Goal: Task Accomplishment & Management: Manage account settings

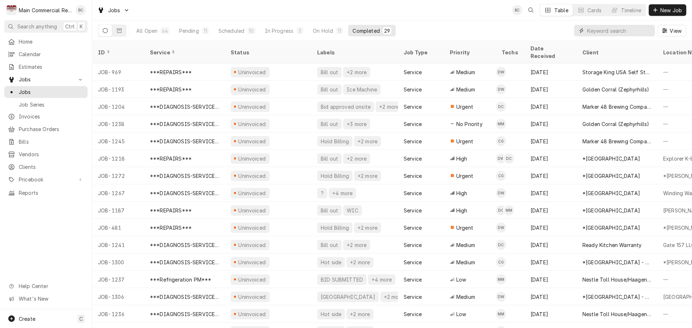
click at [593, 32] on input "Dynamic Content Wrapper" at bounding box center [619, 31] width 64 height 12
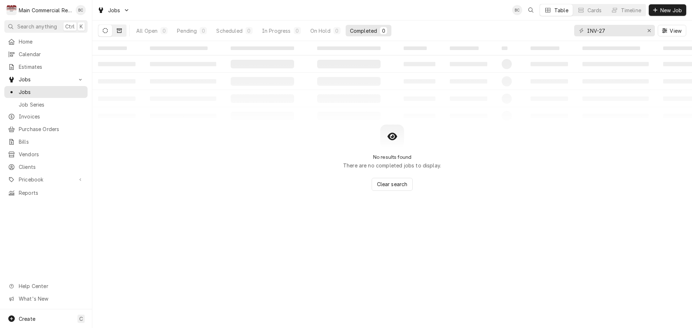
click at [120, 31] on icon "Dynamic Content Wrapper" at bounding box center [119, 30] width 5 height 5
click at [619, 30] on input "INV-27" at bounding box center [614, 31] width 54 height 12
click at [123, 34] on button "Dynamic Content Wrapper" at bounding box center [119, 31] width 14 height 12
click at [119, 30] on icon "Dynamic Content Wrapper" at bounding box center [119, 30] width 5 height 4
click at [609, 31] on input "INV-27" at bounding box center [614, 31] width 54 height 12
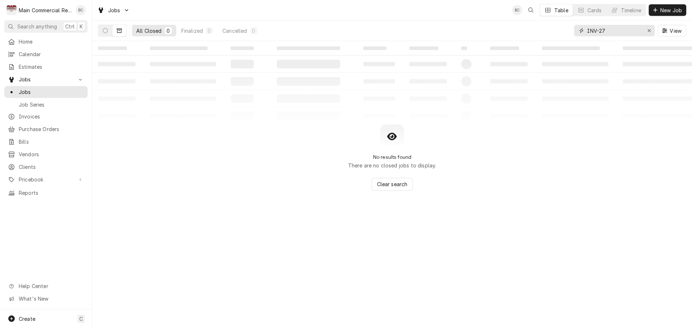
click at [609, 31] on input "INV-27" at bounding box center [614, 31] width 54 height 12
type input "A"
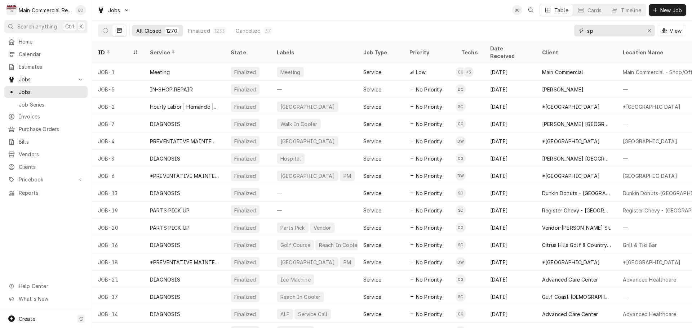
type input "s"
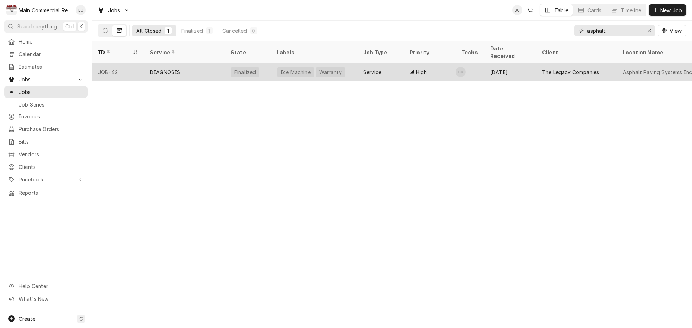
type input "asphalt"
click at [166, 68] on div "DIAGNOSIS" at bounding box center [165, 72] width 30 height 8
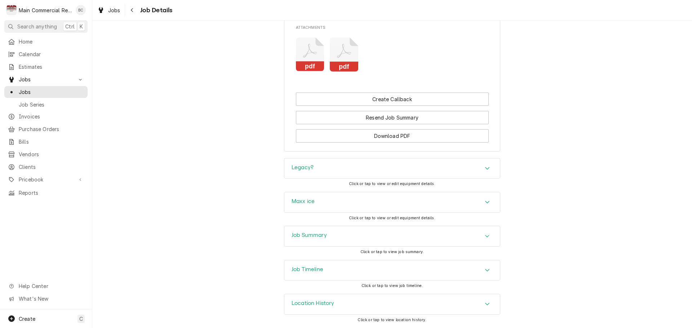
scroll to position [1119, 0]
click at [294, 168] on h3 "Legacy?" at bounding box center [303, 167] width 22 height 7
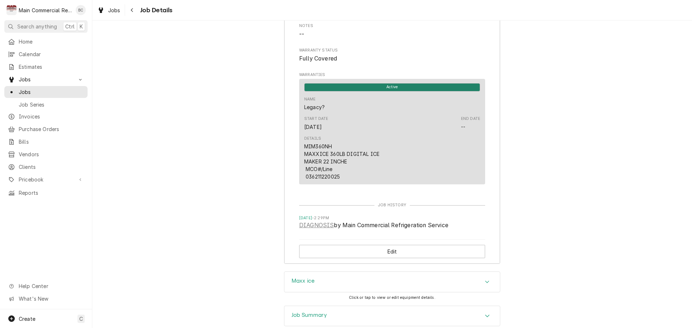
scroll to position [1460, 0]
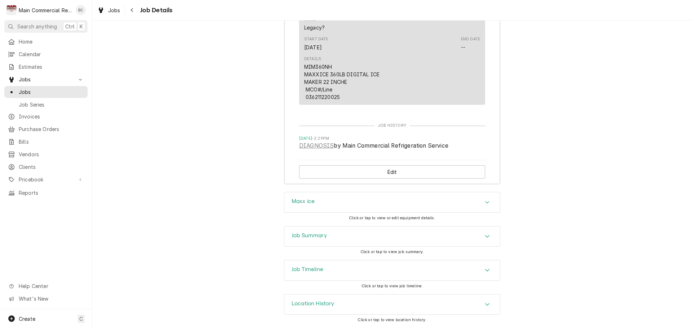
click at [312, 236] on h3 "Job Summary" at bounding box center [309, 235] width 35 height 7
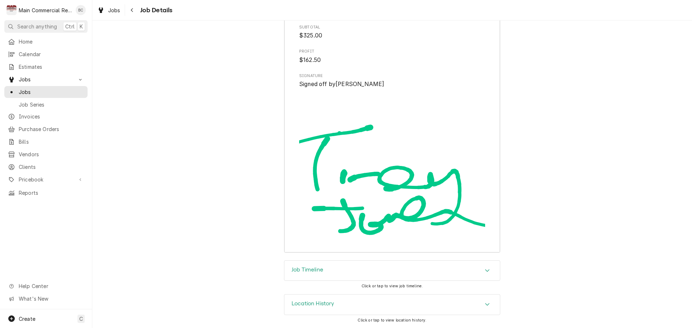
scroll to position [2411, 0]
click at [42, 243] on div "Home Calendar Estimates Jobs Jobs Job Series Invoices Purchase Orders Bills Ven…" at bounding box center [46, 173] width 92 height 274
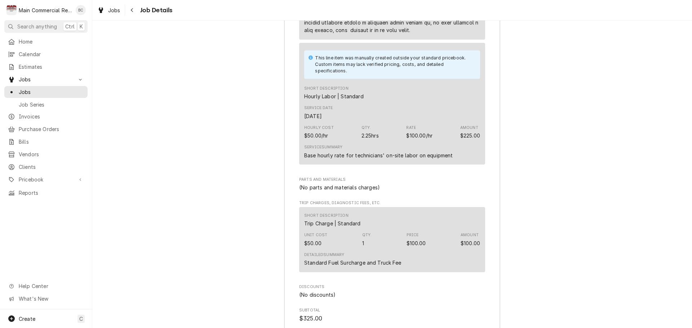
scroll to position [2051, 0]
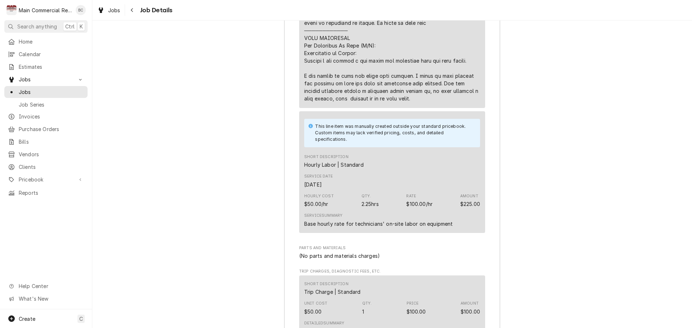
drag, startPoint x: 302, startPoint y: 83, endPoint x: 413, endPoint y: 107, distance: 113.8
drag, startPoint x: 413, startPoint y: 107, endPoint x: 308, endPoint y: 74, distance: 110.2
drag, startPoint x: 303, startPoint y: 69, endPoint x: 420, endPoint y: 108, distance: 123.8
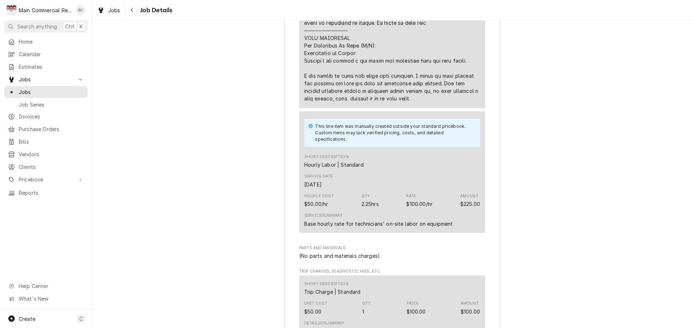
copy div "requires either a standard power outlet or, if code requires a gfci outlet, the…"
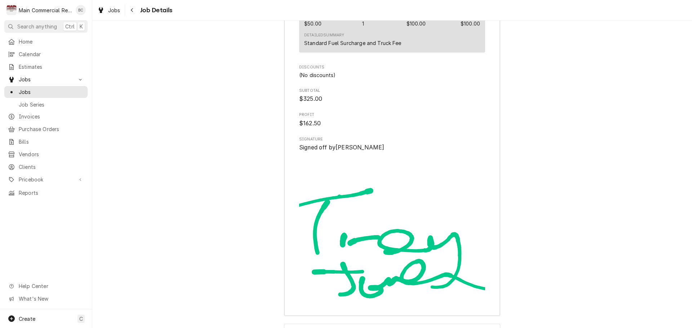
scroll to position [2411, 0]
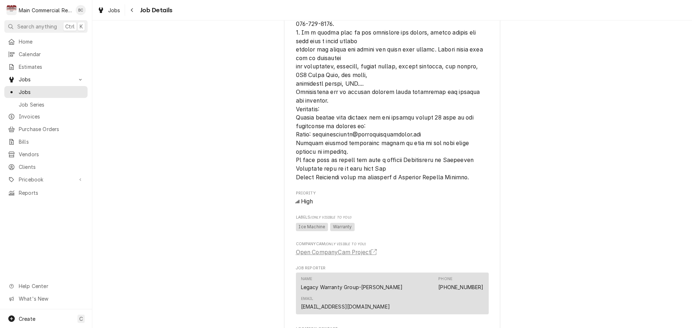
scroll to position [645, 0]
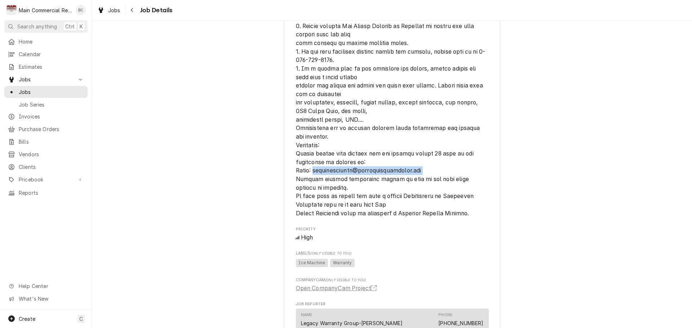
drag, startPoint x: 431, startPoint y: 179, endPoint x: 311, endPoint y: 179, distance: 119.6
click at [311, 179] on span "[object Object]" at bounding box center [392, 22] width 193 height 392
copy span "apinvoicesonly@thelegacycompanies.com"
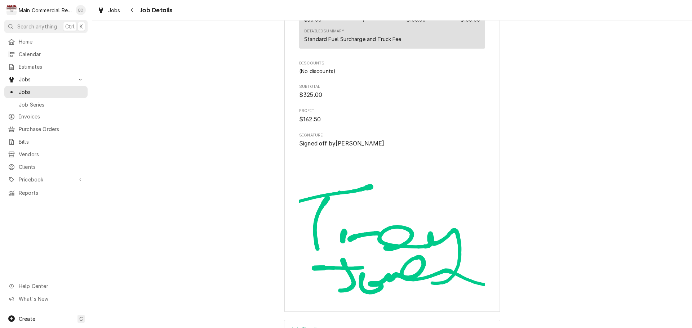
scroll to position [2411, 0]
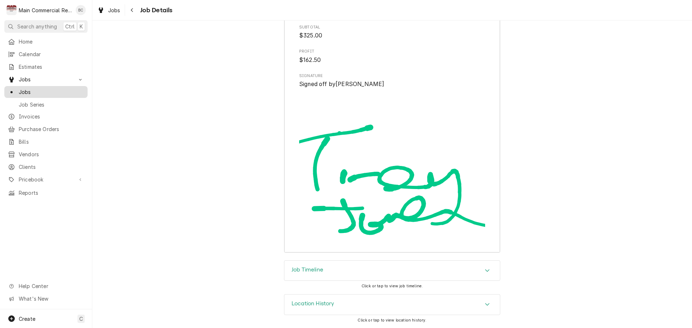
click at [71, 92] on span "Jobs" at bounding box center [51, 92] width 65 height 8
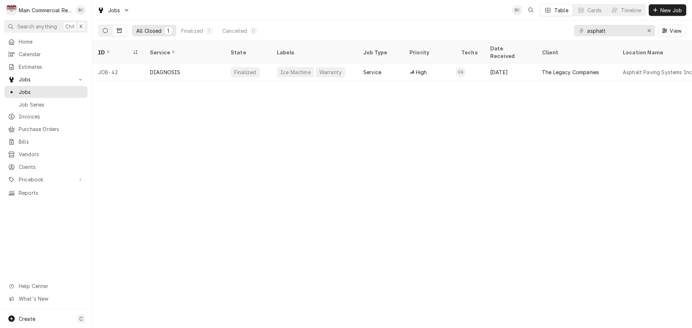
click at [107, 31] on icon "Dynamic Content Wrapper" at bounding box center [105, 30] width 5 height 5
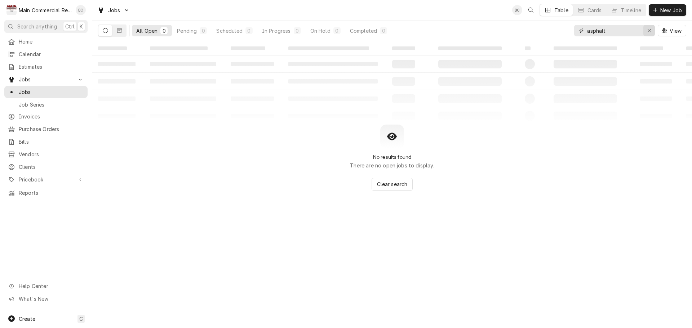
click at [650, 29] on icon "Erase input" at bounding box center [649, 30] width 4 height 5
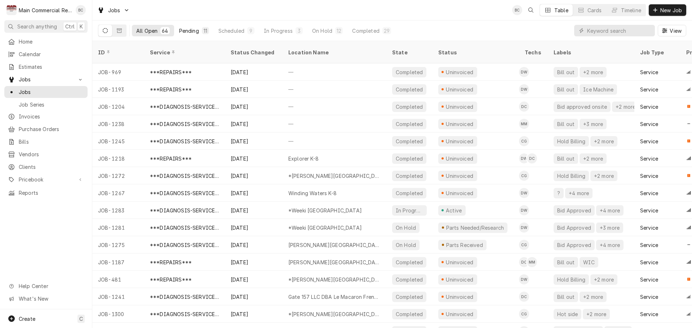
click at [190, 32] on div "Pending" at bounding box center [189, 31] width 20 height 8
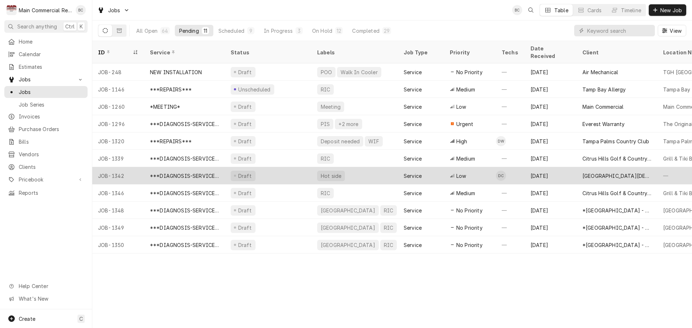
click at [200, 172] on div "***DIAGNOSIS-SERVICE CALL***" at bounding box center [184, 176] width 69 height 8
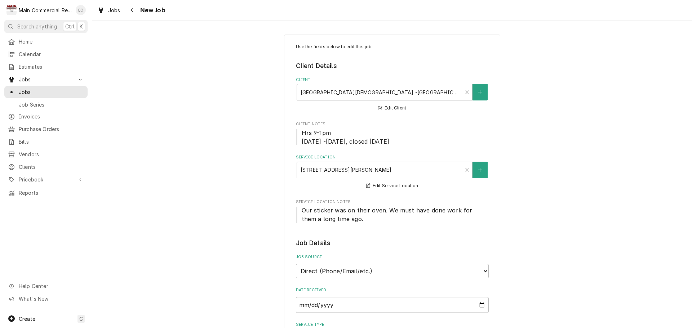
type textarea "x"
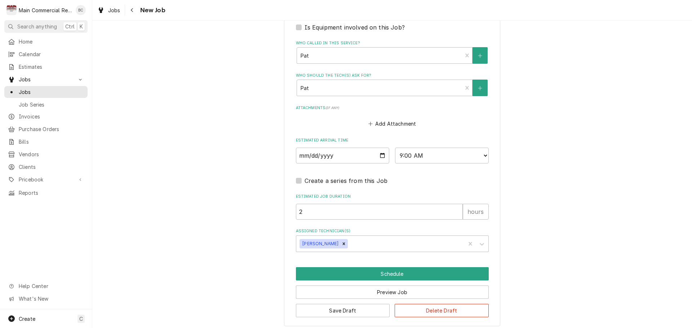
scroll to position [595, 0]
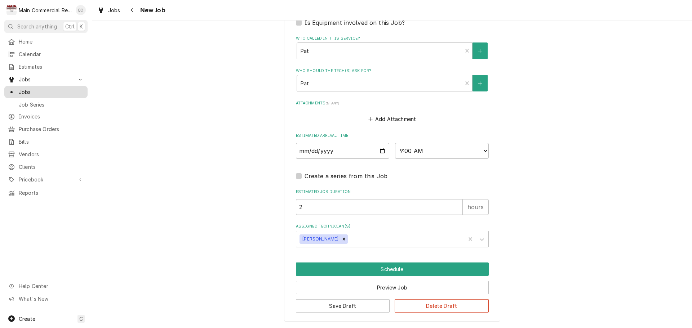
click at [32, 90] on span "Jobs" at bounding box center [51, 92] width 65 height 8
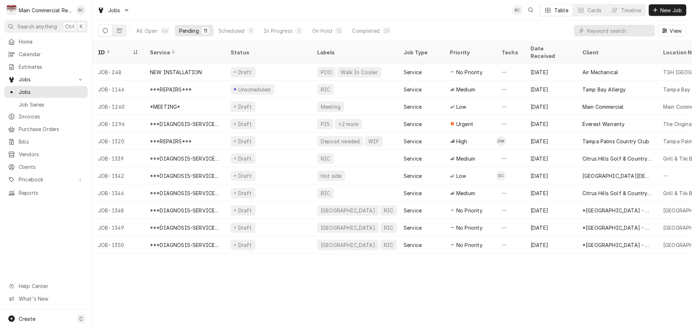
click at [109, 30] on button "Dynamic Content Wrapper" at bounding box center [105, 31] width 14 height 12
click at [365, 29] on div "Completed" at bounding box center [365, 31] width 27 height 8
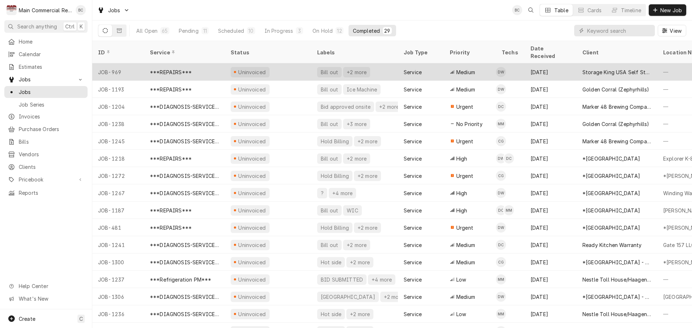
click at [330, 68] on div "Bill out" at bounding box center [329, 72] width 19 height 8
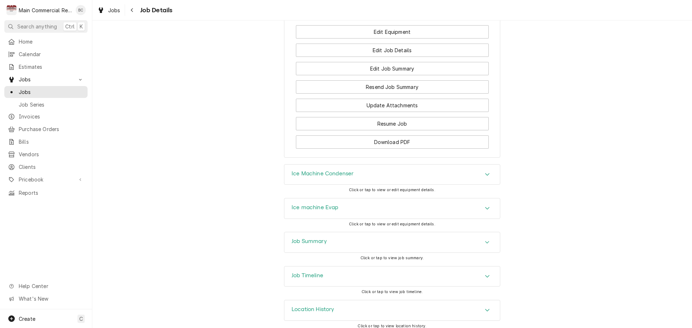
scroll to position [839, 0]
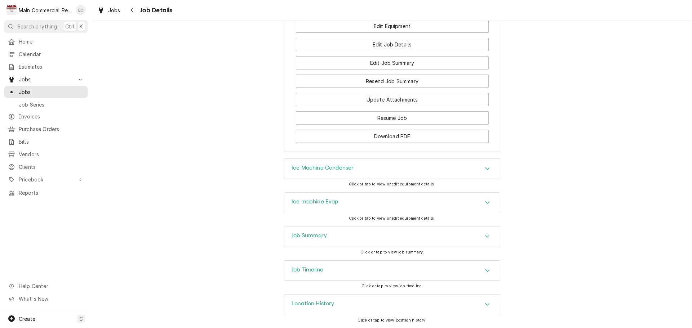
click at [297, 236] on h3 "Job Summary" at bounding box center [309, 235] width 35 height 7
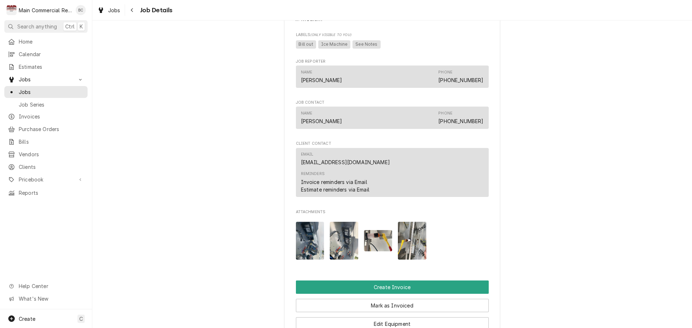
scroll to position [550, 0]
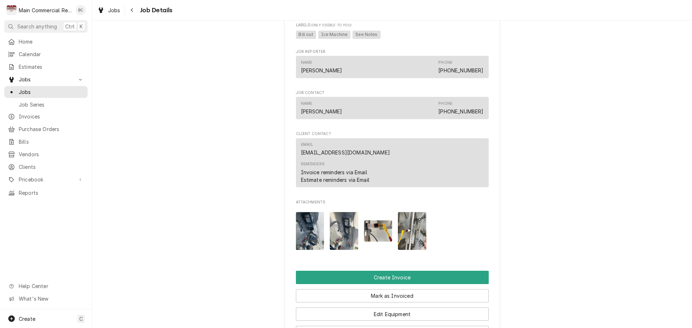
click at [307, 239] on img "Attachments" at bounding box center [310, 231] width 28 height 38
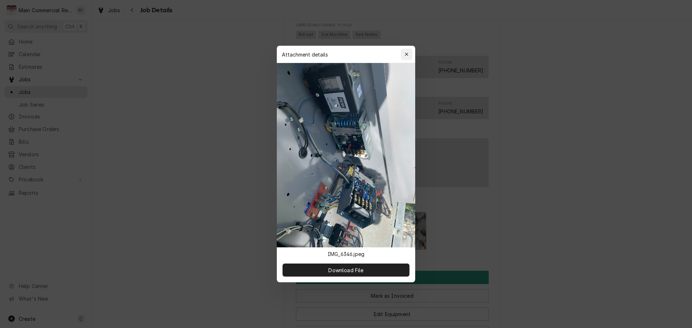
click at [407, 56] on icon "button" at bounding box center [407, 54] width 4 height 5
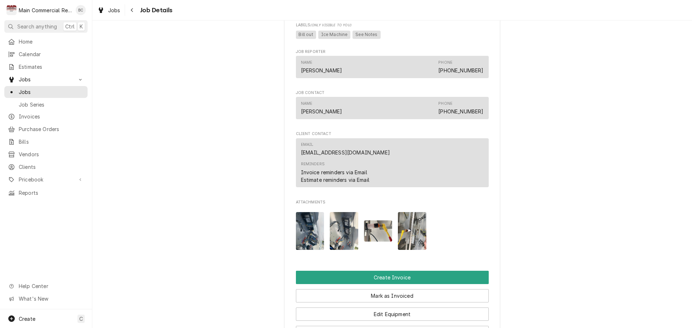
click at [338, 241] on img "Attachments" at bounding box center [344, 231] width 28 height 38
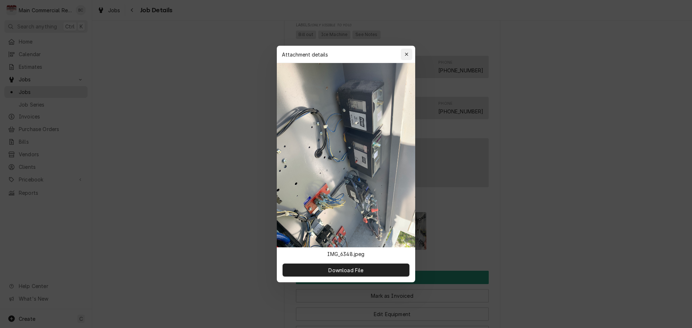
click at [408, 56] on icon "button" at bounding box center [407, 54] width 4 height 5
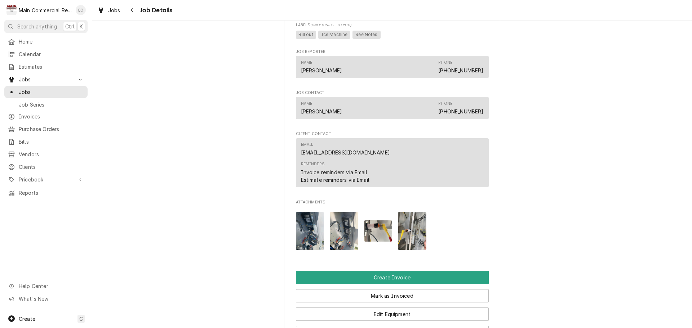
click at [377, 239] on img "Attachments" at bounding box center [378, 231] width 28 height 21
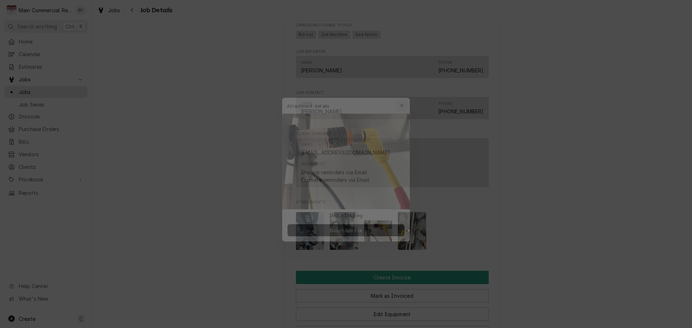
click at [410, 97] on button "button" at bounding box center [407, 95] width 12 height 12
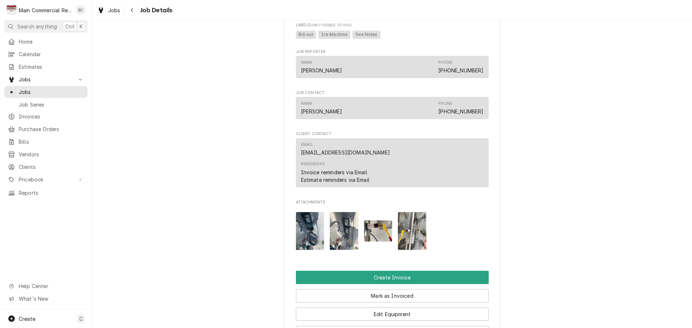
click at [407, 240] on img "Attachments" at bounding box center [412, 231] width 28 height 38
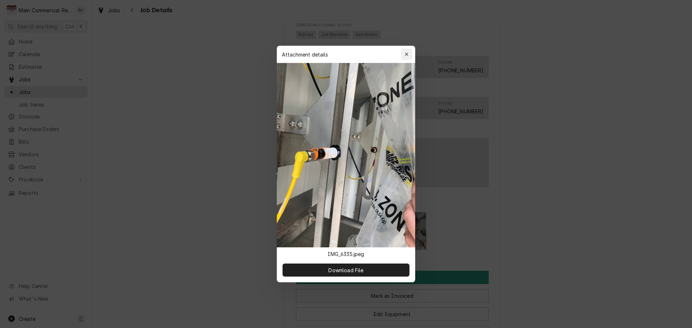
click at [410, 57] on div "button" at bounding box center [406, 54] width 7 height 7
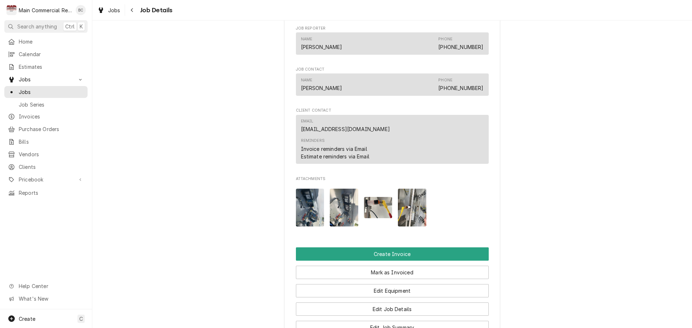
scroll to position [694, 0]
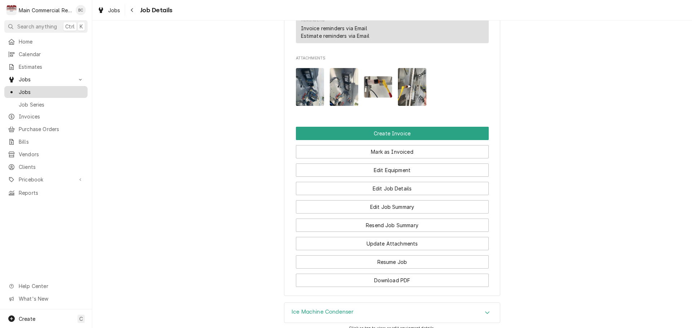
click at [37, 86] on link "Jobs" at bounding box center [45, 92] width 83 height 12
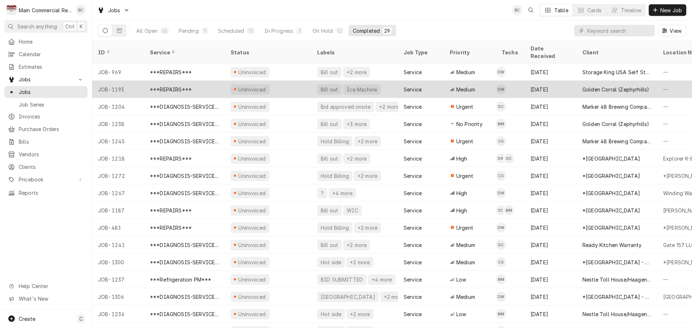
click at [328, 84] on div "Bill out" at bounding box center [329, 89] width 25 height 10
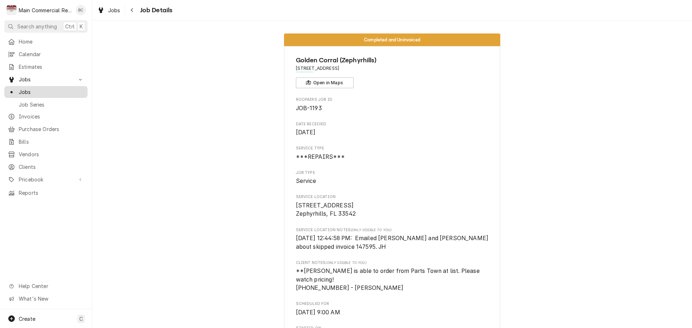
click at [36, 89] on span "Jobs" at bounding box center [51, 92] width 65 height 8
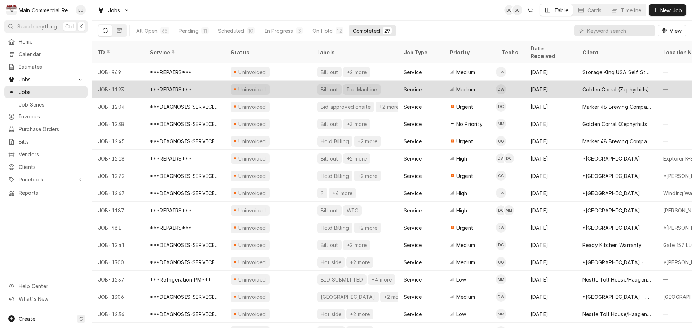
click at [331, 86] on div "Bill out" at bounding box center [329, 90] width 19 height 8
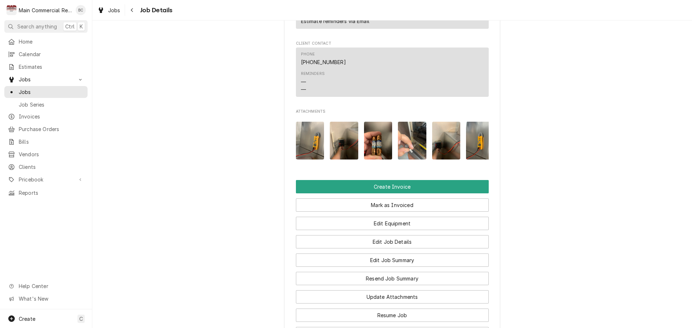
scroll to position [973, 0]
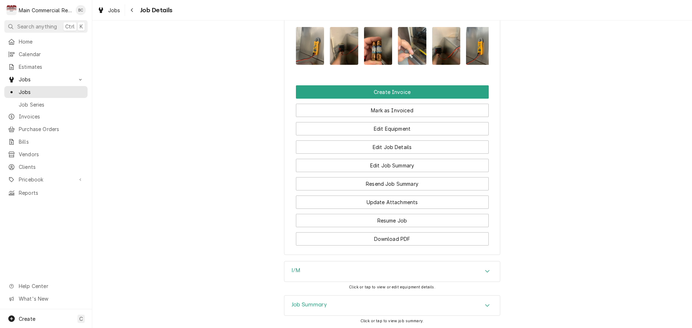
click at [292, 269] on h3 "I/M" at bounding box center [296, 270] width 9 height 7
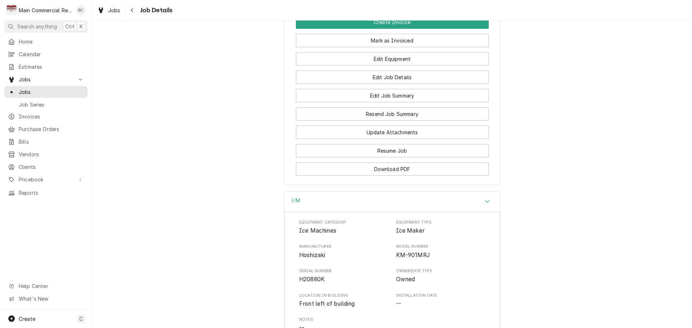
scroll to position [1045, 0]
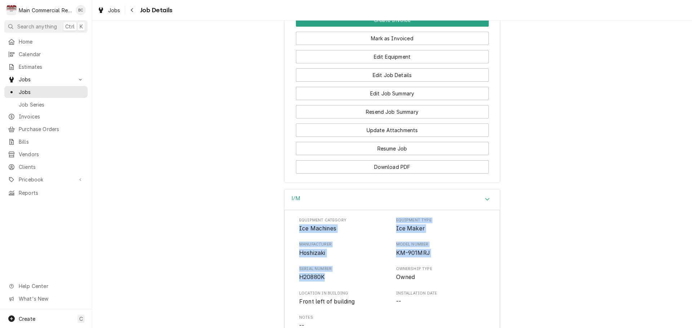
drag, startPoint x: 294, startPoint y: 226, endPoint x: 323, endPoint y: 280, distance: 61.9
copy div "Ice Machines Equipment Type Ice Maker Manufacturer Hoshizaki Model Number KM-90…"
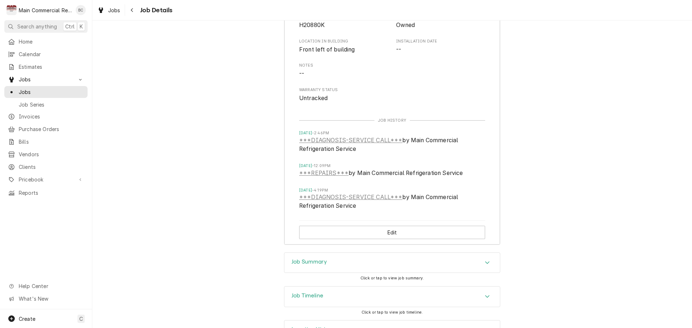
scroll to position [1320, 0]
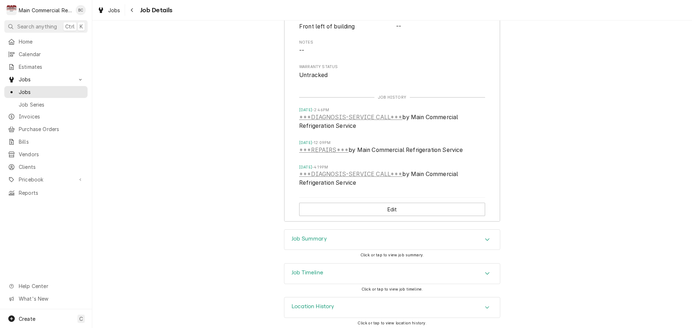
click at [311, 236] on h3 "Job Summary" at bounding box center [309, 239] width 35 height 7
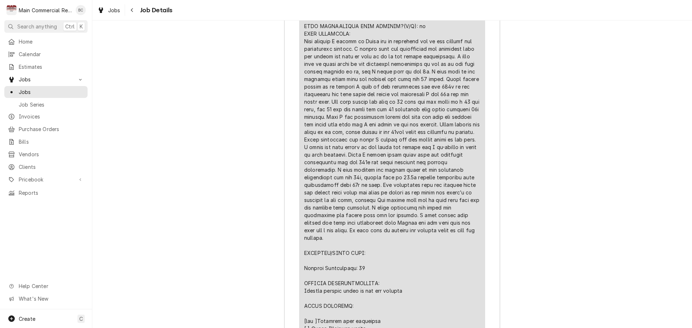
scroll to position [1825, 0]
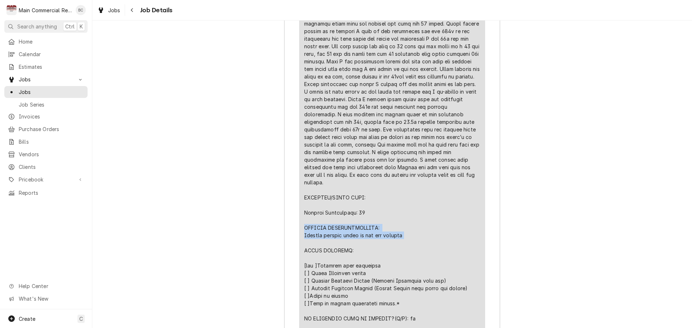
drag, startPoint x: 302, startPoint y: 217, endPoint x: 402, endPoint y: 225, distance: 100.1
click at [402, 225] on div "Line Item" at bounding box center [392, 163] width 176 height 469
copy div "FURTHER RECOMMENDATIONS: Replace circuit board in the ice machine"
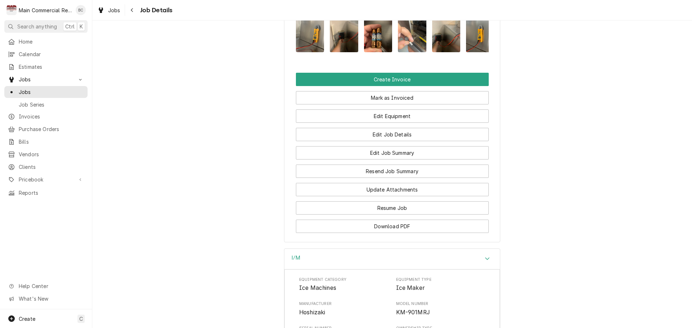
scroll to position [985, 0]
click at [371, 226] on button "Download PDF" at bounding box center [392, 226] width 193 height 13
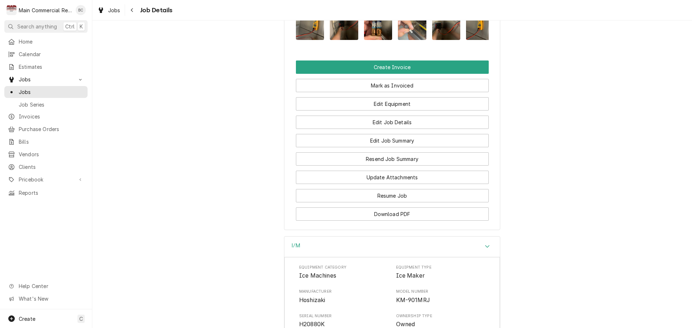
scroll to position [949, 0]
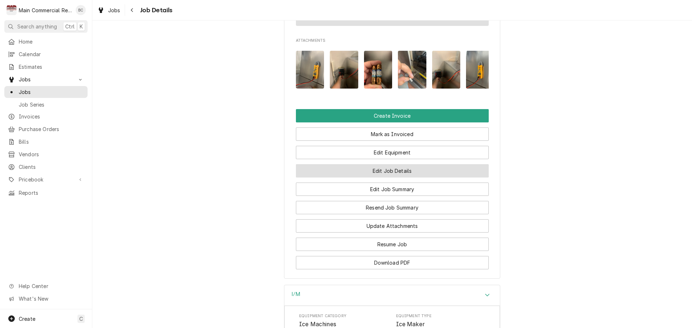
click at [381, 169] on button "Edit Job Details" at bounding box center [392, 170] width 193 height 13
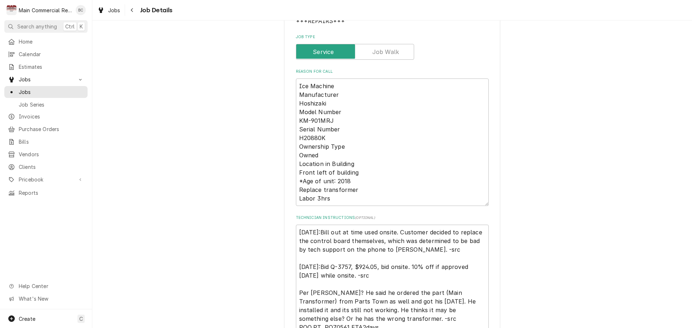
scroll to position [108, 0]
click at [296, 230] on textarea "9/3/25:Bill out at time used onsite. Customer decided to replace the control bo…" at bounding box center [392, 287] width 193 height 128
type textarea "x"
type textarea "9/3/25:Bill out at time used onsite. Customer decided to replace the control bo…"
type textarea "x"
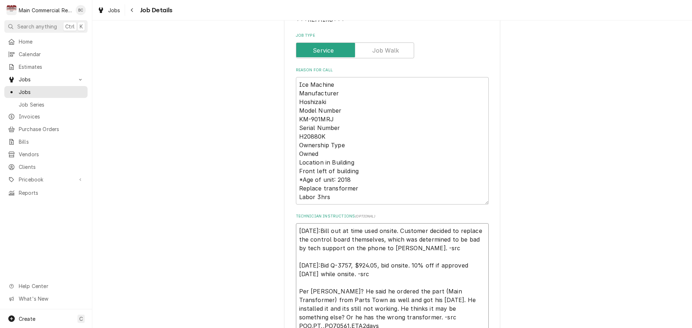
type textarea "I 9/3/25:Bill out at time used onsite. Customer decided to replace the control …"
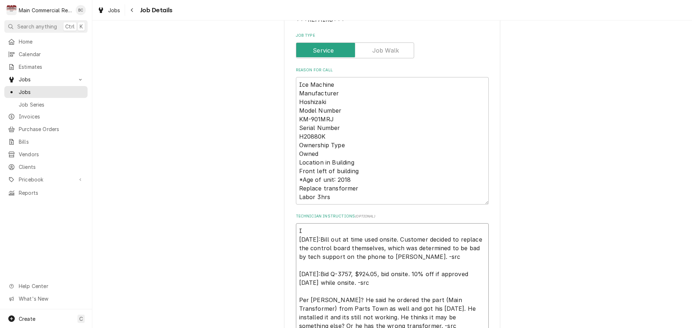
type textarea "x"
type textarea "IN 9/3/25:Bill out at time used onsite. Customer decided to replace the control…"
type textarea "x"
type textarea "INV 9/3/25:Bill out at time used onsite. Customer decided to replace the contro…"
type textarea "x"
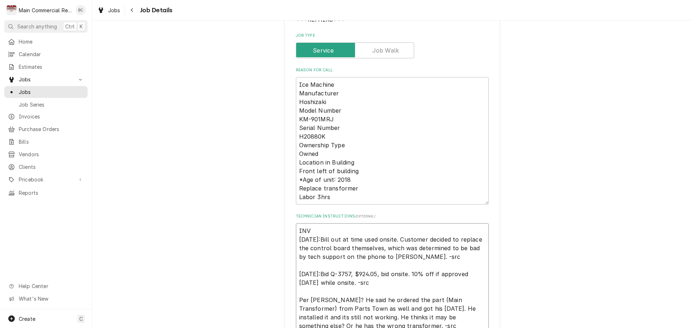
type textarea "INV# 9/3/25:Bill out at time used onsite. Customer decided to replace the contr…"
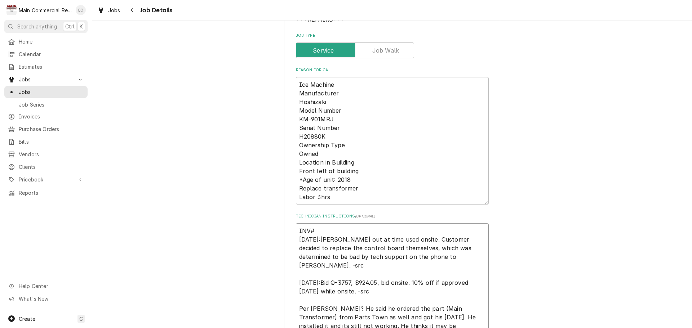
type textarea "x"
type textarea "INV#1 9/3/25:Bill out at time used onsite. Customer decided to replace the cont…"
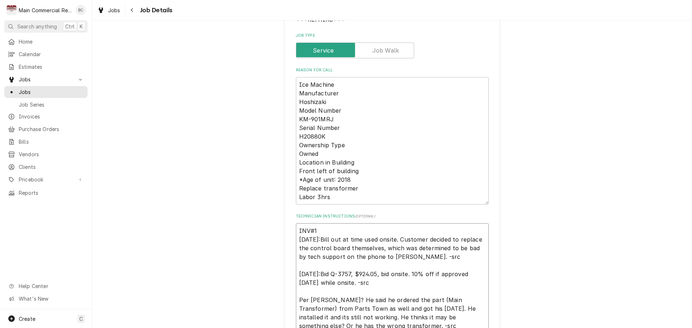
type textarea "x"
type textarea "INV#15 9/3/25:Bill out at time used onsite. Customer decided to replace the con…"
type textarea "x"
type textarea "INV#152 9/3/25:Bill out at time used onsite. Customer decided to replace the co…"
type textarea "x"
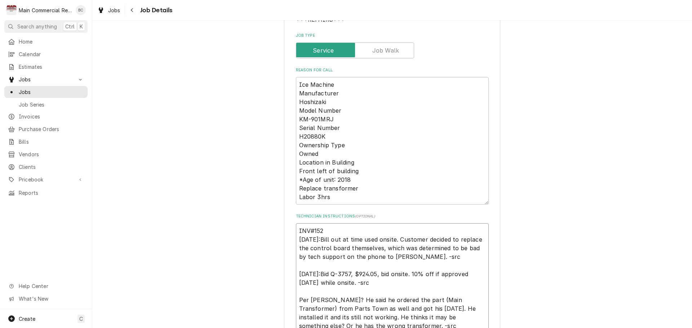
type textarea "INV#1522 9/3/25:Bill out at time used onsite. Customer decided to replace the c…"
type textarea "x"
type textarea "INV#15221 9/3/25:Bill out at time used onsite. Customer decided to replace the …"
type textarea "x"
type textarea "INV#152211 9/3/25:Bill out at time used onsite. Customer decided to replace the…"
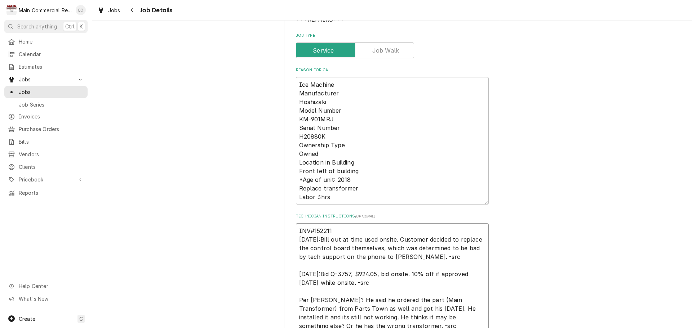
type textarea "x"
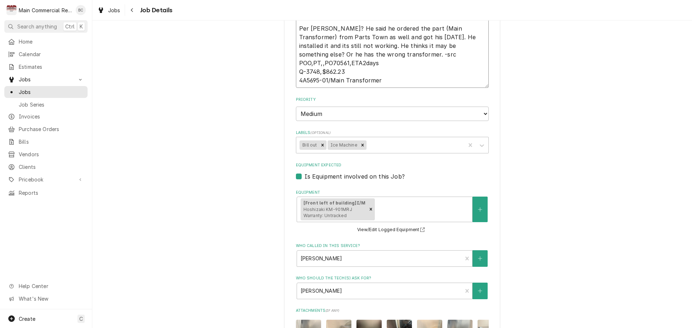
scroll to position [396, 0]
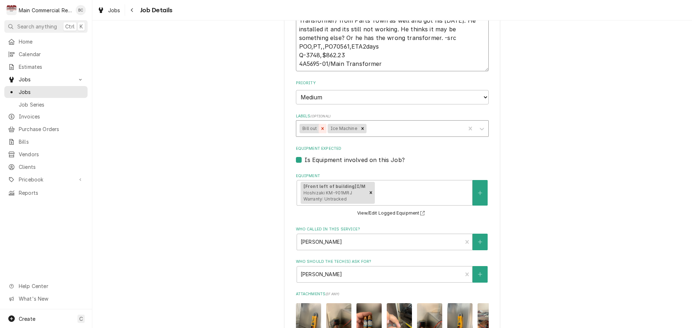
click at [320, 129] on icon "Remove Bill out" at bounding box center [322, 128] width 5 height 5
type textarea "INV#152211 9/3/25:Bill out at time used onsite. Customer decided to replace the…"
type textarea "x"
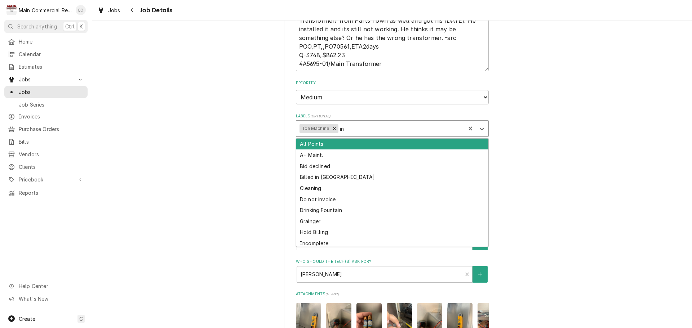
type input "inv"
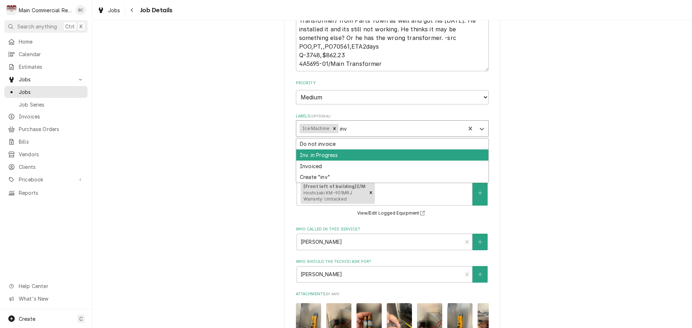
click at [336, 154] on div "Inv. in Progress" at bounding box center [392, 155] width 192 height 11
type textarea "x"
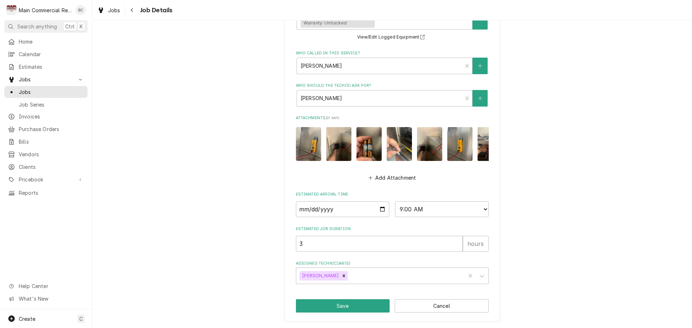
scroll to position [578, 0]
click at [319, 308] on button "Save" at bounding box center [343, 305] width 94 height 13
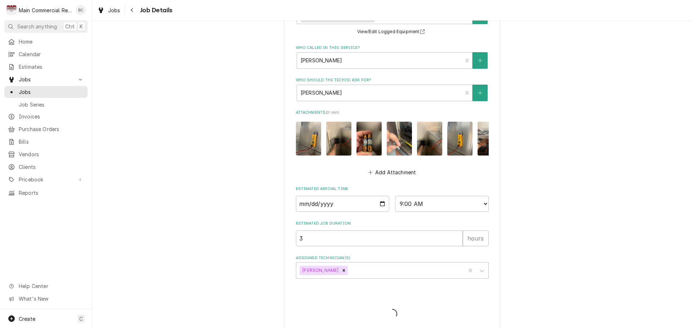
type textarea "x"
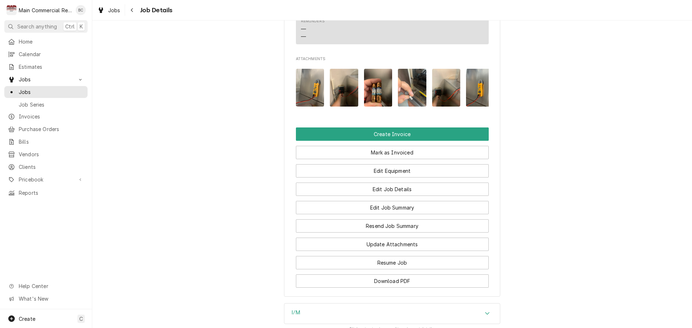
scroll to position [1048, 0]
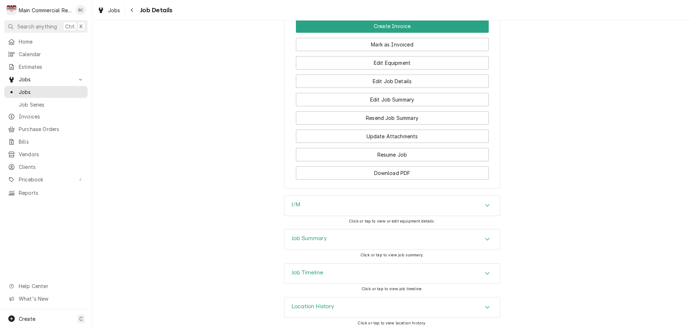
click at [320, 237] on h3 "Job Summary" at bounding box center [309, 238] width 35 height 7
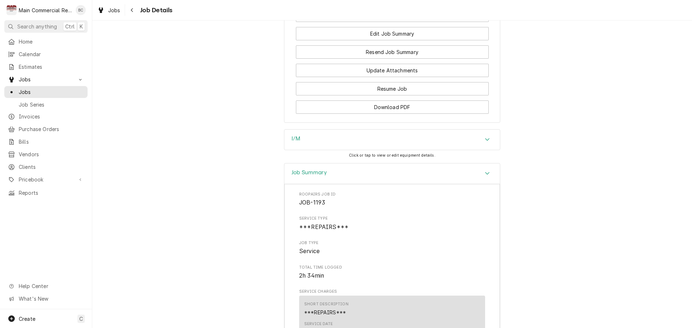
scroll to position [1189, 0]
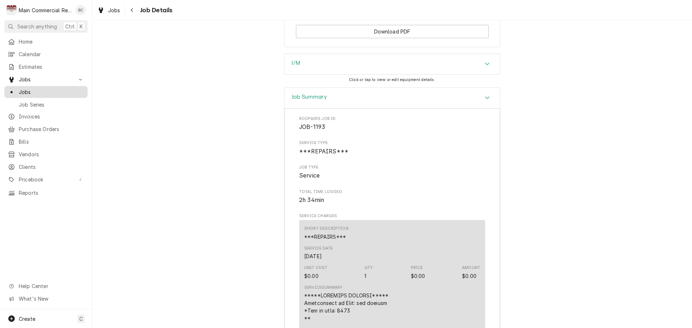
drag, startPoint x: 65, startPoint y: 89, endPoint x: 75, endPoint y: 92, distance: 10.6
click at [65, 89] on span "Jobs" at bounding box center [51, 92] width 65 height 8
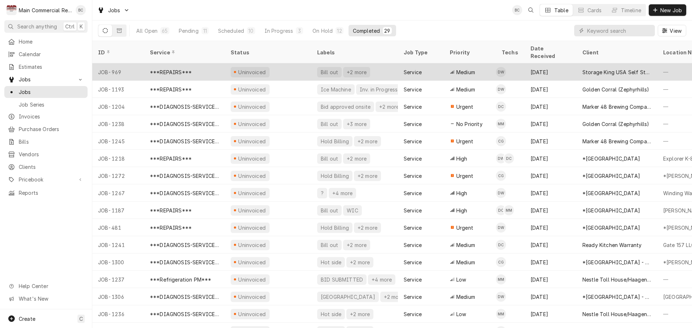
click at [272, 63] on div "Uninvoiced" at bounding box center [268, 71] width 86 height 17
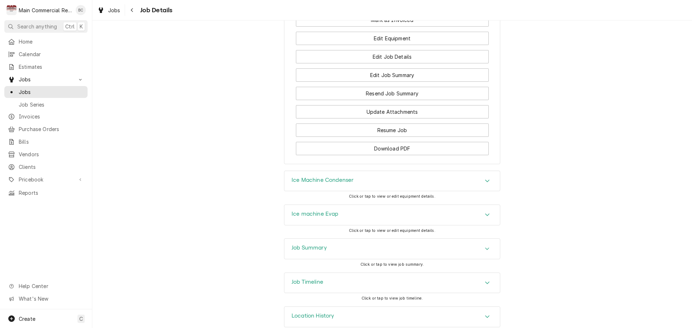
scroll to position [839, 0]
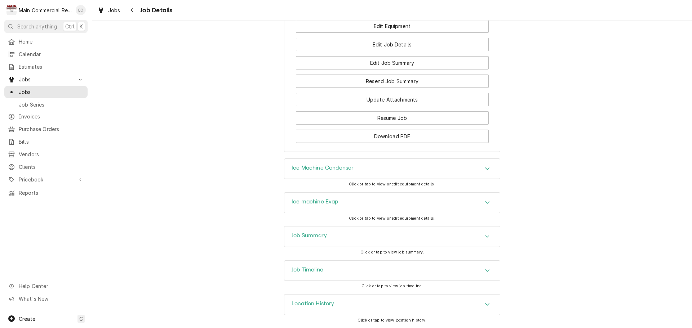
click at [305, 169] on h3 "Ice Machine Condenser" at bounding box center [323, 168] width 62 height 7
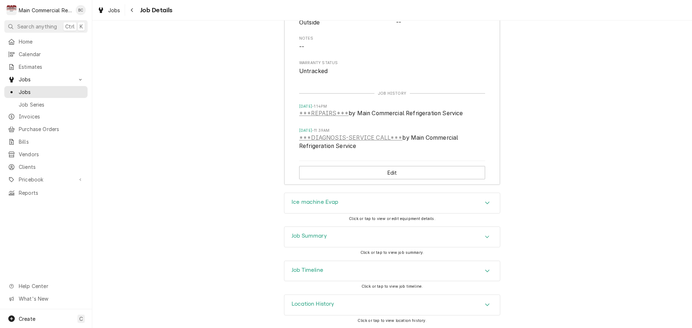
scroll to position [1087, 0]
click at [305, 236] on h3 "Job Summary" at bounding box center [309, 235] width 35 height 7
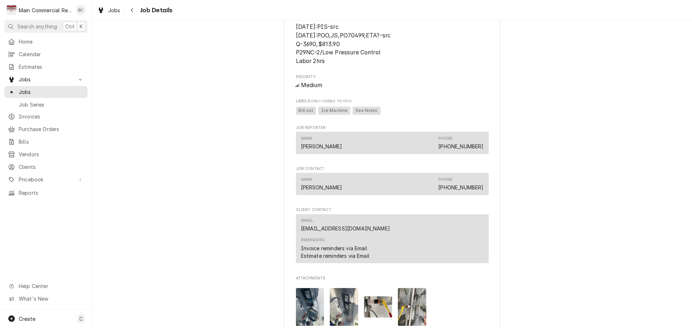
scroll to position [475, 0]
click at [50, 90] on span "Jobs" at bounding box center [51, 92] width 65 height 8
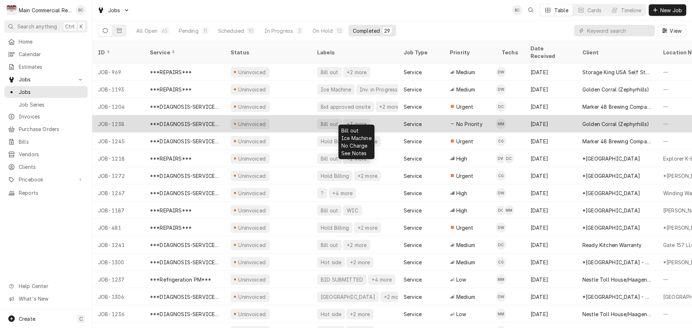
click at [328, 120] on div "Bill out" at bounding box center [329, 124] width 19 height 8
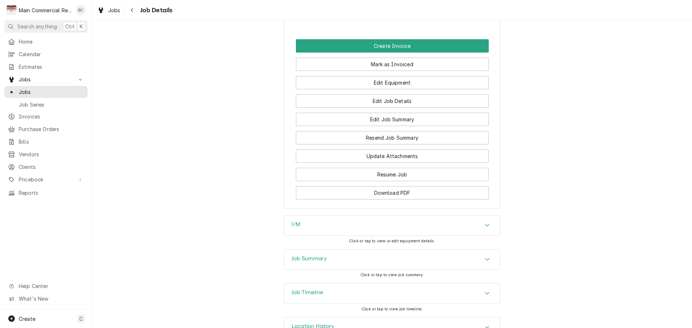
scroll to position [903, 0]
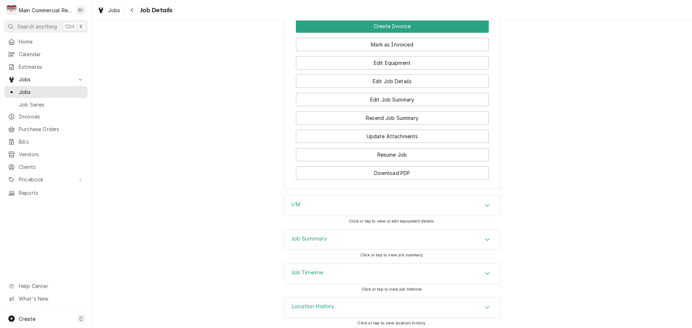
click at [310, 236] on h3 "Job Summary" at bounding box center [309, 239] width 35 height 7
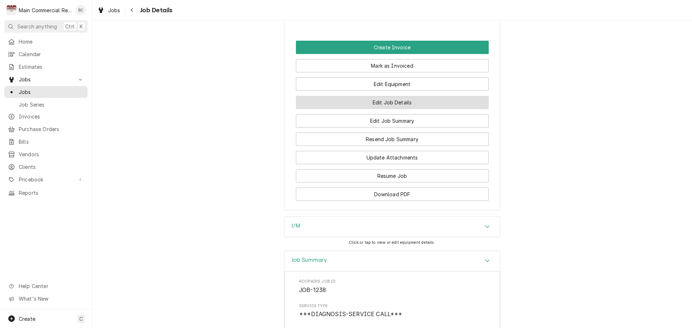
scroll to position [939, 0]
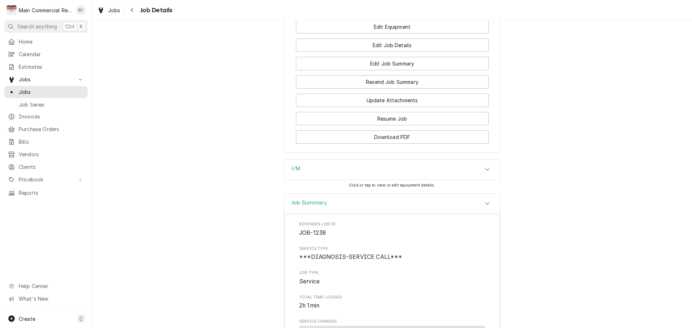
click at [297, 165] on h3 "I/M" at bounding box center [296, 168] width 9 height 7
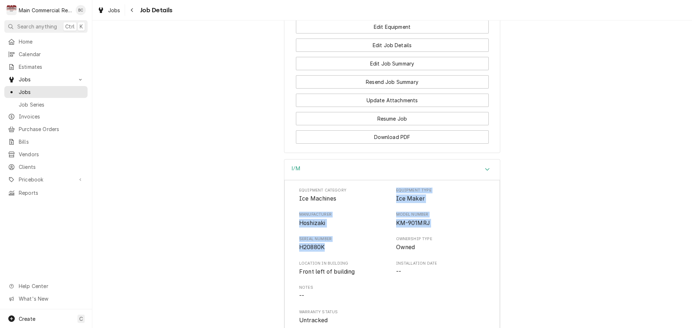
drag, startPoint x: 392, startPoint y: 185, endPoint x: 339, endPoint y: 248, distance: 82.6
click at [339, 248] on div "Equipment Category Ice Machines Equipment Type Ice Maker Manufacturer Hoshizaki…" at bounding box center [392, 256] width 186 height 137
copy div "Equipment Type Ice Maker Manufacturer Hoshizaki Model Number KM-901MRJ Serial N…"
click at [240, 271] on div "I/M Equipment Category Ice Machines Equipment Type Ice Maker Manufacturer Hoshi…" at bounding box center [392, 316] width 600 height 315
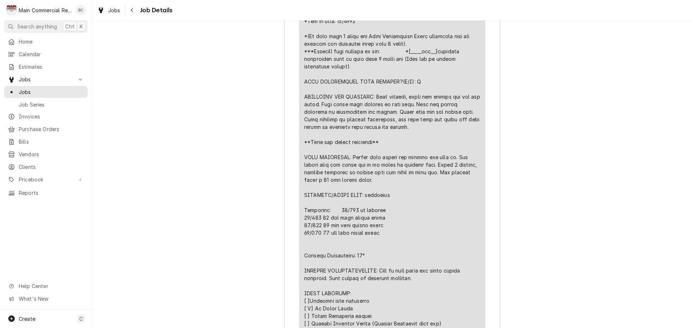
scroll to position [1624, 0]
drag, startPoint x: 302, startPoint y: 268, endPoint x: 423, endPoint y: 282, distance: 121.5
click at [423, 282] on div "Line Item" at bounding box center [392, 217] width 176 height 447
copy div "FURTHER RECOMMENDATIONS: Unit is very dirty and needs proper cleaning. Call off…"
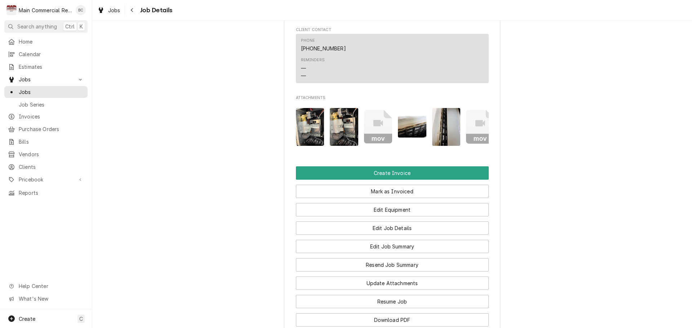
scroll to position [759, 0]
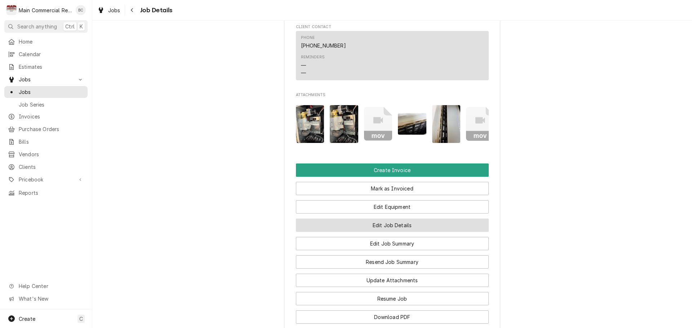
click at [392, 223] on button "Edit Job Details" at bounding box center [392, 225] width 193 height 13
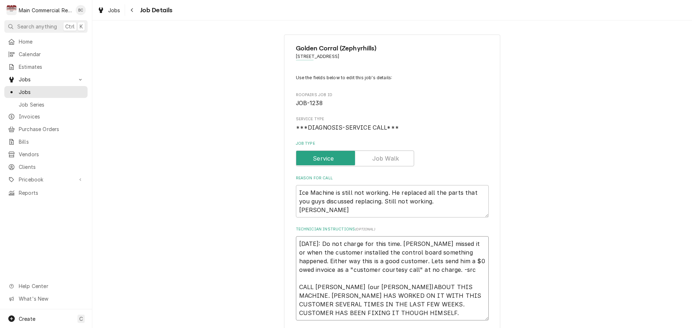
click at [297, 245] on textarea "[DATE]: Do not charge for this time. [PERSON_NAME] missed it or when the custom…" at bounding box center [392, 278] width 193 height 84
type textarea "x"
type textarea "[DATE]: Do not charge for this time. [PERSON_NAME] missed it or when the custom…"
type textarea "x"
type textarea "I 9/3/25: Do not charge for this time. Either Dorian missed it or when the cust…"
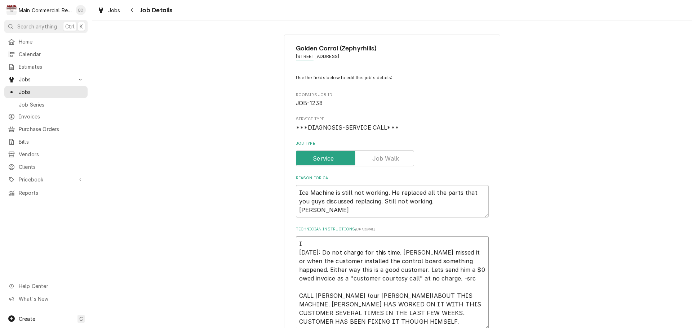
type textarea "x"
type textarea "IN 9/3/25: Do not charge for this time. Either Dorian missed it or when the cus…"
type textarea "x"
type textarea "INV 9/3/25: Do not charge for this time. Either Dorian missed it or when the cu…"
type textarea "x"
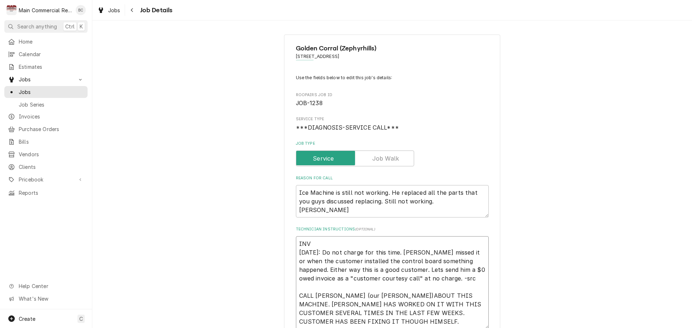
type textarea "INV# 9/3/25: Do not charge for this time. Either Dorian missed it or when the c…"
type textarea "x"
type textarea "INV#1 9/3/25: Do not charge for this time. Either Dorian missed it or when the …"
type textarea "x"
type textarea "INV#15 9/3/25: Do not charge for this time. Either Dorian missed it or when the…"
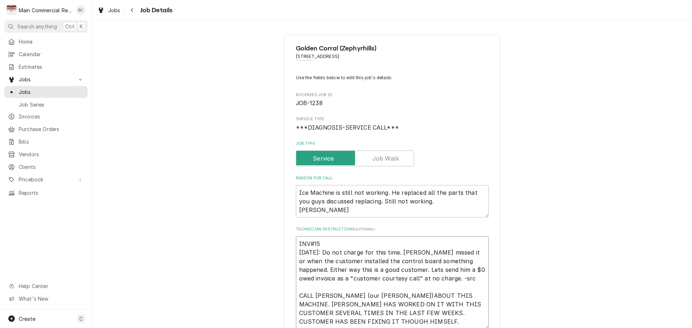
type textarea "x"
type textarea "INV#152 9/3/25: Do not charge for this time. Either Dorian missed it or when th…"
type textarea "x"
type textarea "INV#1522 9/3/25: Do not charge for this time. Either Dorian missed it or when t…"
type textarea "x"
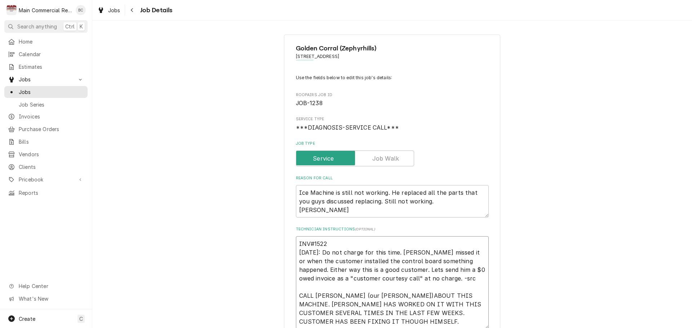
type textarea "INV#15221 9/3/25: Do not charge for this time. Either Dorian missed it or when …"
type textarea "x"
type textarea "INV#152212 9/3/25: Do not charge for this time. Either Dorian missed it or when…"
type textarea "x"
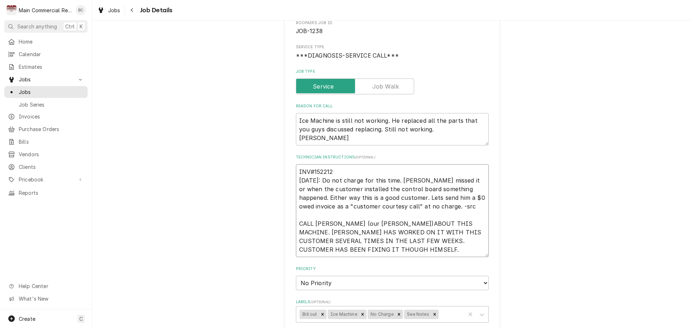
scroll to position [108, 0]
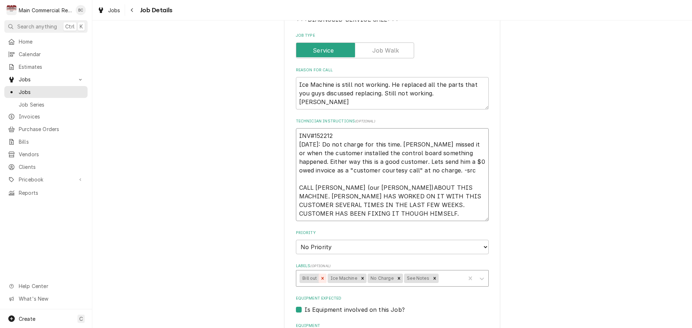
click at [321, 278] on icon "Remove Bill out" at bounding box center [322, 278] width 3 height 3
type textarea "INV#152212 9/3/25: Do not charge for this time. Either Dorian missed it or when…"
type textarea "x"
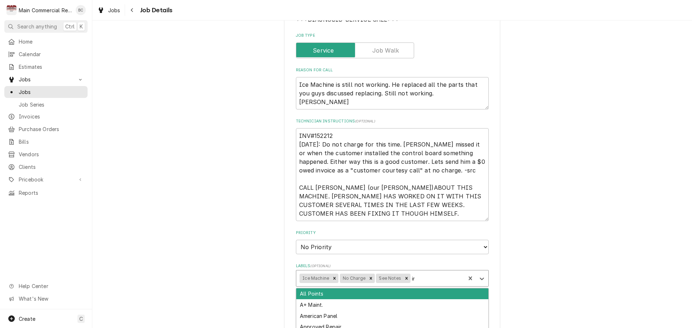
type input "inv"
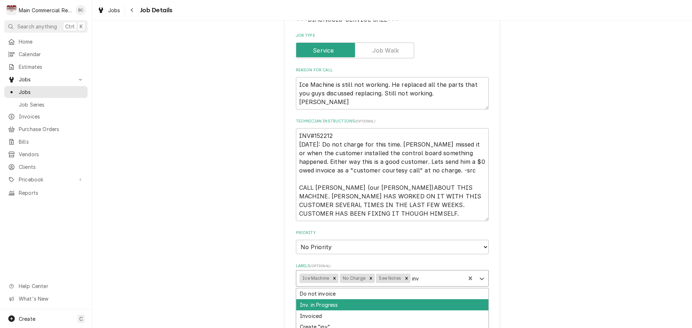
click at [338, 305] on div "Inv. in Progress" at bounding box center [392, 304] width 192 height 11
type textarea "x"
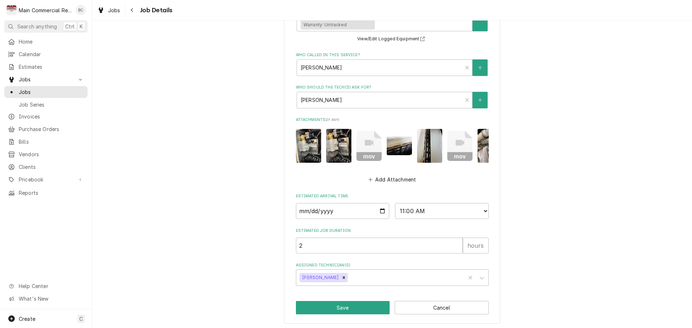
scroll to position [440, 0]
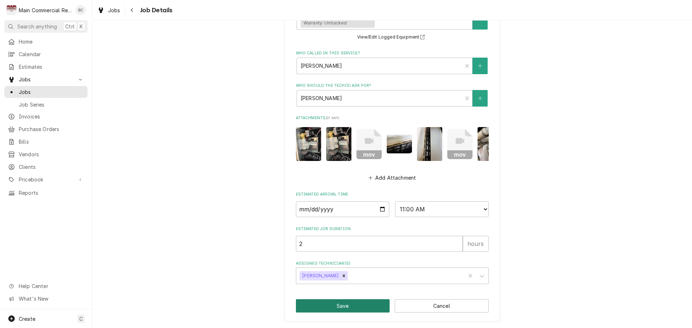
click at [333, 305] on button "Save" at bounding box center [343, 305] width 94 height 13
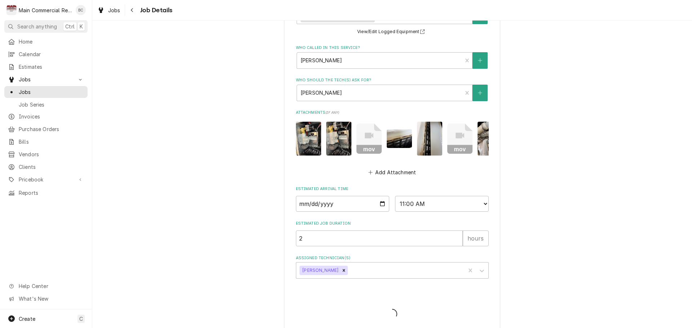
type textarea "x"
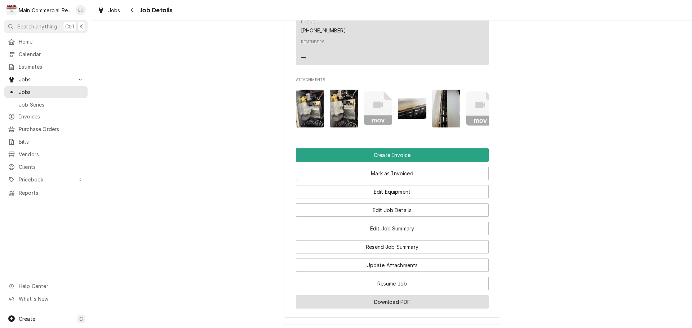
scroll to position [793, 0]
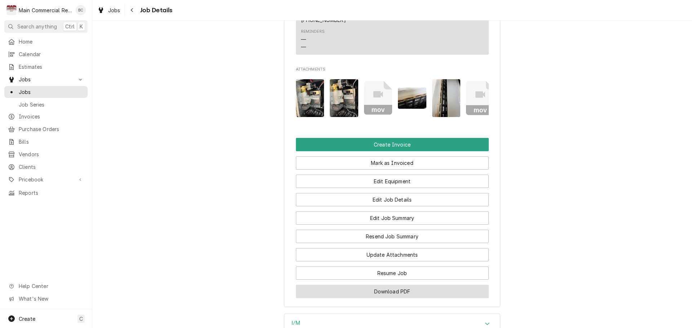
click at [343, 291] on button "Download PDF" at bounding box center [392, 291] width 193 height 13
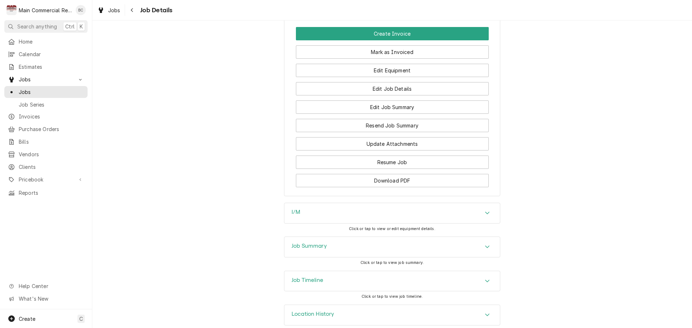
scroll to position [911, 0]
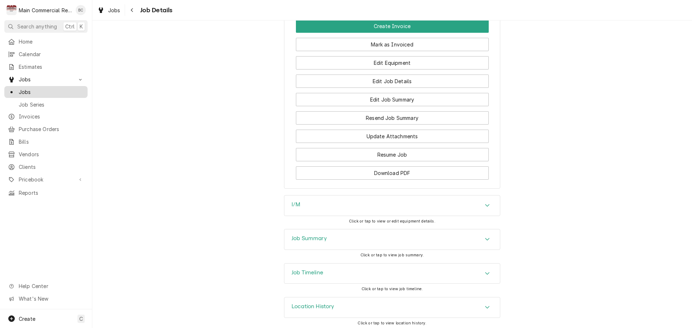
click at [40, 89] on span "Jobs" at bounding box center [51, 92] width 65 height 8
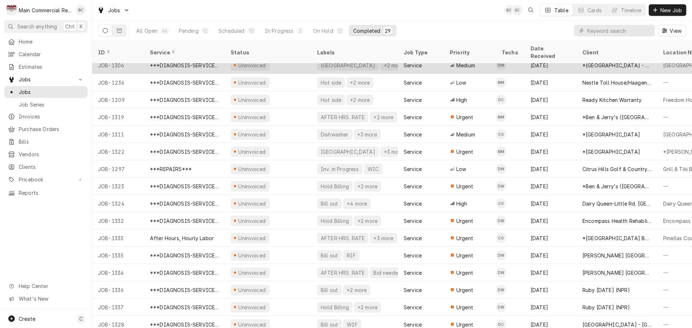
scroll to position [234, 0]
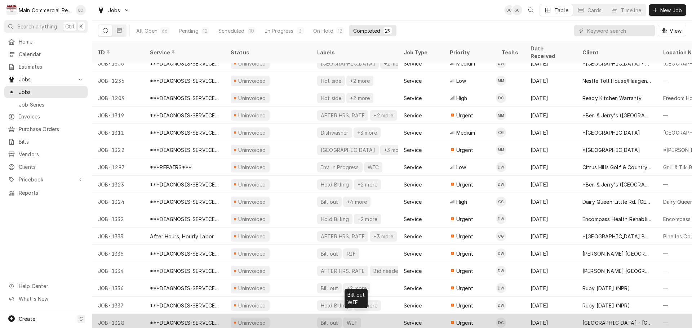
click at [326, 319] on div "Bill out" at bounding box center [329, 323] width 19 height 8
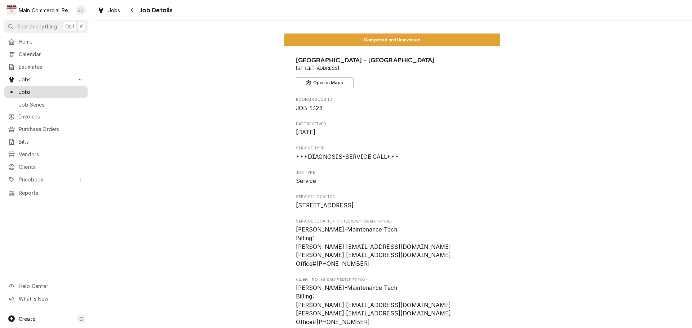
click at [49, 90] on span "Jobs" at bounding box center [51, 92] width 65 height 8
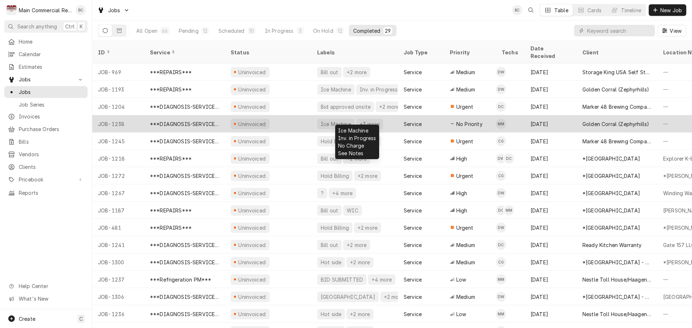
click at [337, 120] on div "Ice Machine" at bounding box center [336, 124] width 32 height 8
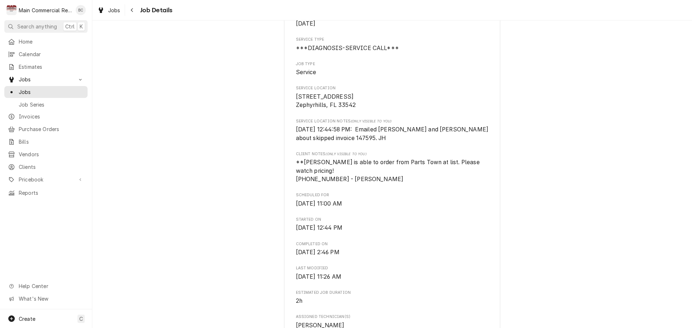
scroll to position [108, 0]
click at [35, 89] on span "Jobs" at bounding box center [51, 92] width 65 height 8
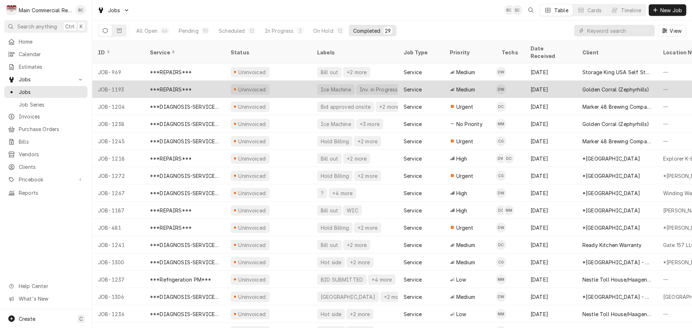
click at [255, 86] on div "Uninvoiced" at bounding box center [251, 90] width 29 height 8
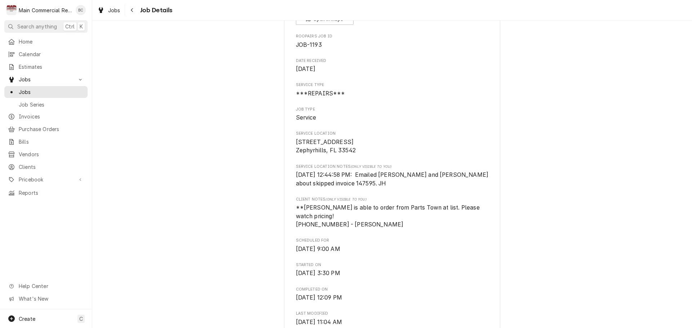
scroll to position [72, 0]
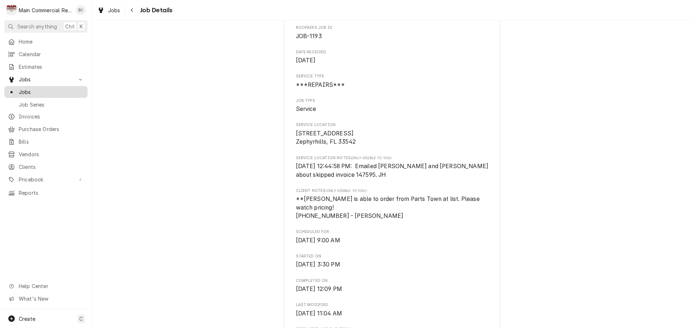
click at [30, 90] on span "Jobs" at bounding box center [51, 92] width 65 height 8
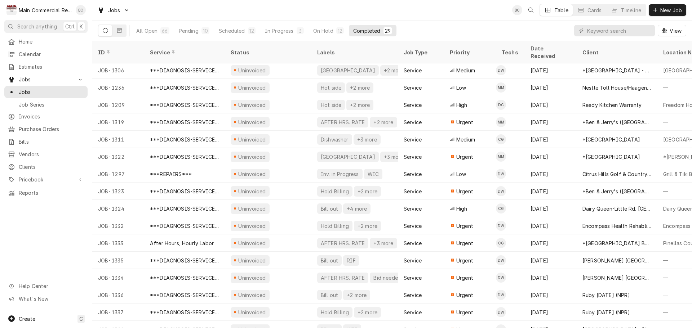
scroll to position [234, 0]
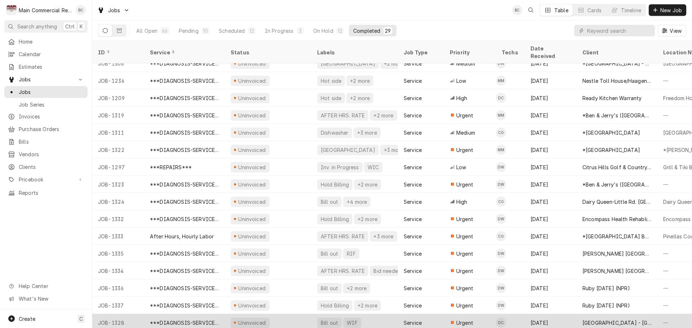
click at [250, 319] on div "Uninvoiced" at bounding box center [251, 323] width 29 height 8
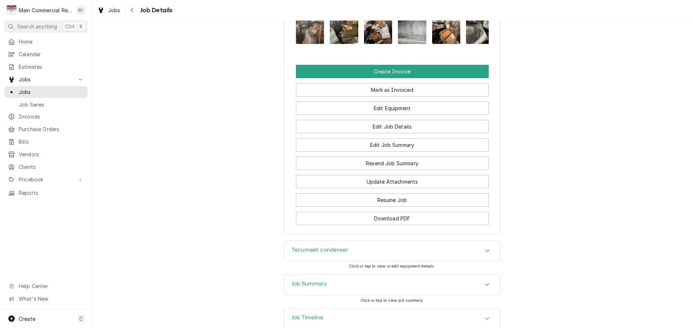
scroll to position [757, 0]
click at [335, 253] on h3 "Tecumseh condenser" at bounding box center [320, 250] width 57 height 7
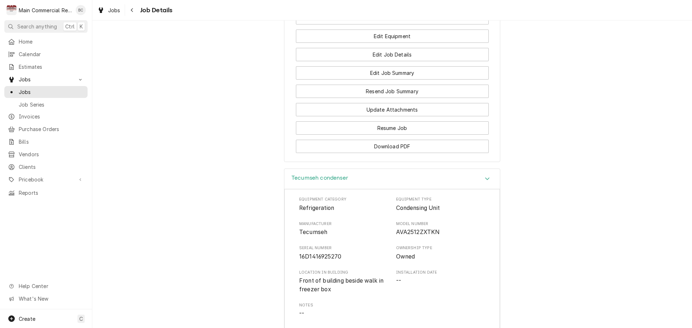
scroll to position [829, 0]
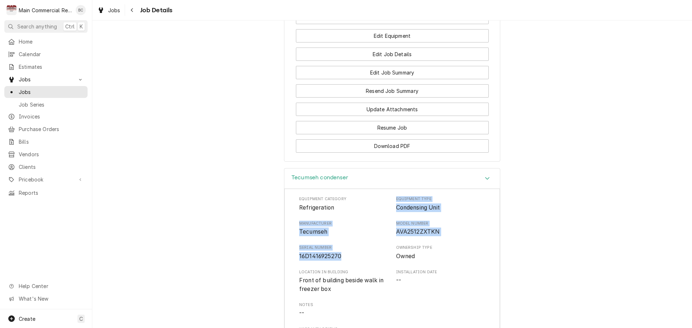
drag, startPoint x: 394, startPoint y: 204, endPoint x: 339, endPoint y: 260, distance: 78.7
click at [339, 260] on div "Equipment Category Refrigeration Equipment Type Condensing Unit Manufacturer Te…" at bounding box center [392, 269] width 186 height 146
copy div "Equipment Type Condensing Unit Manufacturer Tecumseh Model Number AVA2512ZXTKN …"
click at [267, 256] on div "Tecumseh condenser Equipment Category Refrigeration Equipment Type Condensing U…" at bounding box center [392, 301] width 600 height 267
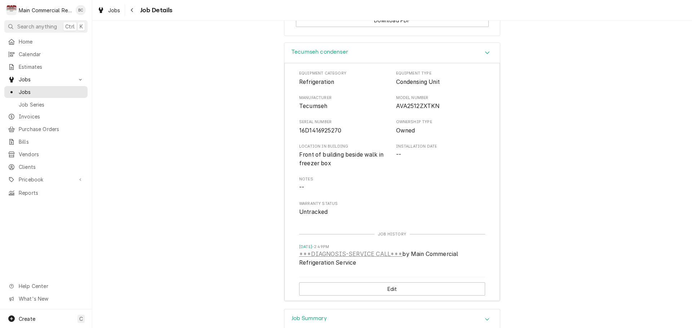
scroll to position [1043, 0]
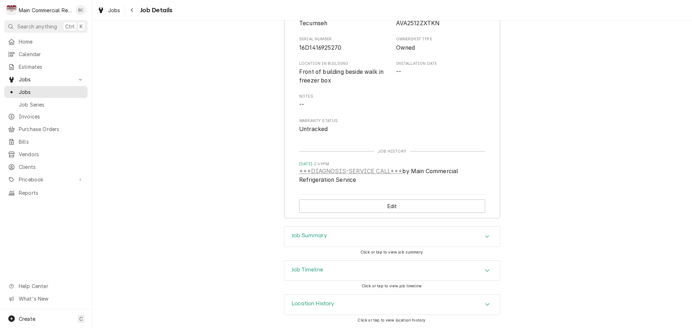
click at [322, 236] on h3 "Job Summary" at bounding box center [309, 235] width 35 height 7
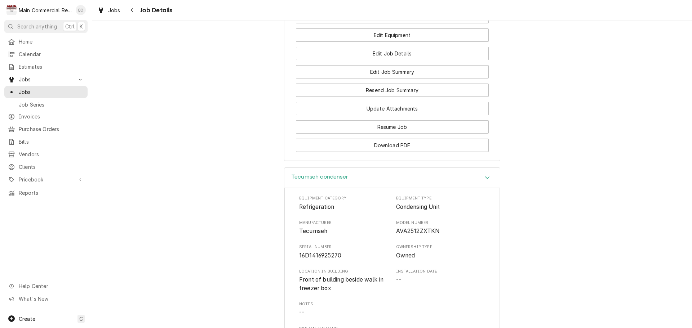
scroll to position [827, 0]
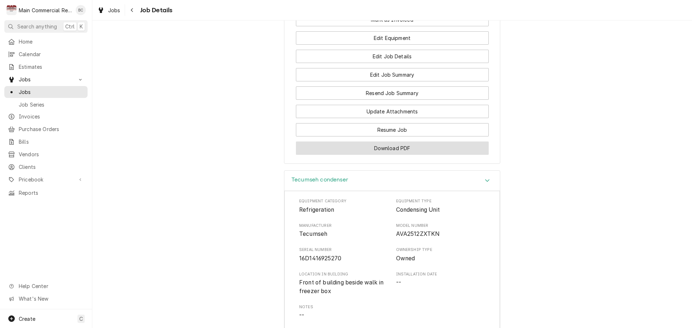
click at [395, 155] on button "Download PDF" at bounding box center [392, 148] width 193 height 13
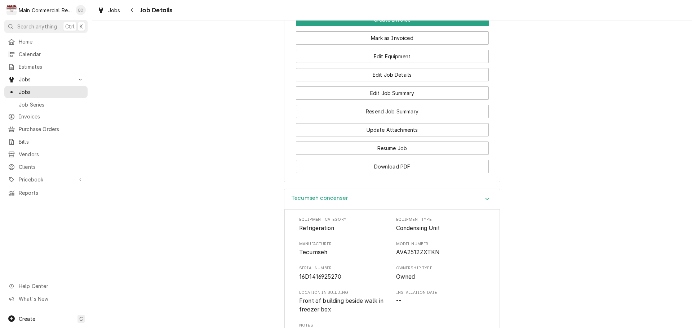
scroll to position [791, 0]
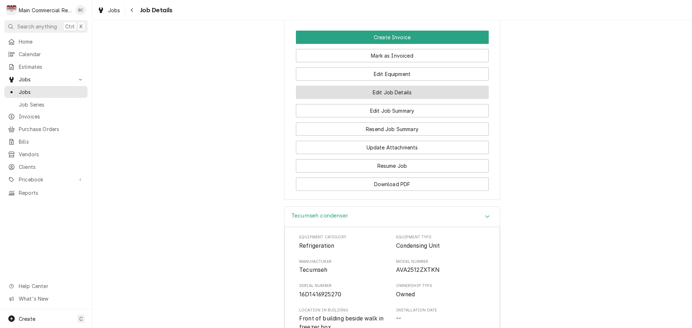
click at [398, 98] on button "Edit Job Details" at bounding box center [392, 92] width 193 height 13
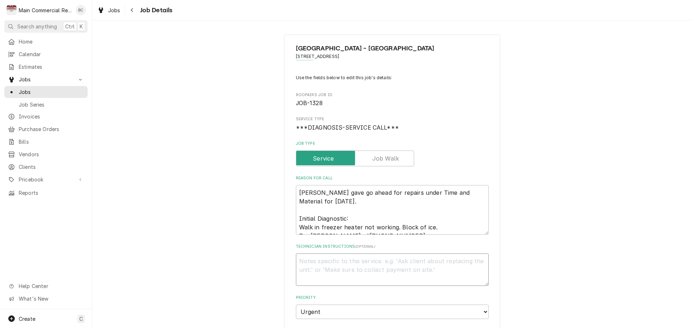
click at [340, 265] on textarea "Technician Instructions ( optional )" at bounding box center [392, 270] width 193 height 32
type textarea "x"
type textarea "I"
type textarea "x"
type textarea "IN"
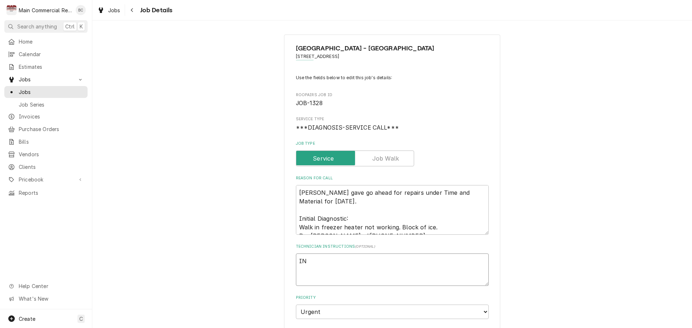
type textarea "x"
type textarea "INV"
type textarea "x"
type textarea "INV#"
type textarea "x"
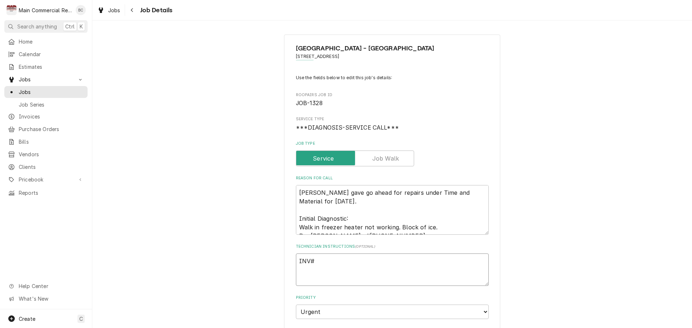
type textarea "INV#1"
type textarea "x"
type textarea "INV#15"
type textarea "x"
type textarea "INV#152"
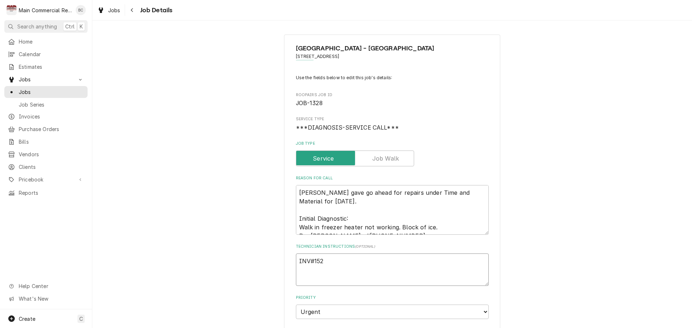
type textarea "x"
type textarea "INV#1522"
type textarea "x"
type textarea "INV#15221"
type textarea "x"
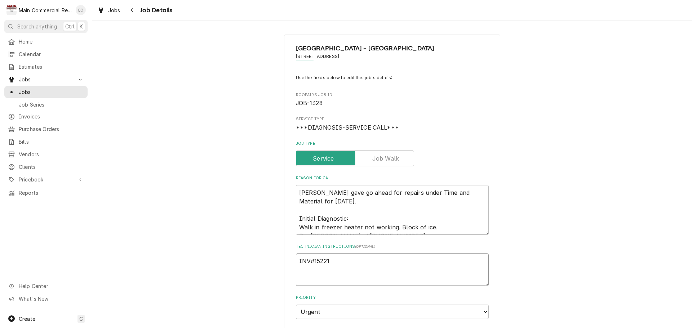
type textarea "INV#152213"
type textarea "x"
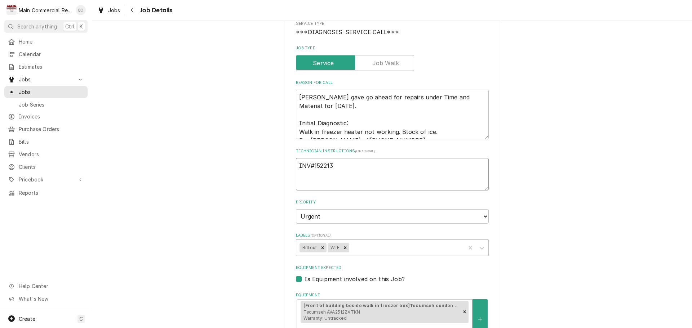
scroll to position [108, 0]
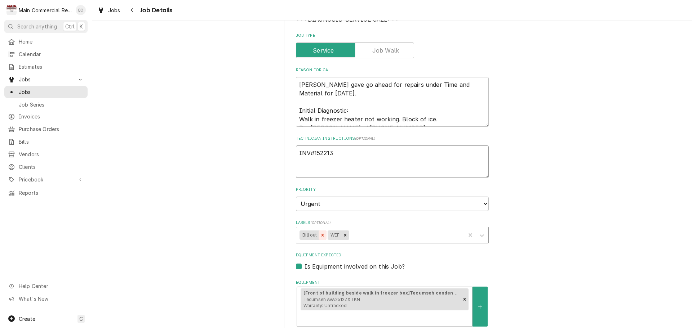
click at [320, 235] on icon "Remove Bill out" at bounding box center [322, 235] width 5 height 5
type textarea "INV#152213"
type textarea "x"
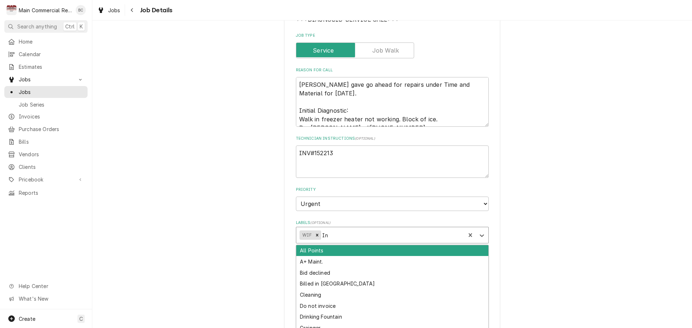
type input "Inv"
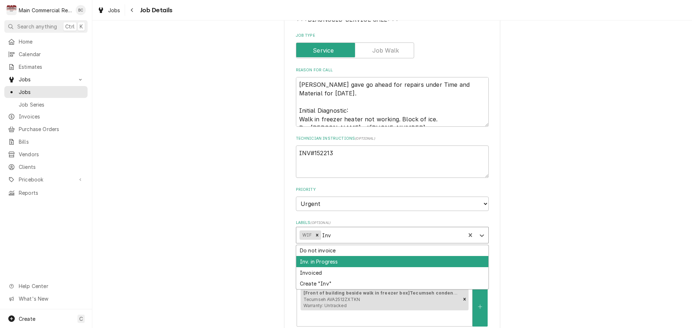
click at [319, 261] on div "Inv. in Progress" at bounding box center [392, 261] width 192 height 11
type textarea "x"
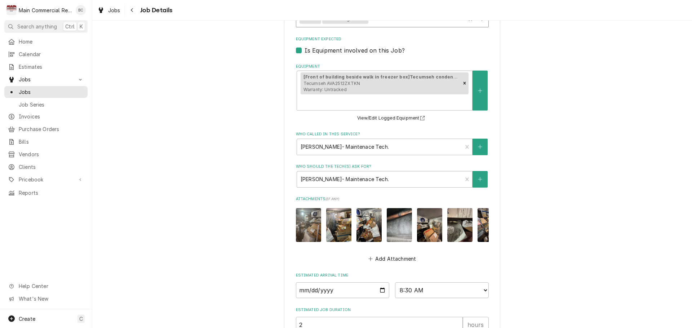
scroll to position [396, 0]
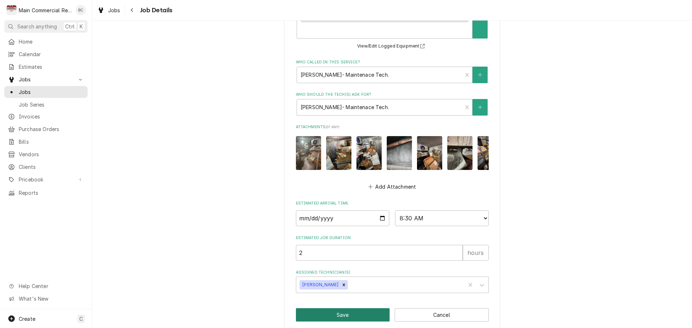
click at [342, 308] on button "Save" at bounding box center [343, 314] width 94 height 13
type textarea "x"
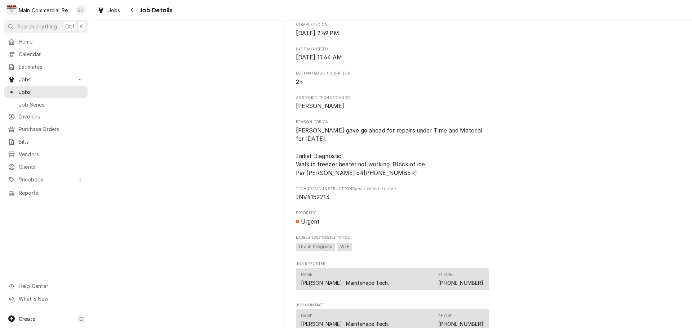
scroll to position [432, 0]
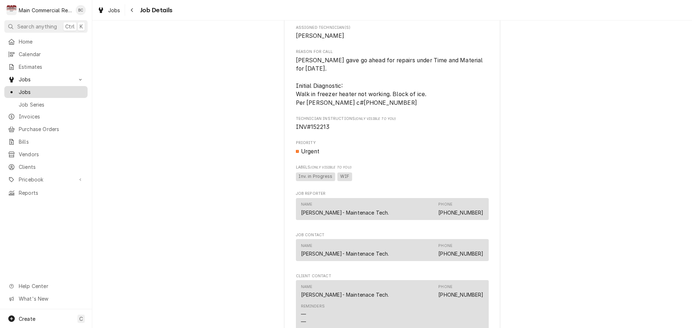
click at [54, 91] on span "Jobs" at bounding box center [51, 92] width 65 height 8
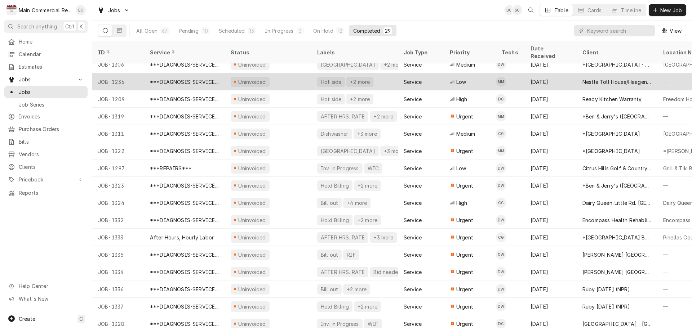
scroll to position [234, 0]
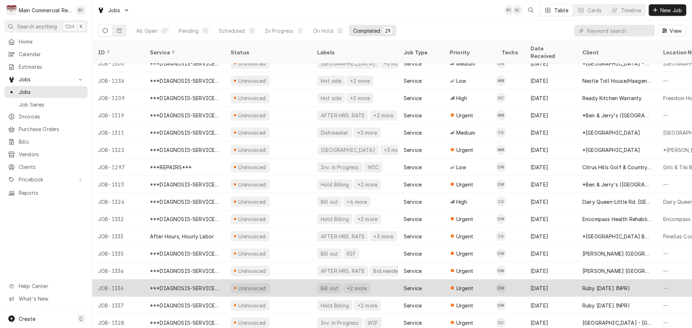
click at [330, 285] on div "Bill out" at bounding box center [329, 289] width 19 height 8
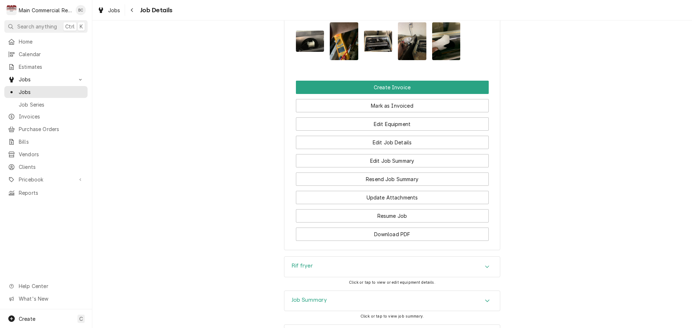
scroll to position [721, 0]
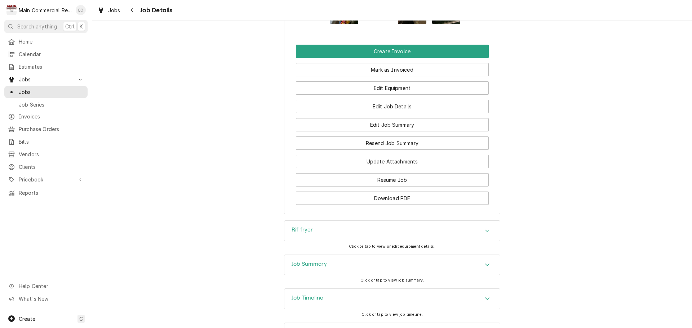
click at [303, 268] on h3 "Job Summary" at bounding box center [309, 264] width 35 height 7
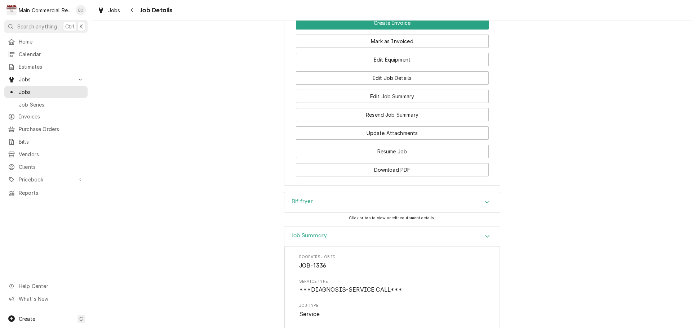
scroll to position [757, 0]
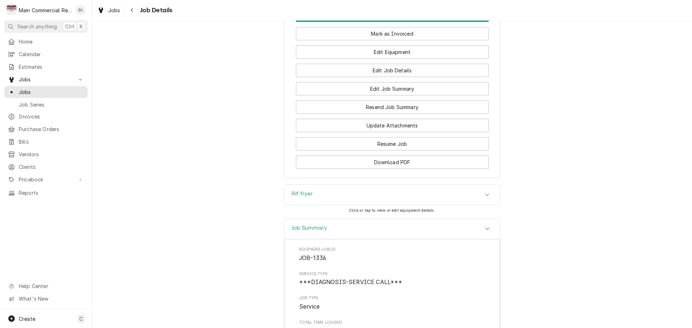
click at [301, 197] on h3 "Rif fryer" at bounding box center [302, 194] width 21 height 7
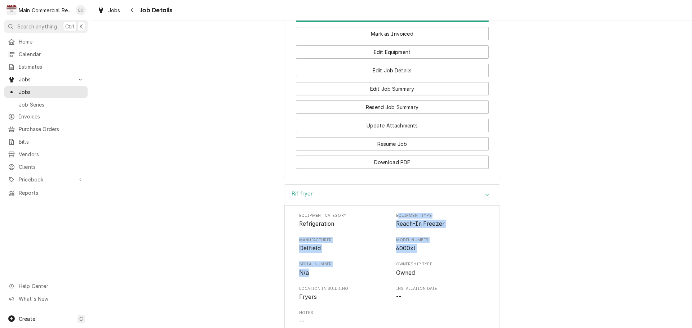
drag, startPoint x: 395, startPoint y: 226, endPoint x: 368, endPoint y: 280, distance: 60.4
click at [368, 280] on div "Equipment Category Refrigeration Equipment Type Reach-In Freezer Manufacturer D…" at bounding box center [392, 281] width 186 height 137
copy div "quipment Type Reach-In Freezer Manufacturer Delfield Model Number 6000xl Serial…"
click at [358, 199] on div "Rif fryer" at bounding box center [392, 195] width 216 height 21
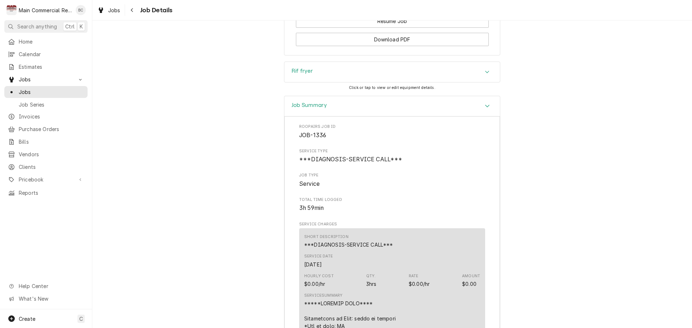
scroll to position [793, 0]
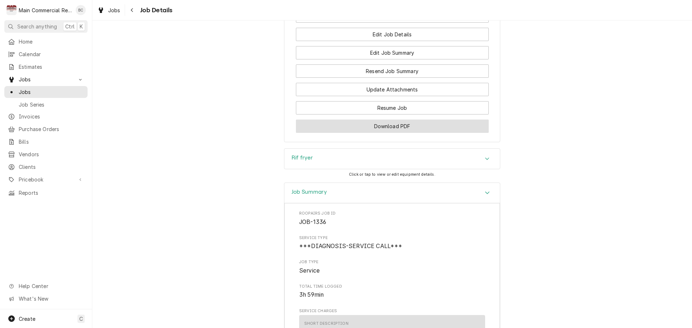
click at [385, 133] on button "Download PDF" at bounding box center [392, 126] width 193 height 13
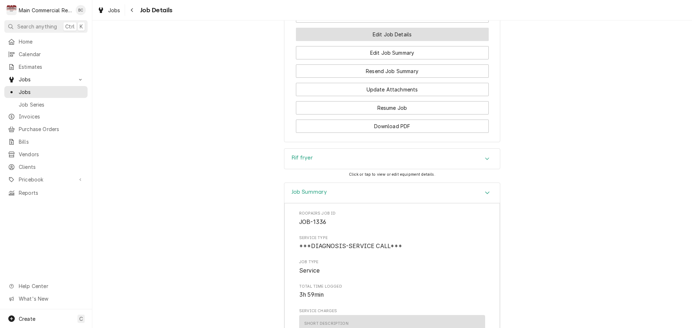
click at [390, 41] on button "Edit Job Details" at bounding box center [392, 34] width 193 height 13
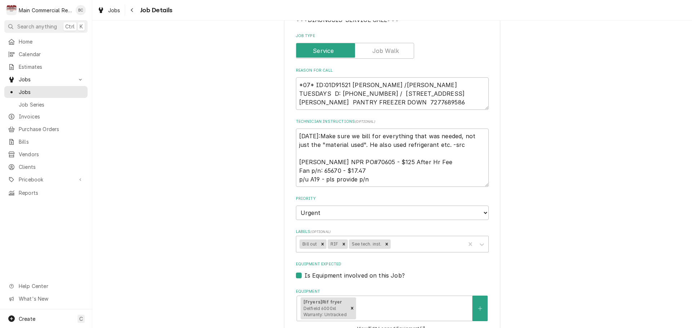
scroll to position [108, 0]
click at [321, 243] on icon "Remove Bill out" at bounding box center [322, 244] width 3 height 3
type textarea "x"
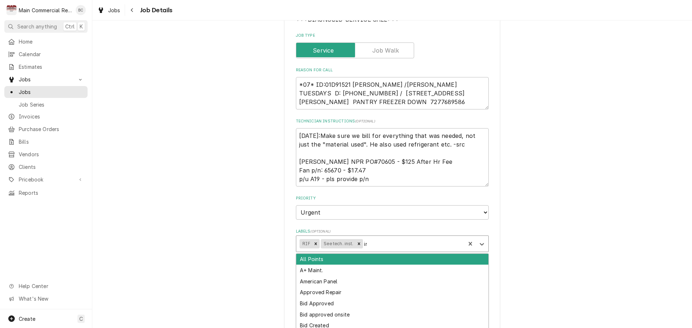
type input "inv"
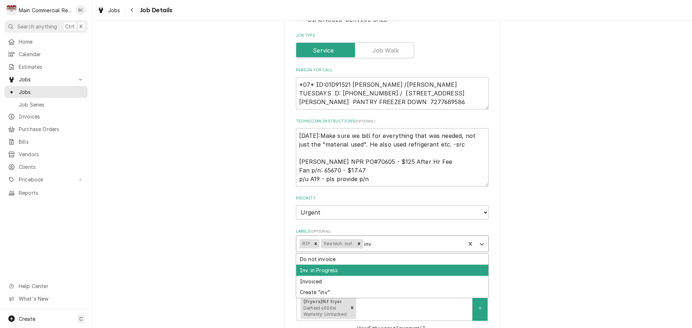
click at [332, 271] on div "Inv. in Progress" at bounding box center [392, 270] width 192 height 11
type textarea "x"
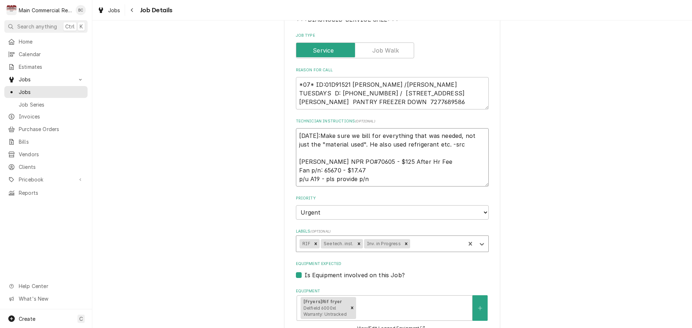
click at [296, 135] on textarea "9/3/25:Make sure we bill for everything that was needed, not just the "material…" at bounding box center [392, 157] width 193 height 58
type textarea "x"
type textarea "9/3/25:Make sure we bill for everything that was needed, not just the "material…"
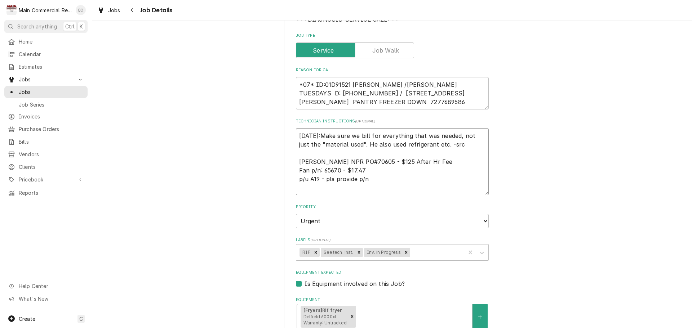
type textarea "x"
click at [308, 134] on textarea "9/3/25:Make sure we bill for everything that was needed, not just the "material…" at bounding box center [392, 161] width 193 height 67
type textarea "I 9/3/25:Make sure we bill for everything that was needed, not just the "materi…"
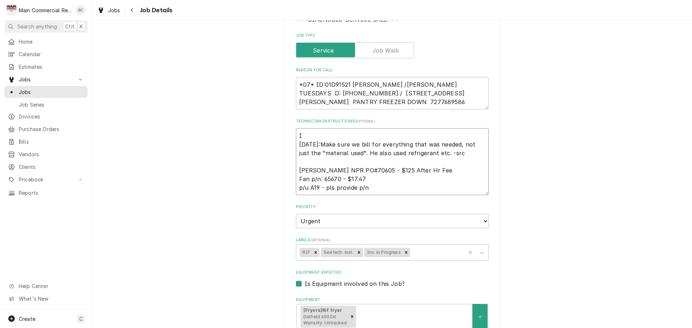
type textarea "x"
type textarea "IN 9/3/25:Make sure we bill for everything that was needed, not just the "mater…"
type textarea "x"
type textarea "INV 9/3/25:Make sure we bill for everything that was needed, not just the "mate…"
type textarea "x"
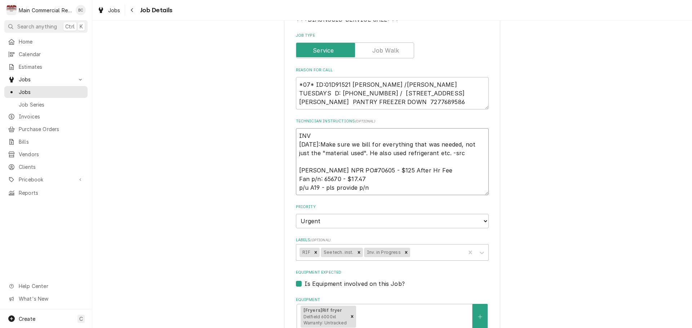
type textarea "INV# 9/3/25:Make sure we bill for everything that was needed, not just the "mat…"
type textarea "x"
type textarea "INV#1 9/3/25:Make sure we bill for everything that was needed, not just the "ma…"
type textarea "x"
type textarea "INV#15 9/3/25:Make sure we bill for everything that was needed, not just the "m…"
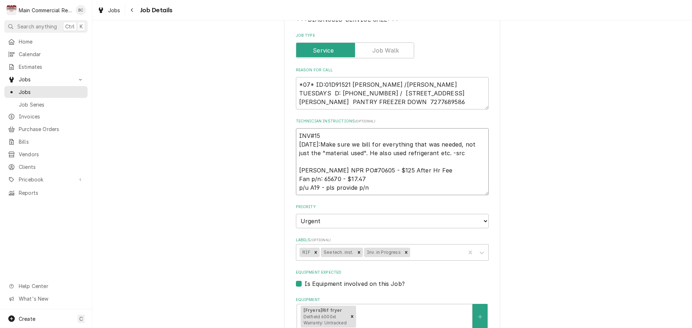
type textarea "x"
type textarea "INV#152 9/3/25:Make sure we bill for everything that was needed, not just the "…"
type textarea "x"
type textarea "INV#1522 9/3/25:Make sure we bill for everything that was needed, not just the …"
type textarea "x"
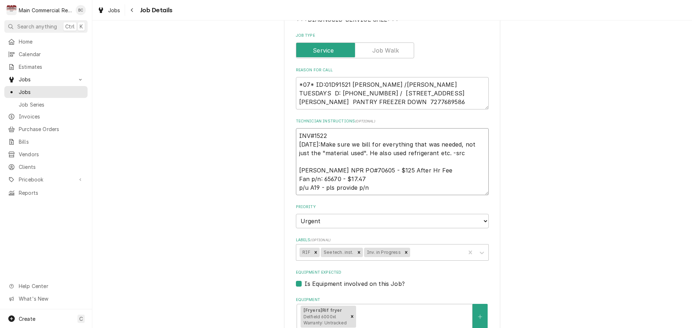
type textarea "INV#15221 9/3/25:Make sure we bill for everything that was needed, not just the…"
type textarea "x"
type textarea "INV#152214 9/3/25:Make sure we bill for everything that was needed, not just th…"
type textarea "x"
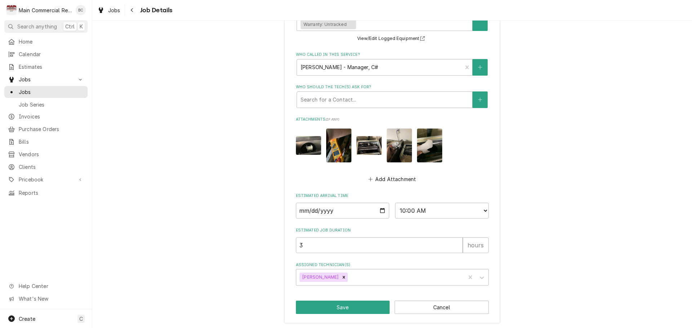
scroll to position [408, 0]
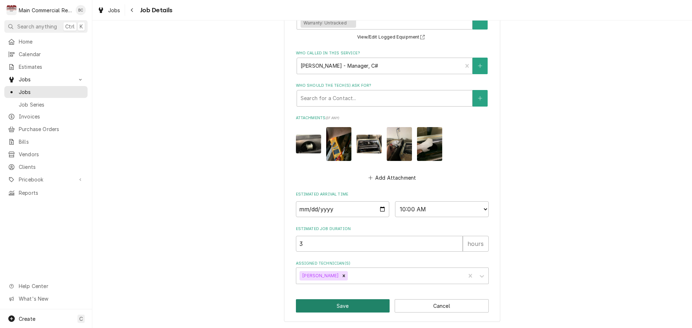
type textarea "INV#152214 9/3/25:Make sure we bill for everything that was needed, not just th…"
click at [343, 302] on button "Save" at bounding box center [343, 305] width 94 height 13
type textarea "x"
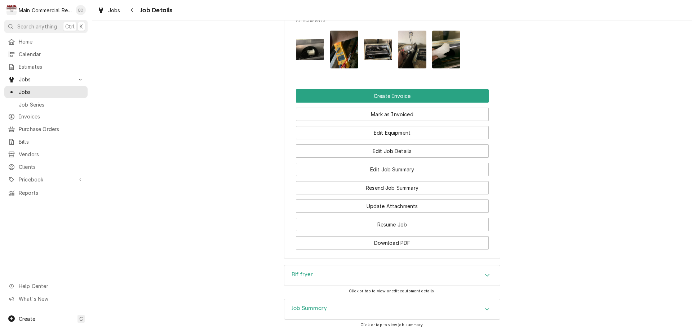
scroll to position [757, 0]
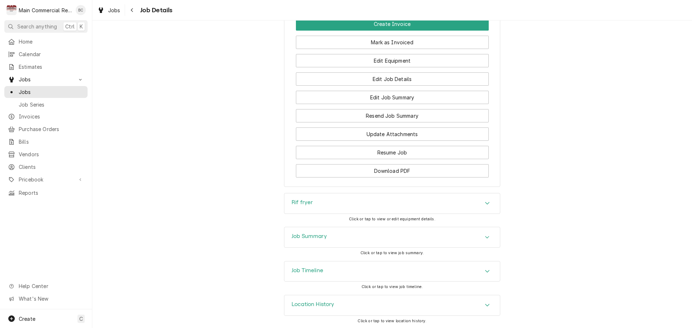
click at [314, 240] on h3 "Job Summary" at bounding box center [309, 236] width 35 height 7
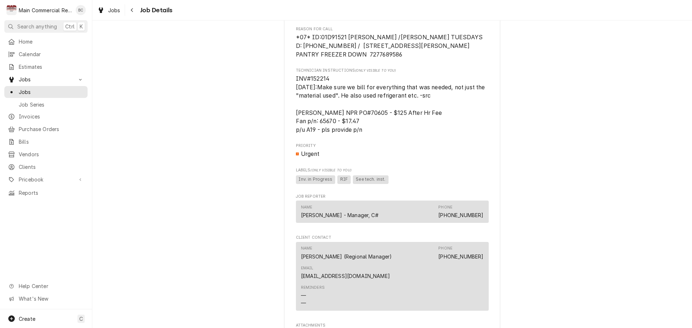
scroll to position [396, 0]
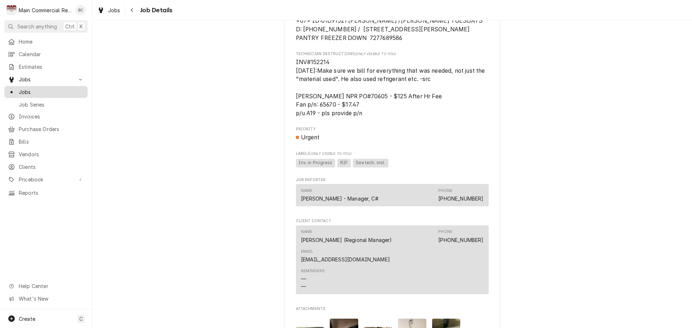
click at [50, 90] on span "Jobs" at bounding box center [51, 92] width 65 height 8
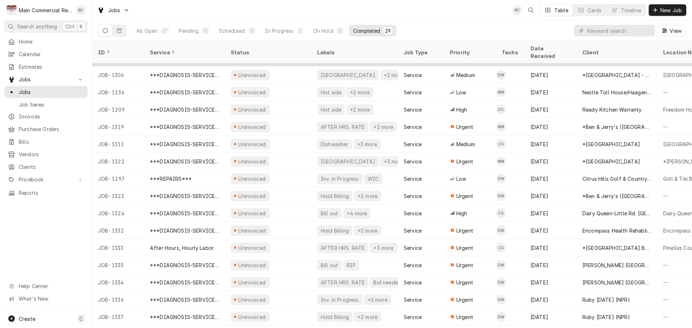
scroll to position [234, 0]
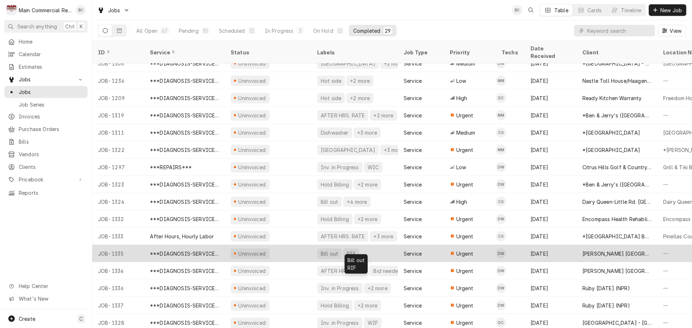
click at [332, 250] on div "Bill out" at bounding box center [329, 254] width 19 height 8
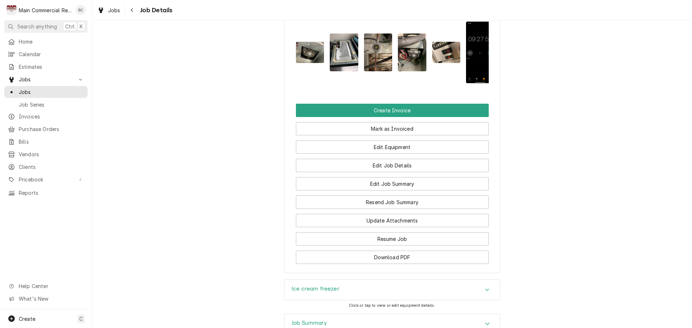
scroll to position [642, 0]
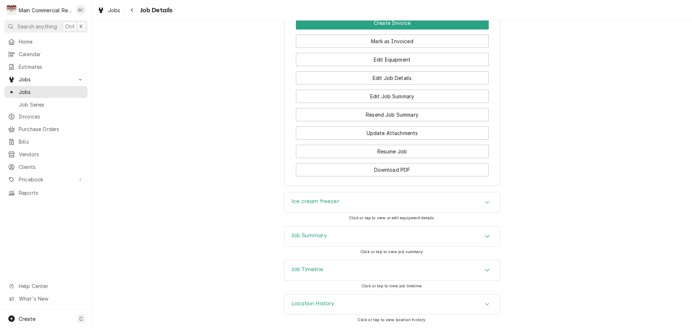
click at [327, 201] on h3 "Ice cream freezer" at bounding box center [316, 201] width 48 height 7
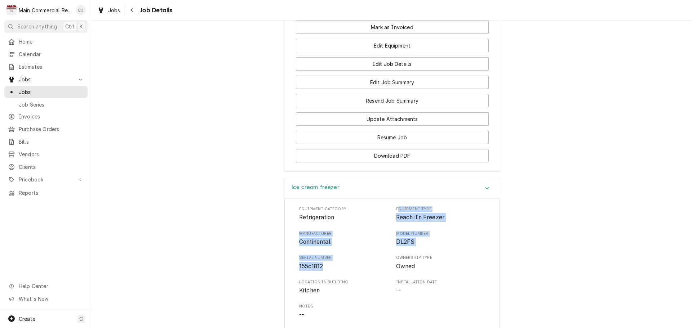
drag, startPoint x: 396, startPoint y: 223, endPoint x: 337, endPoint y: 281, distance: 82.6
click at [337, 281] on div "Equipment Category Refrigeration Equipment Type Reach-In Freezer Manufacturer C…" at bounding box center [392, 274] width 186 height 137
copy div "quipment Type Reach-In Freezer Manufacturer Continental Model Number DL2FS Seri…"
click at [318, 263] on div "Equipment Category Refrigeration Equipment Type Reach-In Freezer Manufacturer C…" at bounding box center [392, 274] width 186 height 137
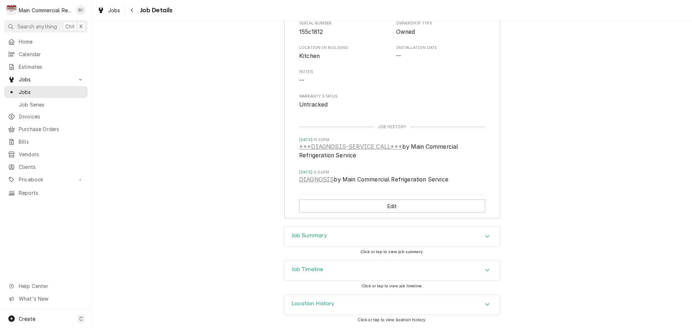
scroll to position [891, 0]
click at [312, 235] on h3 "Job Summary" at bounding box center [309, 235] width 35 height 7
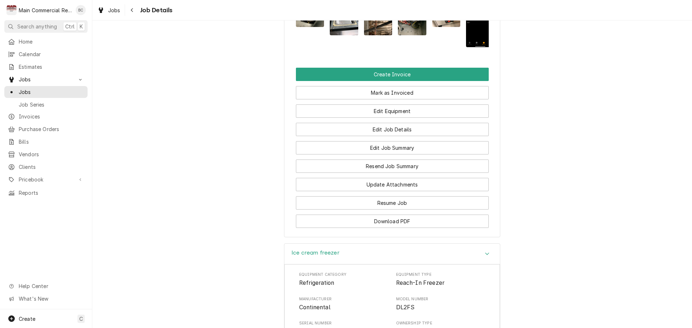
scroll to position [505, 0]
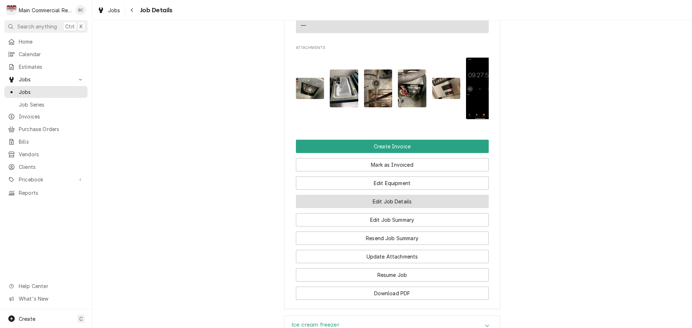
click at [407, 208] on button "Edit Job Details" at bounding box center [392, 201] width 193 height 13
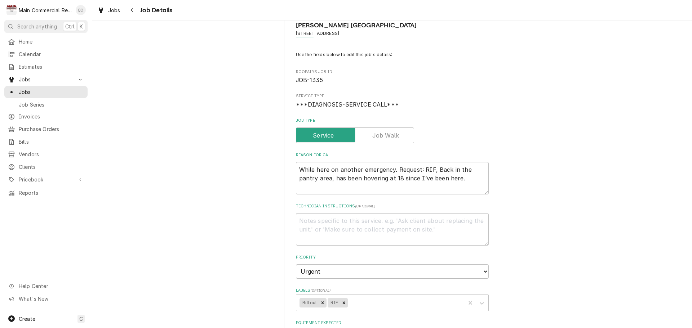
scroll to position [36, 0]
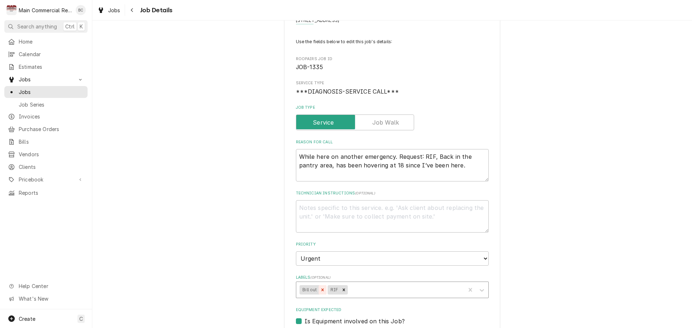
click at [322, 290] on icon "Remove Bill out" at bounding box center [322, 290] width 5 height 5
type textarea "x"
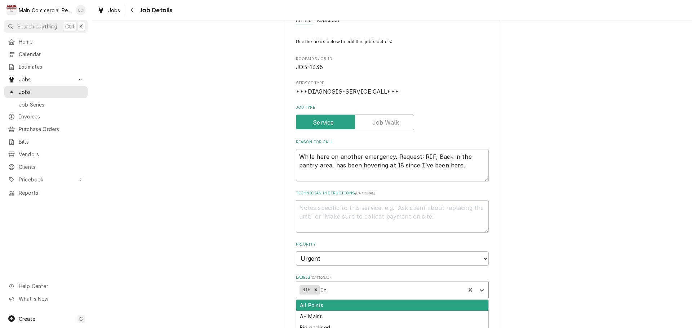
type input "Inv"
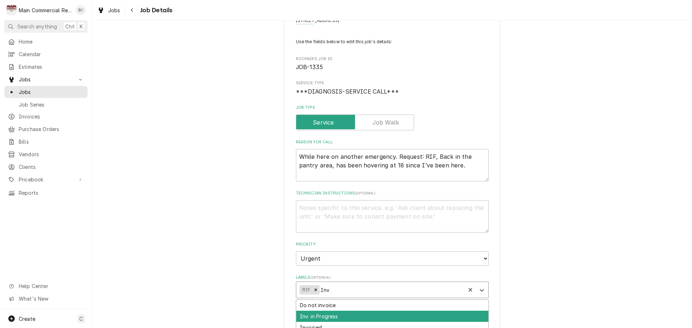
click at [330, 319] on div "Inv. in Progress" at bounding box center [392, 316] width 192 height 11
type textarea "x"
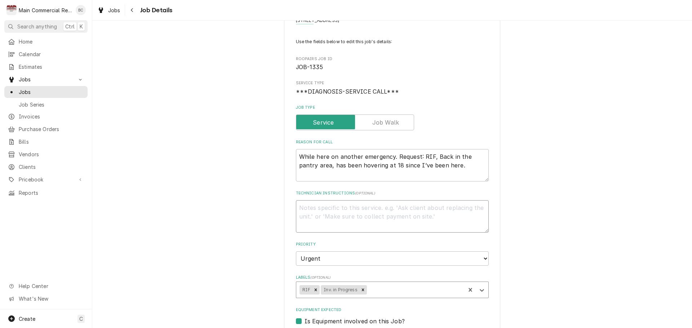
click at [320, 212] on textarea "Technician Instructions ( optional )" at bounding box center [392, 216] width 193 height 32
type textarea "x"
type textarea "I"
type textarea "x"
type textarea "IN"
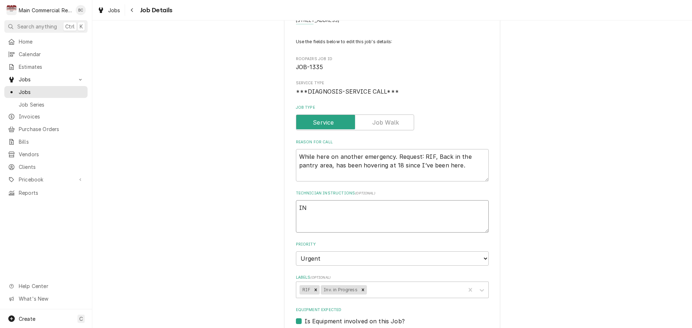
type textarea "x"
type textarea "INV"
type textarea "x"
type textarea "INV#"
type textarea "x"
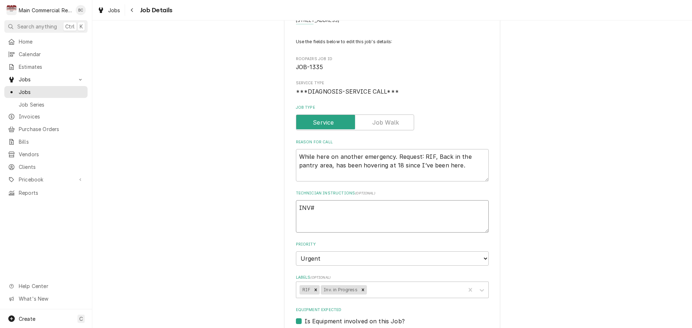
type textarea "INV#1"
type textarea "x"
type textarea "INV#15"
type textarea "x"
type textarea "INV#152"
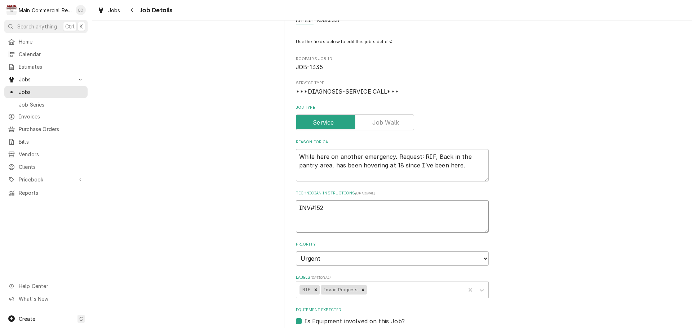
type textarea "x"
type textarea "INV#1522"
type textarea "x"
type textarea "INV#152215"
type textarea "x"
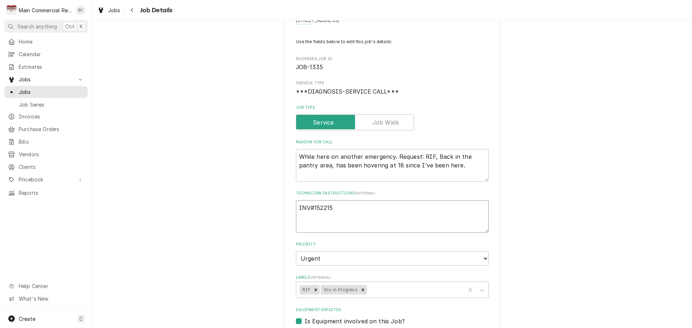
type textarea "INV#152215"
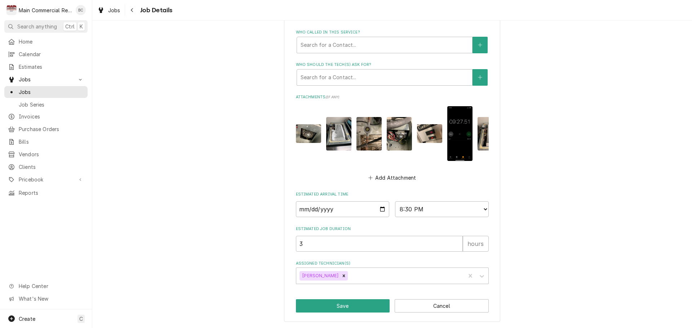
scroll to position [400, 0]
click at [332, 307] on button "Save" at bounding box center [343, 305] width 94 height 13
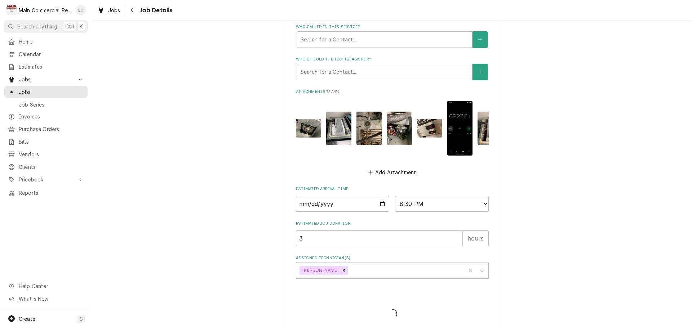
type textarea "x"
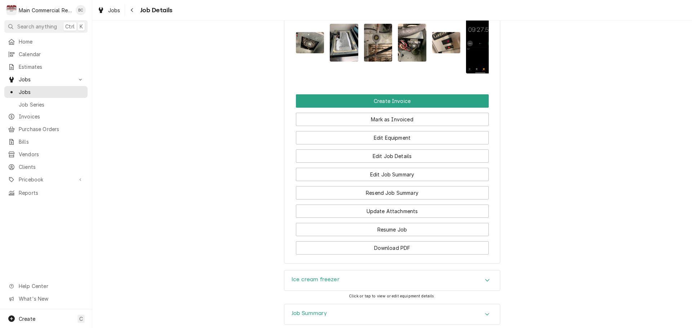
scroll to position [577, 0]
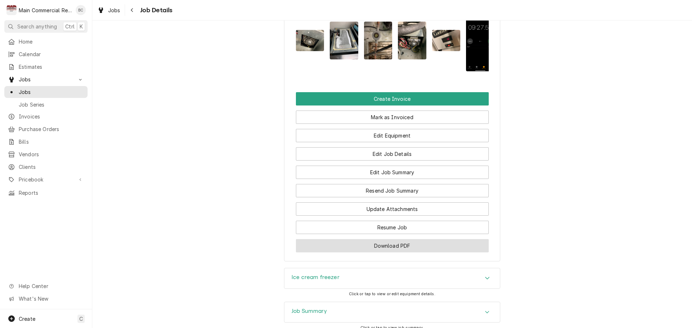
click at [388, 253] on button "Download PDF" at bounding box center [392, 245] width 193 height 13
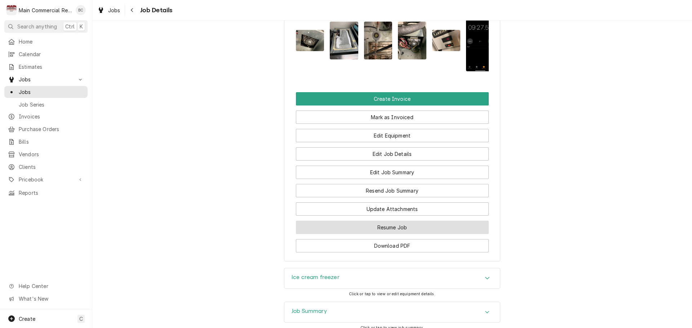
scroll to position [649, 0]
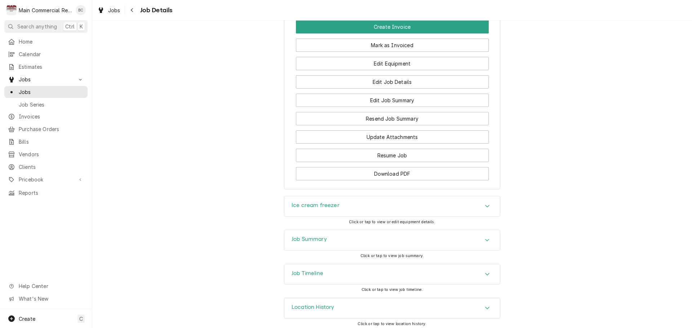
click at [320, 243] on h3 "Job Summary" at bounding box center [309, 239] width 35 height 7
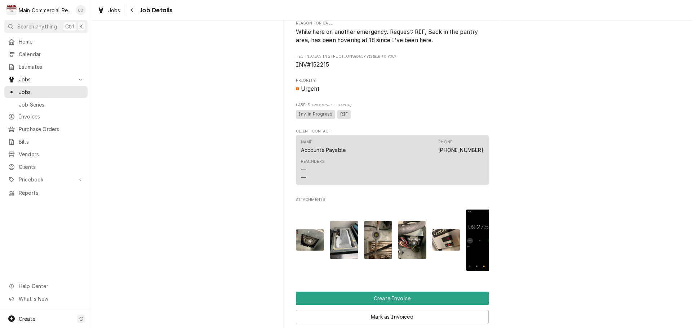
scroll to position [252, 0]
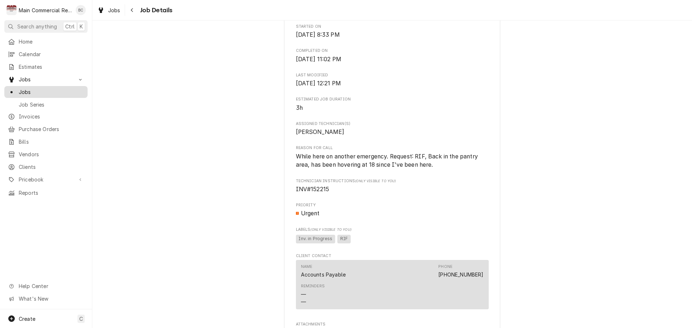
click at [34, 89] on span "Jobs" at bounding box center [51, 92] width 65 height 8
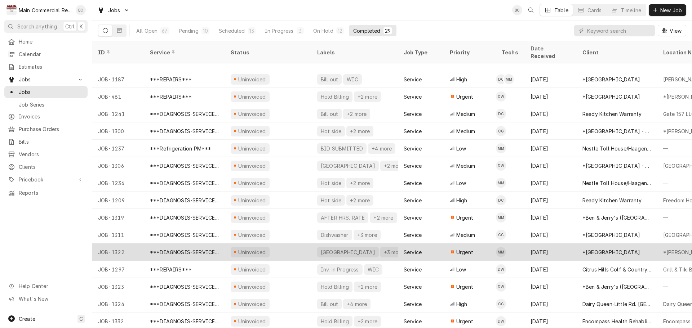
scroll to position [167, 0]
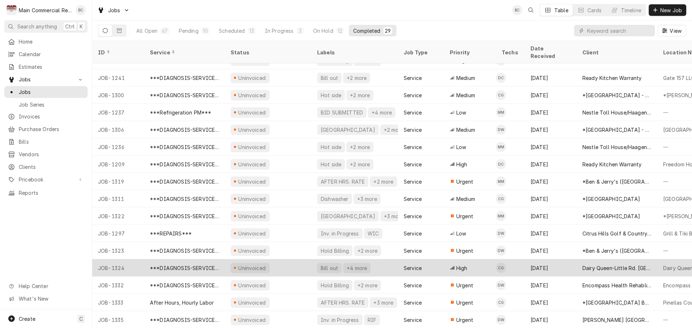
click at [331, 265] on div "Bill out" at bounding box center [329, 269] width 19 height 8
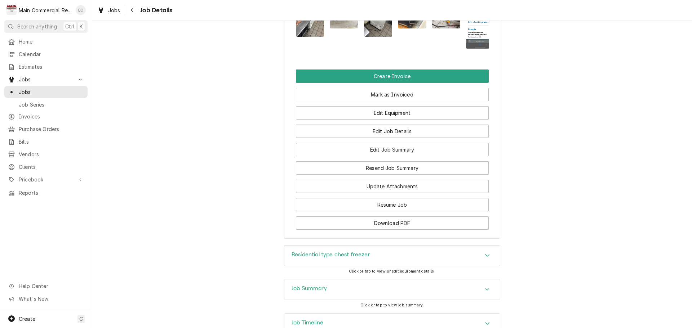
scroll to position [774, 0]
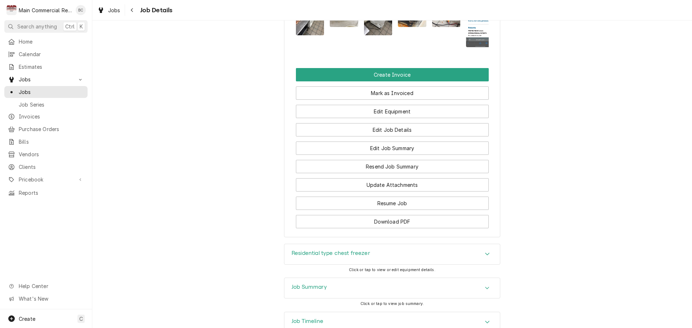
click at [305, 284] on h3 "Job Summary" at bounding box center [309, 287] width 35 height 7
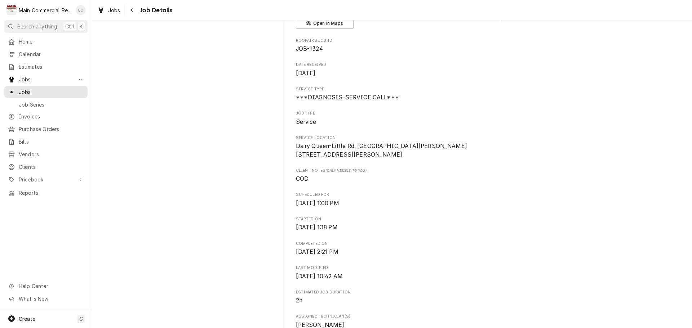
scroll to position [0, 0]
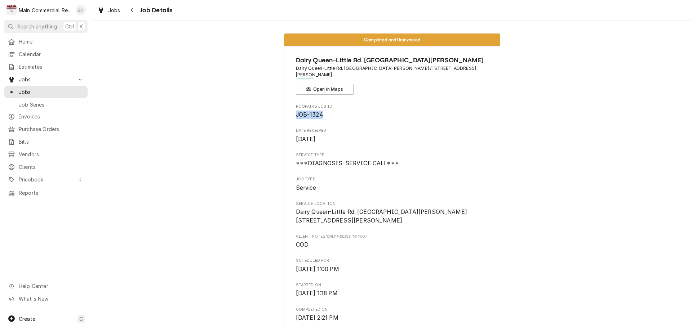
drag, startPoint x: 323, startPoint y: 110, endPoint x: 294, endPoint y: 111, distance: 28.1
click at [296, 111] on span "JOB-1324" at bounding box center [392, 115] width 193 height 9
copy span "JOB-1324"
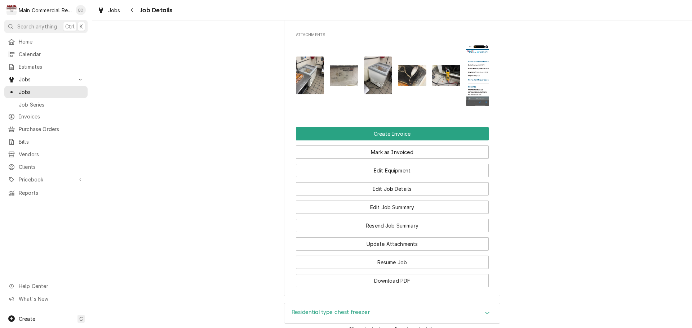
scroll to position [721, 0]
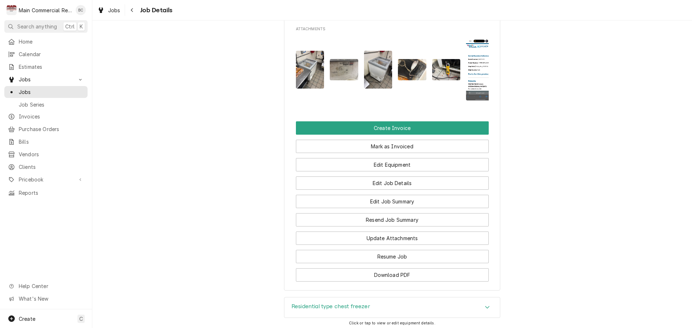
click at [313, 303] on h3 "Residential type chest freezer" at bounding box center [331, 306] width 79 height 7
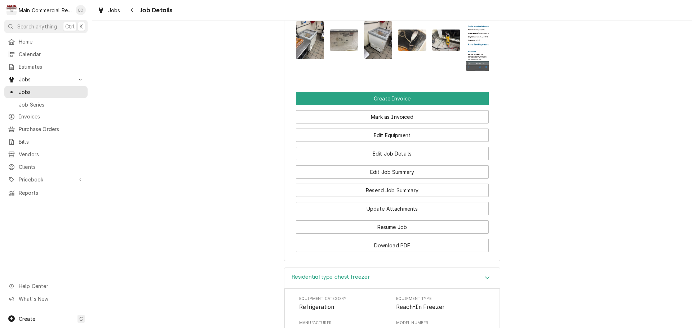
scroll to position [793, 0]
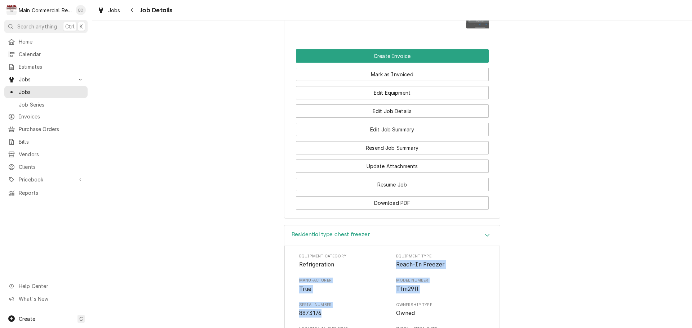
drag, startPoint x: 394, startPoint y: 211, endPoint x: 364, endPoint y: 257, distance: 54.6
click at [364, 257] on div "Equipment Category Refrigeration Equipment Type Reach-In Freezer Manufacturer T…" at bounding box center [392, 322] width 186 height 137
copy div "Reach-In Freezer Manufacturer True Model Number Tfm29fl Serial Number 8873176"
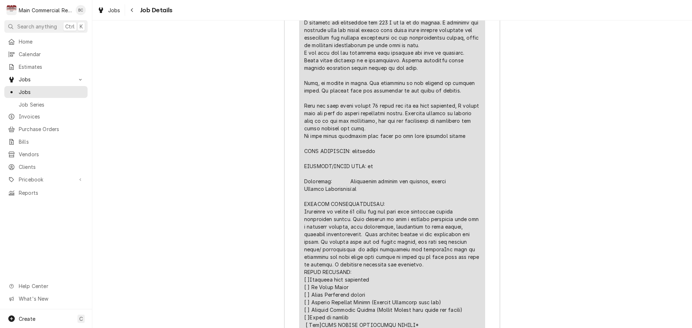
scroll to position [1622, 0]
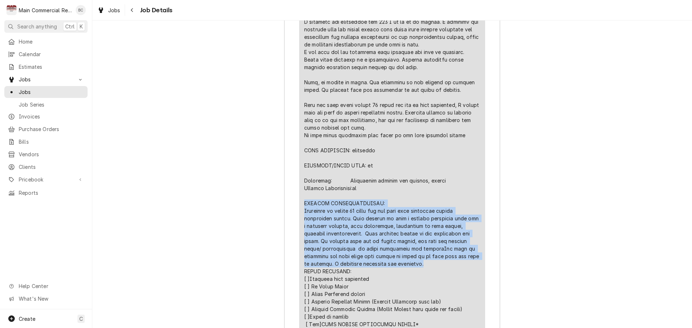
drag, startPoint x: 301, startPoint y: 150, endPoint x: 403, endPoint y: 210, distance: 119.4
click at [403, 210] on div "Short Description ***DIAGNOSIS-SERVICE CALL*** Service Date Aug 29, 2025 Hourly…" at bounding box center [392, 105] width 186 height 637
copy div "FURTHER RECOMMENDATIONS: Equipment is nearly 10 years old and very poor conditi…"
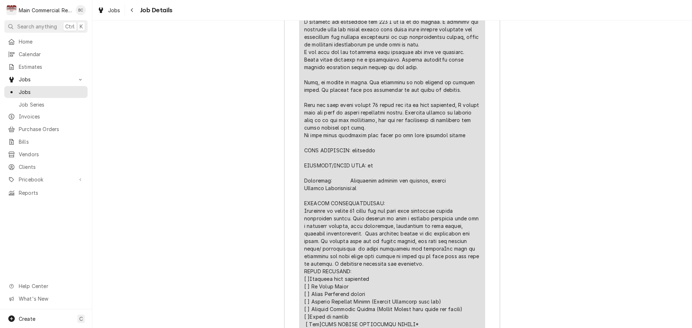
click at [410, 250] on div "Line Item" at bounding box center [392, 139] width 176 height 560
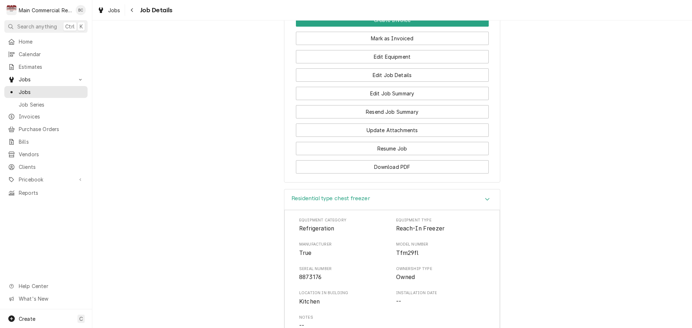
scroll to position [721, 0]
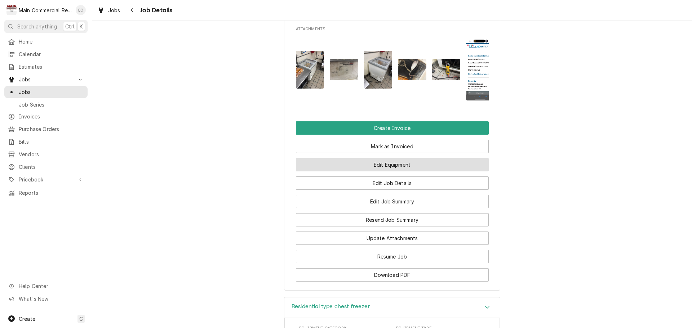
click at [381, 158] on button "Edit Equipment" at bounding box center [392, 164] width 193 height 13
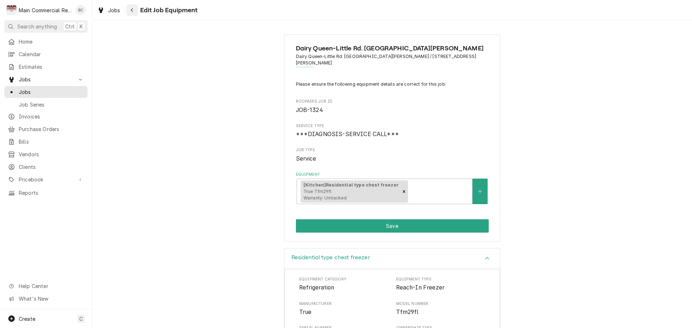
click at [132, 10] on icon "Navigate back" at bounding box center [131, 10] width 3 height 5
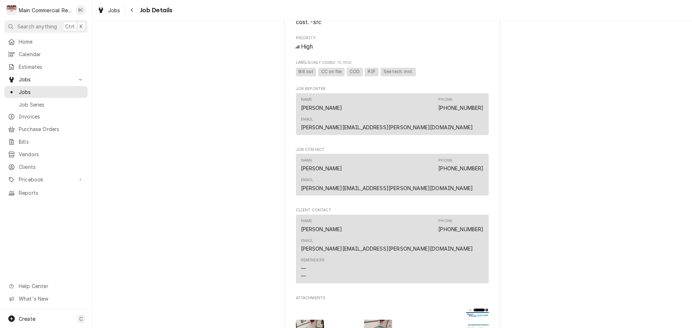
scroll to position [613, 0]
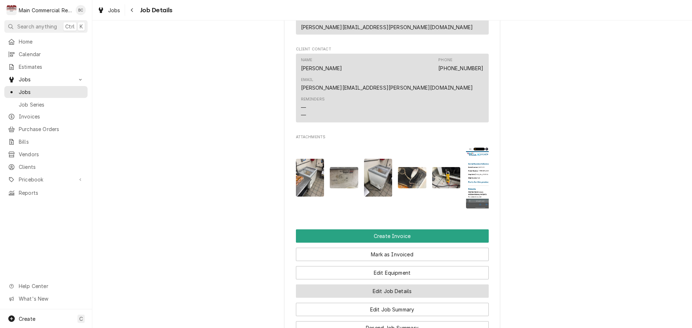
click at [358, 285] on button "Edit Job Details" at bounding box center [392, 291] width 193 height 13
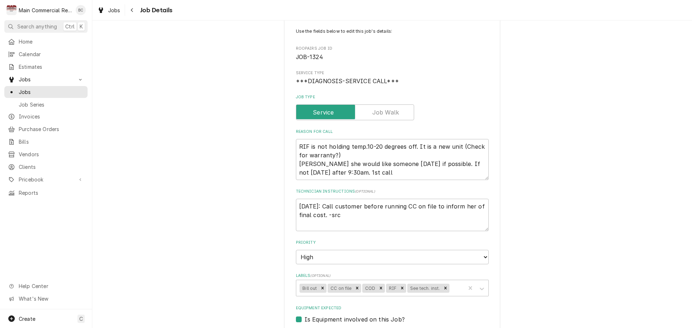
scroll to position [72, 0]
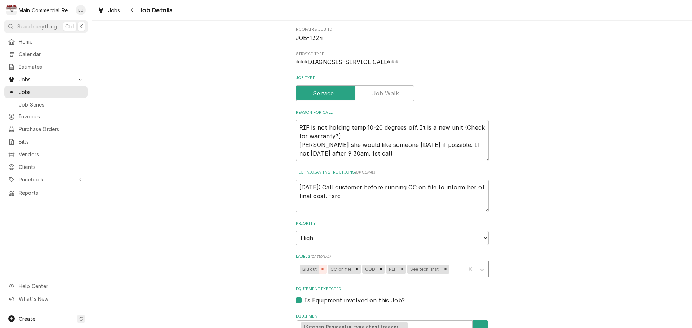
click at [320, 267] on icon "Remove Bill out" at bounding box center [322, 269] width 5 height 5
type textarea "x"
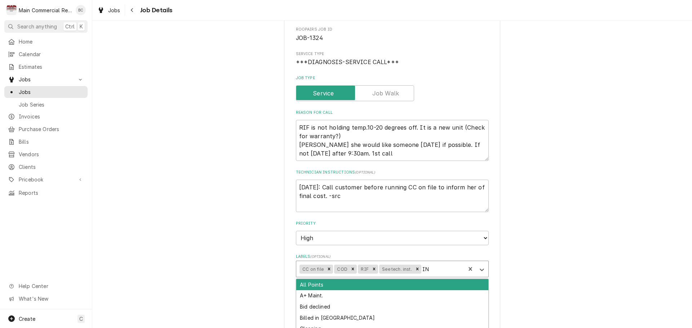
type input "INV"
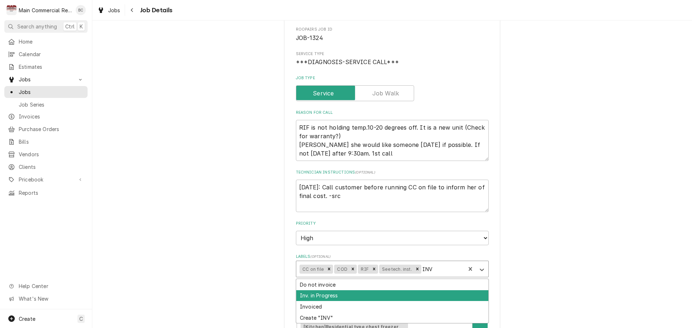
click at [348, 290] on div "Inv. in Progress" at bounding box center [392, 295] width 192 height 11
type textarea "x"
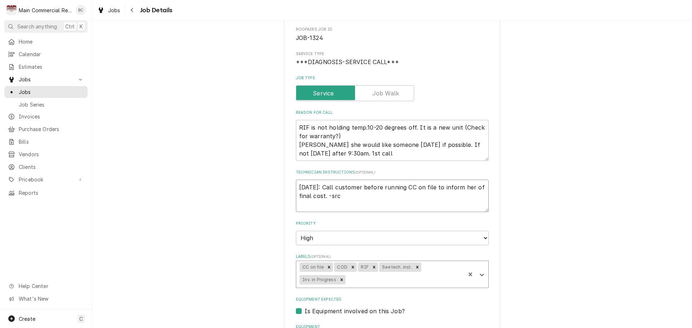
click at [298, 180] on textarea "9/3/25: Call customer before running CC on file to inform her of final cost. -s…" at bounding box center [392, 196] width 193 height 32
type textarea "x"
type textarea "9/3/25: Call customer before running CC on file to inform her of final cost. -s…"
click at [298, 180] on textarea "9/3/25: Call customer before running CC on file to inform her of final cost. -s…" at bounding box center [392, 196] width 193 height 32
type textarea "x"
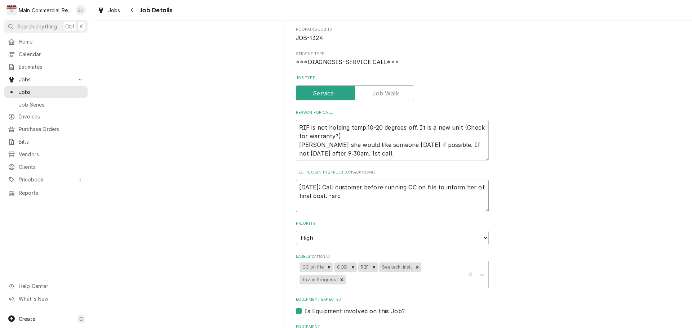
type textarea "I 9/3/25: Call customer before running CC on file to inform her of final cost. …"
type textarea "x"
type textarea "IN 9/3/25: Call customer before running CC on file to inform her of final cost.…"
type textarea "x"
type textarea "INV 9/3/25: Call customer before running CC on file to inform her of final cost…"
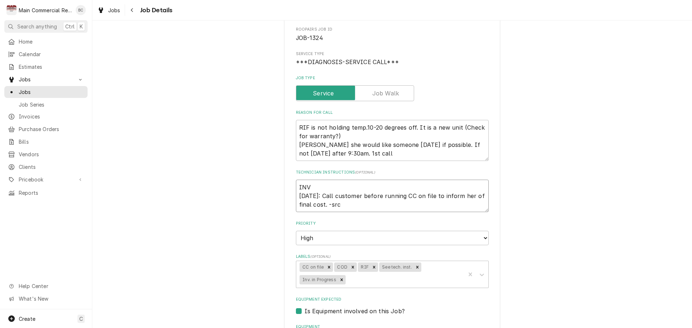
type textarea "x"
type textarea "INV# 9/3/25: Call customer before running CC on file to inform her of final cos…"
type textarea "x"
type textarea "INV#1 9/3/25: Call customer before running CC on file to inform her of final co…"
type textarea "x"
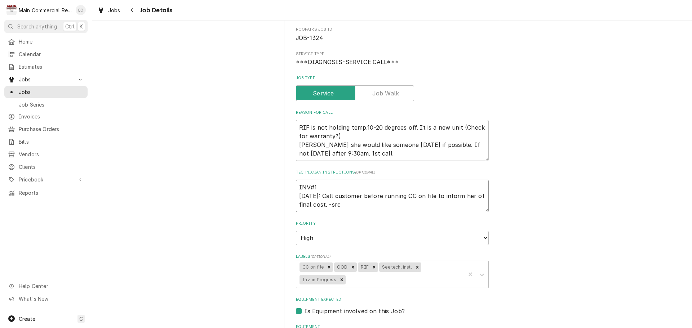
type textarea "INV#15 9/3/25: Call customer before running CC on file to inform her of final c…"
type textarea "x"
type textarea "INV#152 9/3/25: Call customer before running CC on file to inform her of final …"
type textarea "x"
type textarea "INV#1522 9/3/25: Call customer before running CC on file to inform her of final…"
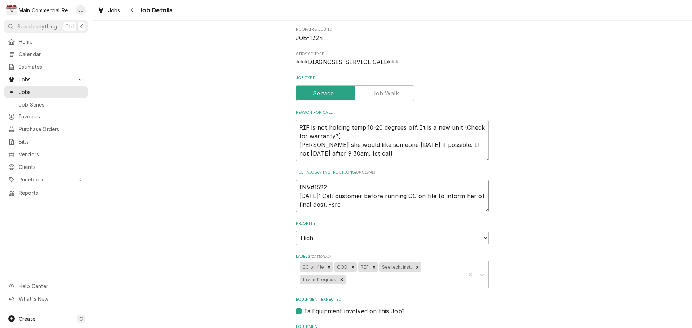
type textarea "x"
type textarea "INV#15221 9/3/25: Call customer before running CC on file to inform her of fina…"
type textarea "x"
type textarea "INV#152216 9/3/25: Call customer before running CC on file to inform her of fin…"
type textarea "x"
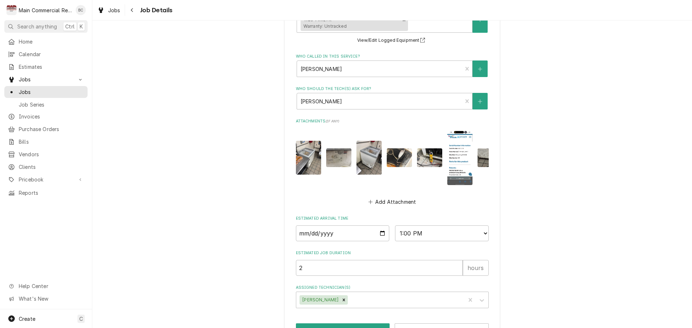
scroll to position [419, 0]
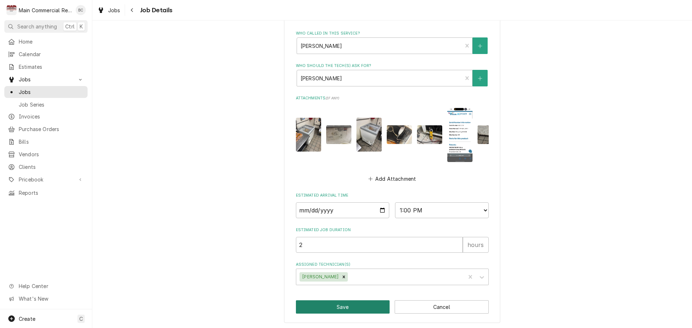
type textarea "INV#152216 9/3/25: Call customer before running CC on file to inform her of fin…"
click at [347, 308] on button "Save" at bounding box center [343, 307] width 94 height 13
type textarea "x"
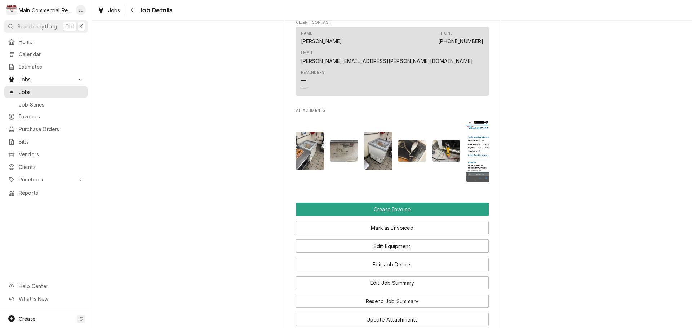
scroll to position [649, 0]
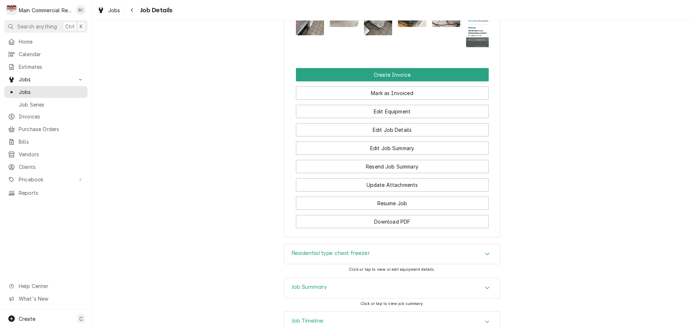
scroll to position [747, 0]
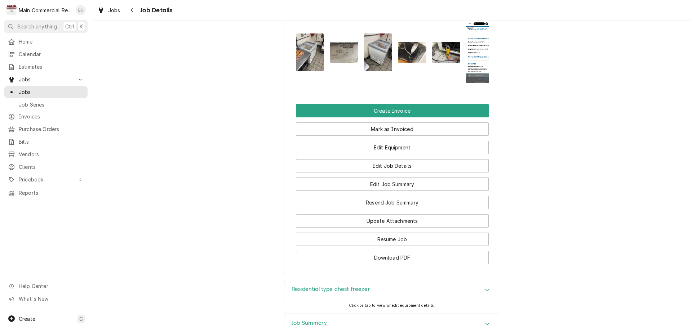
click at [294, 320] on h3 "Job Summary" at bounding box center [309, 323] width 35 height 7
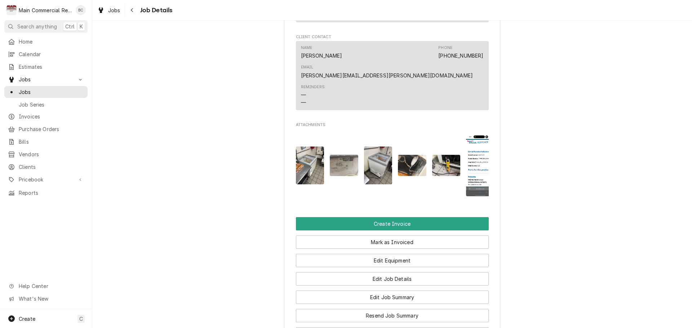
scroll to position [639, 0]
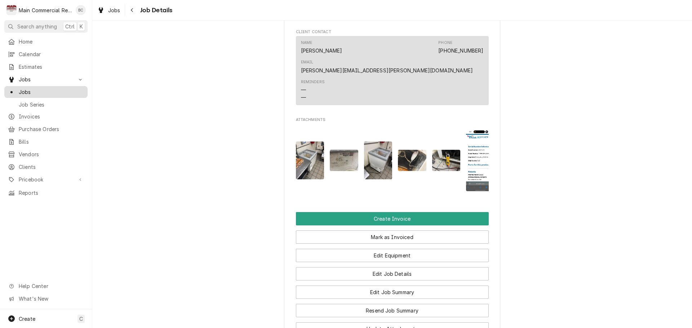
click at [35, 93] on span "Jobs" at bounding box center [51, 92] width 65 height 8
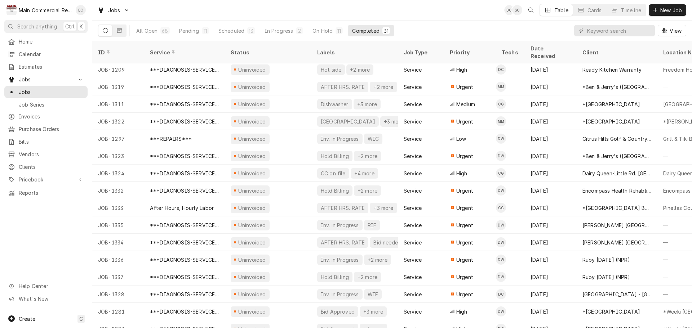
scroll to position [268, 0]
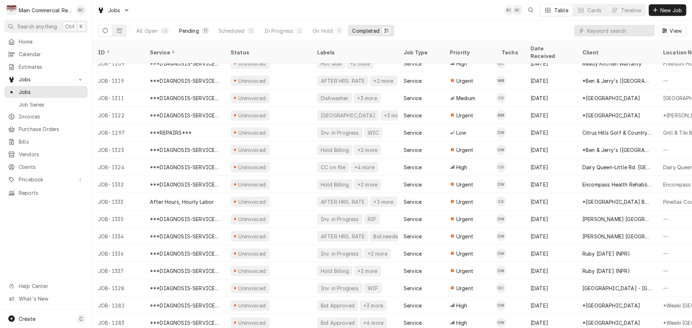
click at [187, 32] on div "Pending" at bounding box center [189, 31] width 20 height 8
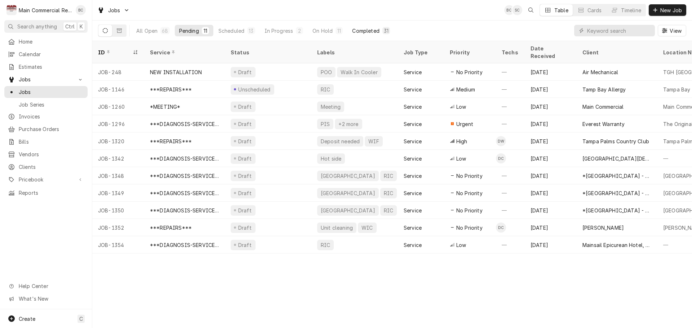
click at [357, 30] on div "Completed" at bounding box center [365, 31] width 27 height 8
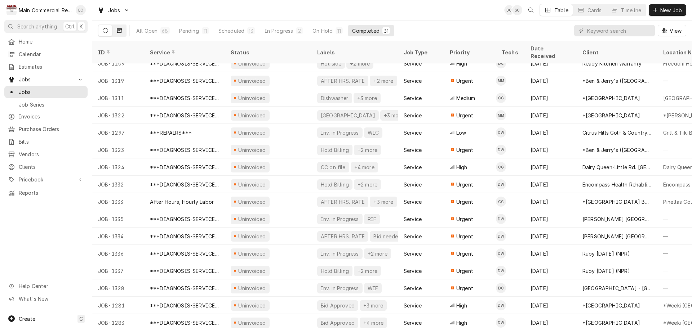
click at [118, 30] on icon "Dynamic Content Wrapper" at bounding box center [119, 30] width 5 height 5
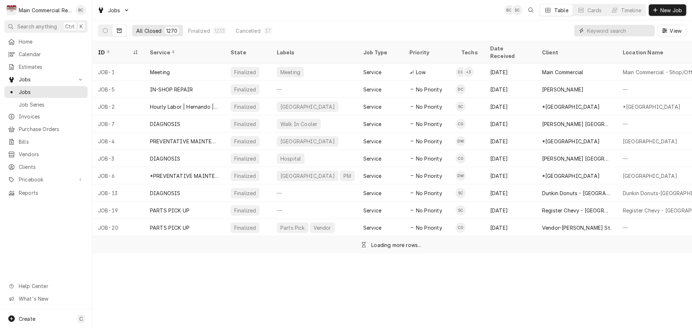
click at [594, 31] on input "Dynamic Content Wrapper" at bounding box center [619, 31] width 64 height 12
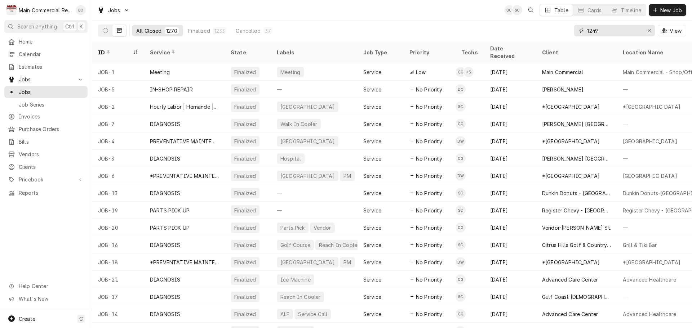
type input "1249"
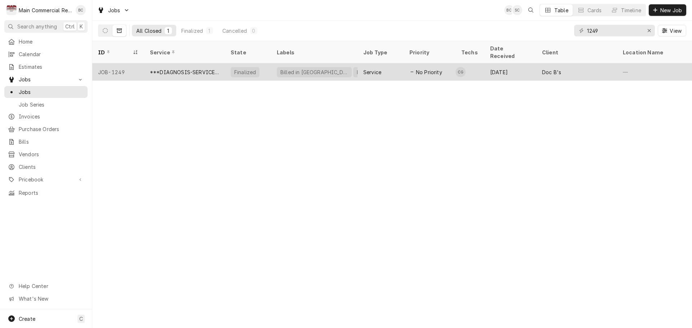
click at [175, 68] on div "***DIAGNOSIS-SERVICE CALL***" at bounding box center [184, 72] width 69 height 8
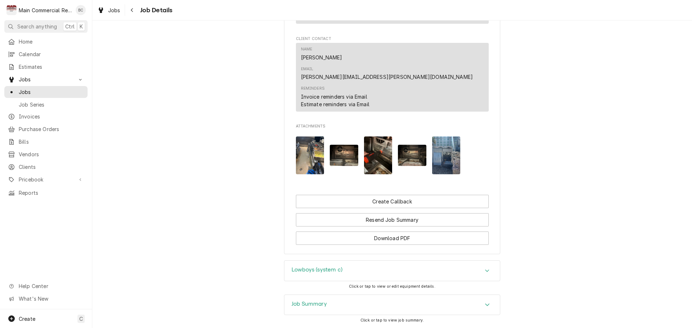
scroll to position [848, 0]
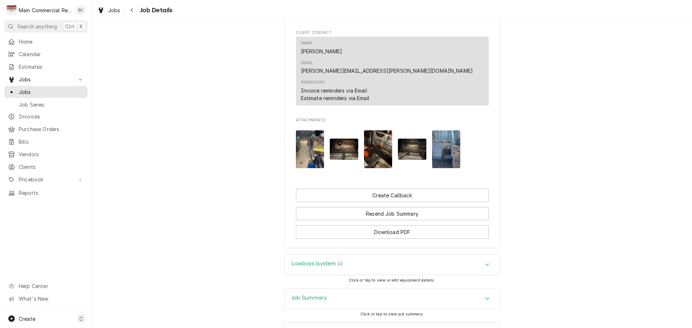
click at [310, 295] on h3 "Job Summary" at bounding box center [309, 298] width 35 height 7
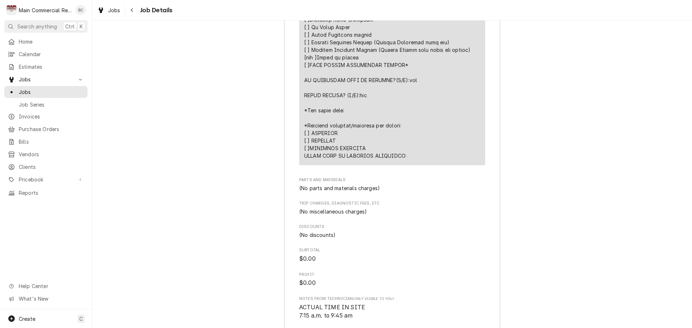
scroll to position [1713, 0]
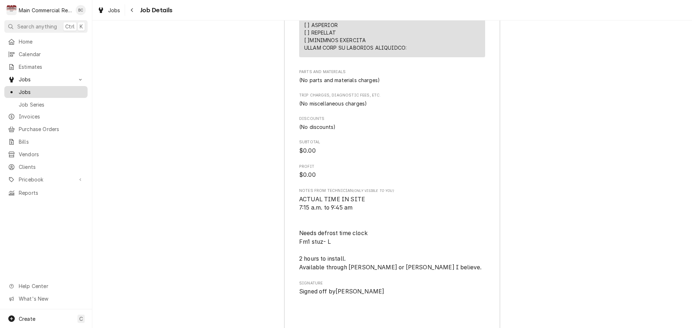
click at [48, 91] on span "Jobs" at bounding box center [51, 92] width 65 height 8
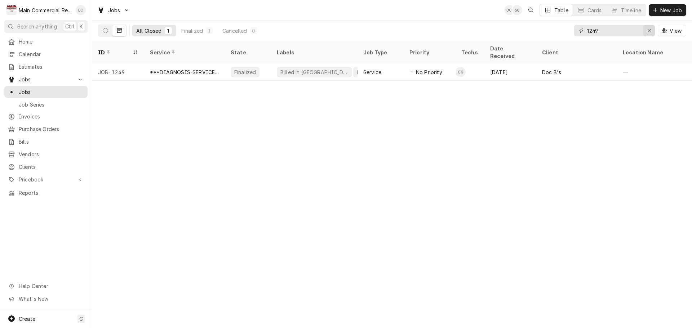
click at [647, 31] on icon "Erase input" at bounding box center [649, 30] width 4 height 5
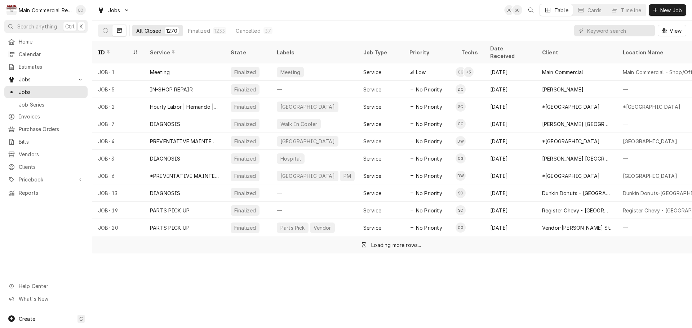
click at [119, 34] on button "Dynamic Content Wrapper" at bounding box center [119, 31] width 14 height 12
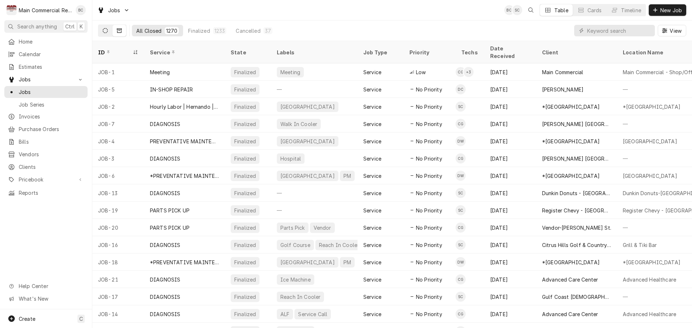
click at [109, 30] on button "Dynamic Content Wrapper" at bounding box center [105, 31] width 14 height 12
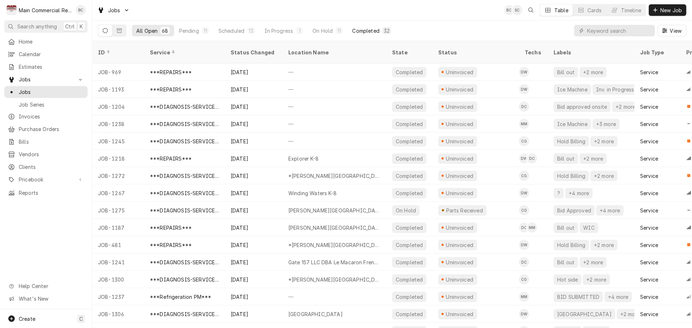
click at [367, 33] on div "Completed" at bounding box center [365, 31] width 27 height 8
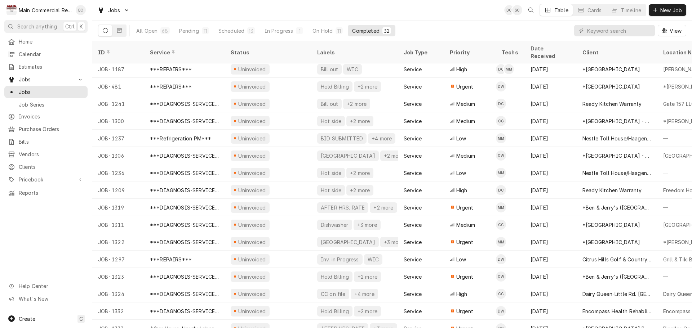
scroll to position [69, 0]
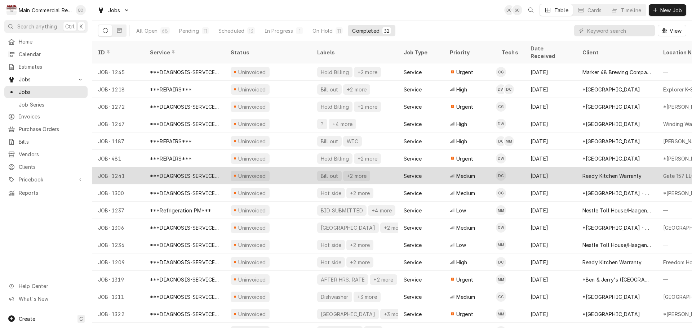
click at [334, 172] on div "Bill out" at bounding box center [329, 176] width 19 height 8
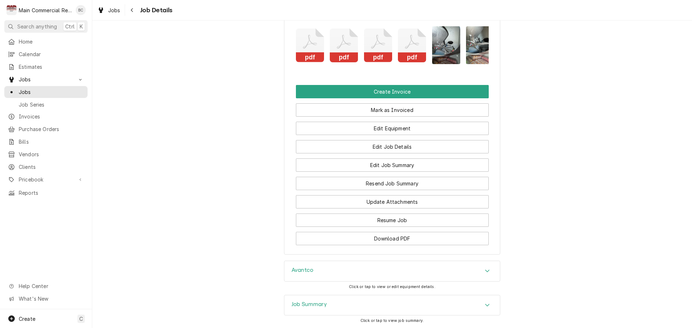
scroll to position [865, 0]
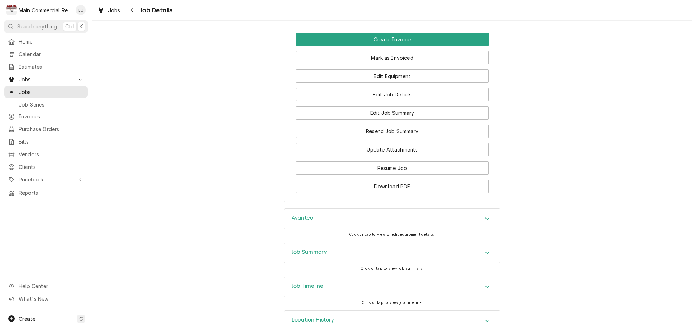
click at [298, 222] on h3 "Avantco" at bounding box center [303, 218] width 22 height 7
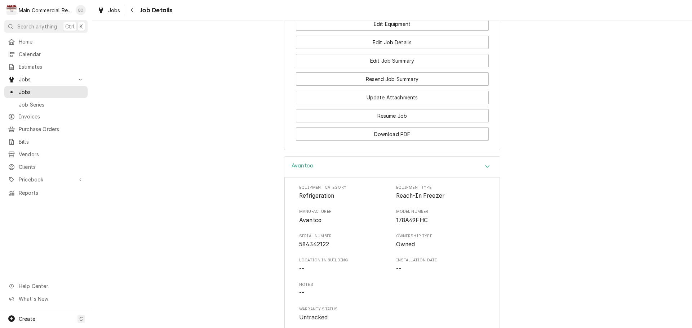
scroll to position [937, 0]
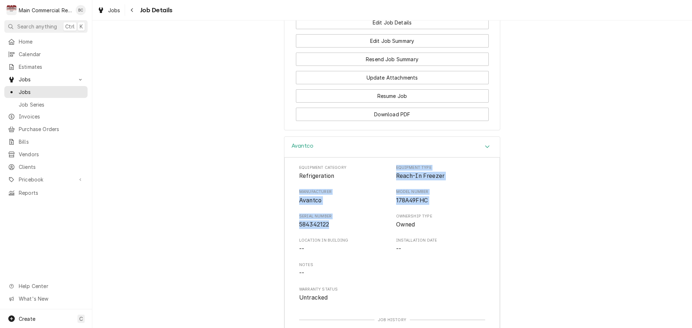
drag, startPoint x: 394, startPoint y: 197, endPoint x: 349, endPoint y: 254, distance: 72.0
click at [349, 254] on div "Equipment Category Refrigeration Equipment Type Reach-In Freezer Manufacturer A…" at bounding box center [392, 233] width 186 height 137
copy div "Equipment Type Reach-In Freezer Manufacturer Avantco Model Number 178A49FHC Ser…"
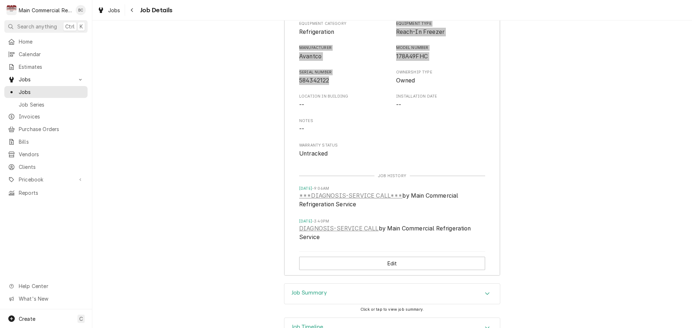
scroll to position [1153, 0]
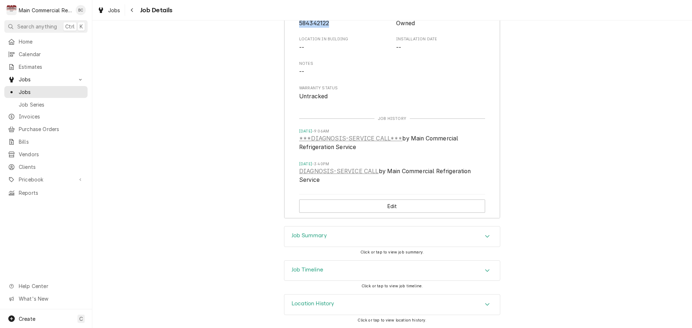
click at [304, 239] on h3 "Job Summary" at bounding box center [309, 235] width 35 height 7
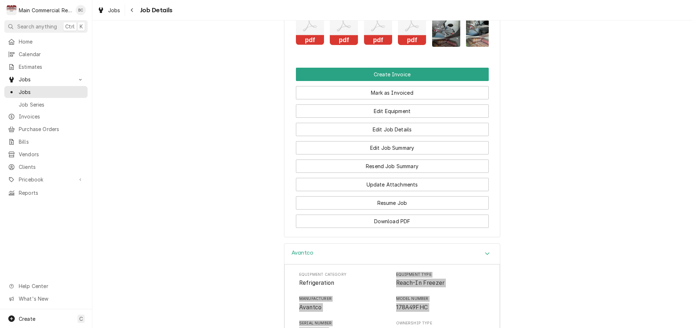
scroll to position [865, 0]
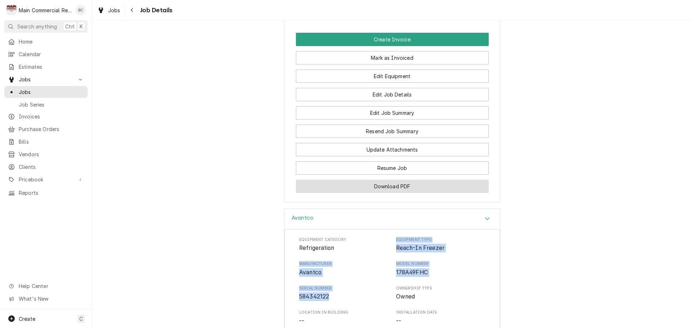
click at [390, 193] on button "Download PDF" at bounding box center [392, 186] width 193 height 13
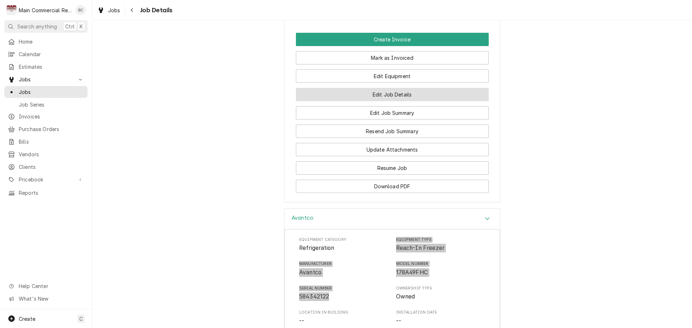
click at [395, 101] on button "Edit Job Details" at bounding box center [392, 94] width 193 height 13
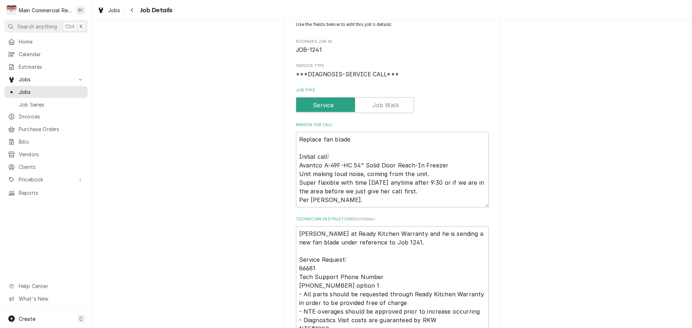
scroll to position [72, 0]
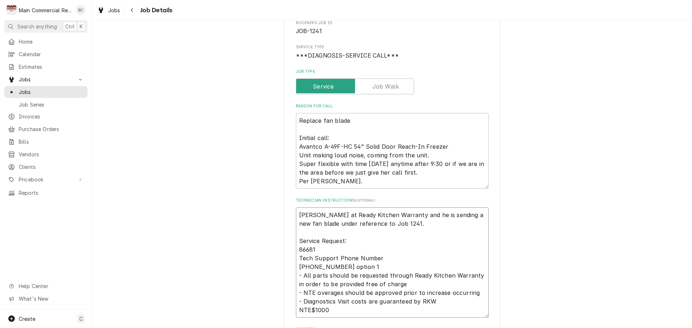
click at [298, 224] on textarea "Julio at Ready Kitchen Warranty and he is sending a new fan blade under referen…" at bounding box center [392, 263] width 193 height 110
type textarea "x"
type textarea "Julio at Ready Kitchen Warranty and he is sending a new fan blade under referen…"
click at [298, 224] on textarea "Julio at Ready Kitchen Warranty and he is sending a new fan blade under referen…" at bounding box center [392, 267] width 193 height 119
type textarea "x"
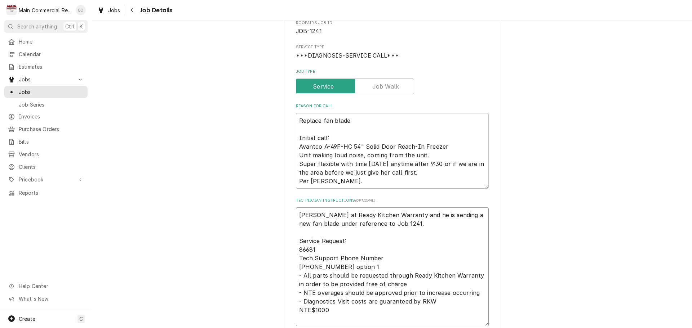
type textarea "I Julio at Ready Kitchen Warranty and he is sending a new fan blade under refer…"
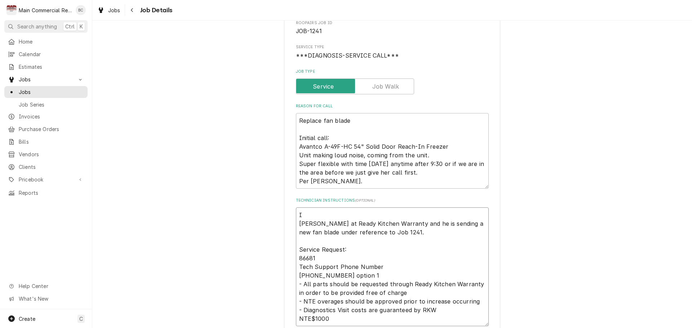
type textarea "x"
type textarea "In Julio at Ready Kitchen Warranty and he is sending a new fan blade under refe…"
type textarea "x"
type textarea "I Julio at Ready Kitchen Warranty and he is sending a new fan blade under refer…"
type textarea "x"
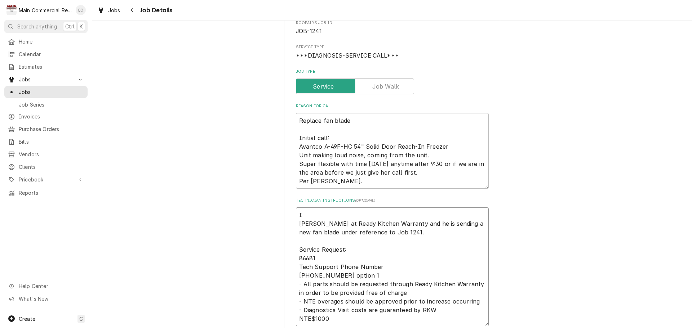
type textarea "IN Julio at Ready Kitchen Warranty and he is sending a new fan blade under refe…"
type textarea "x"
type textarea "INV Julio at Ready Kitchen Warranty and he is sending a new fan blade under ref…"
type textarea "x"
type textarea "INV# Julio at Ready Kitchen Warranty and he is sending a new fan blade under re…"
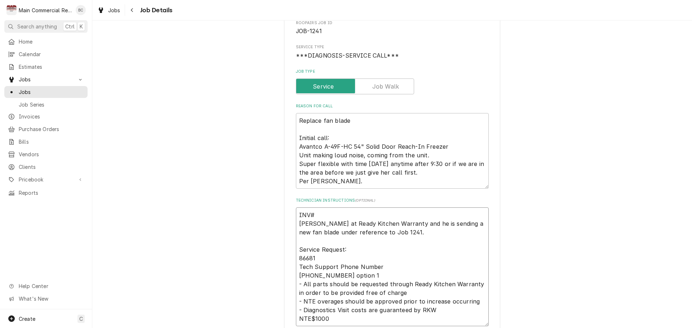
type textarea "x"
type textarea "INV#1 Julio at Ready Kitchen Warranty and he is sending a new fan blade under r…"
type textarea "x"
type textarea "INV#15 Julio at Ready Kitchen Warranty and he is sending a new fan blade under …"
type textarea "x"
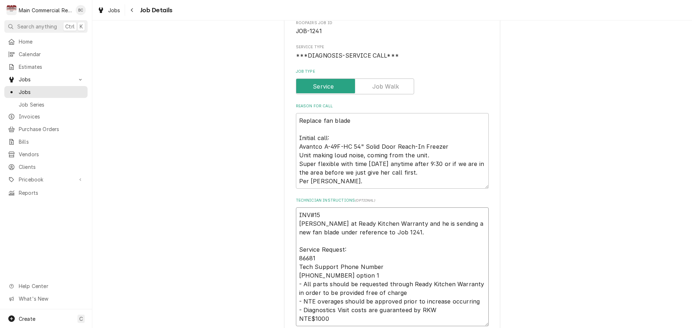
type textarea "INV#152 Julio at Ready Kitchen Warranty and he is sending a new fan blade under…"
type textarea "x"
type textarea "INV#1522 Julio at Ready Kitchen Warranty and he is sending a new fan blade unde…"
type textarea "x"
type textarea "INV#15221 Julio at Ready Kitchen Warranty and he is sending a new fan blade und…"
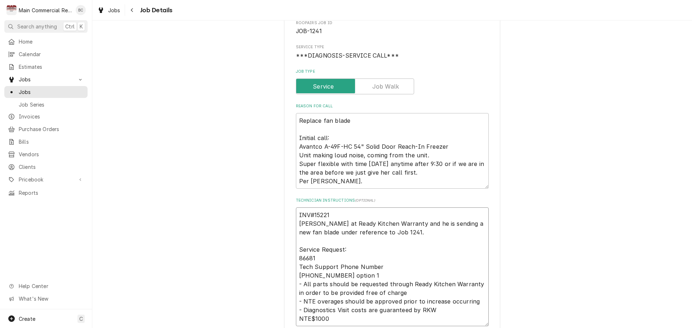
type textarea "x"
type textarea "INV#152217 Julio at Ready Kitchen Warranty and he is sending a new fan blade un…"
type textarea "x"
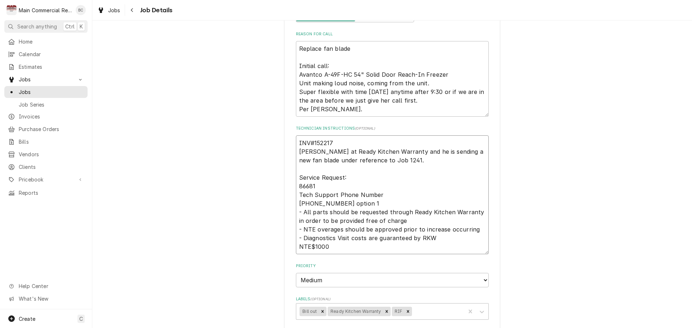
scroll to position [216, 0]
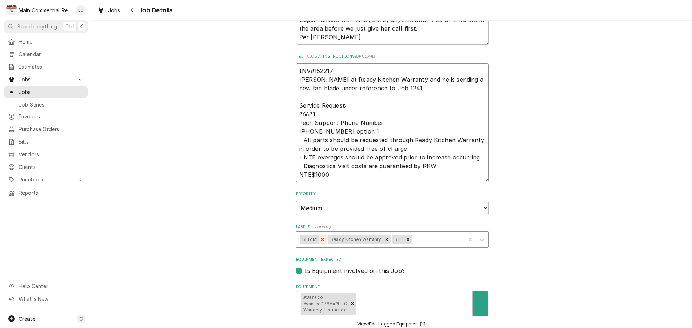
click at [320, 242] on icon "Remove Bill out" at bounding box center [322, 239] width 5 height 5
type textarea "INV#152217 Julio at Ready Kitchen Warranty and he is sending a new fan blade un…"
type textarea "x"
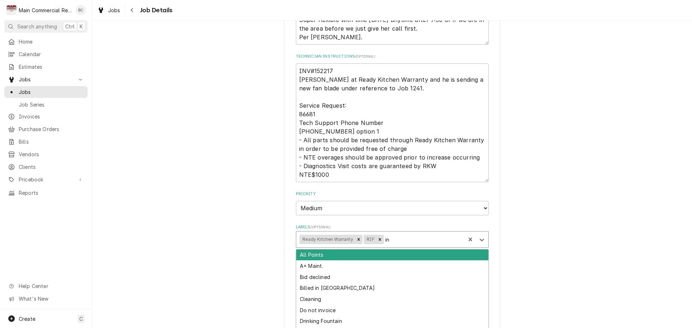
type input "inv"
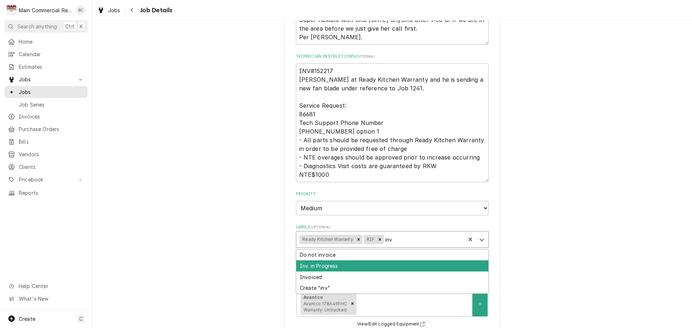
click at [347, 271] on div "Inv. in Progress" at bounding box center [392, 266] width 192 height 11
type textarea "x"
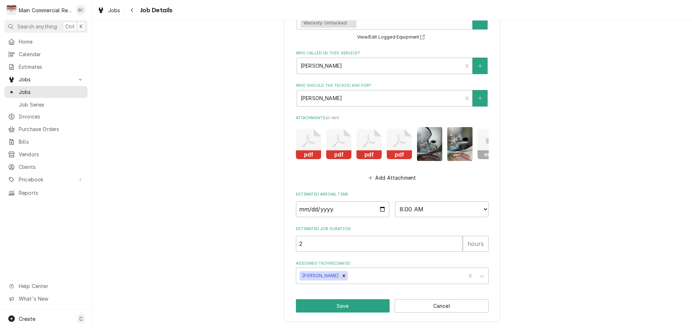
scroll to position [515, 0]
click at [354, 305] on button "Save" at bounding box center [343, 305] width 94 height 13
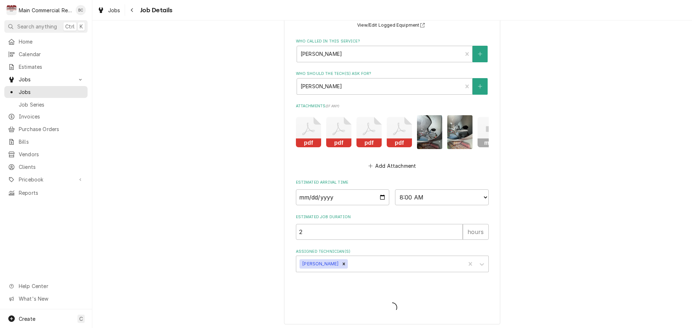
type textarea "x"
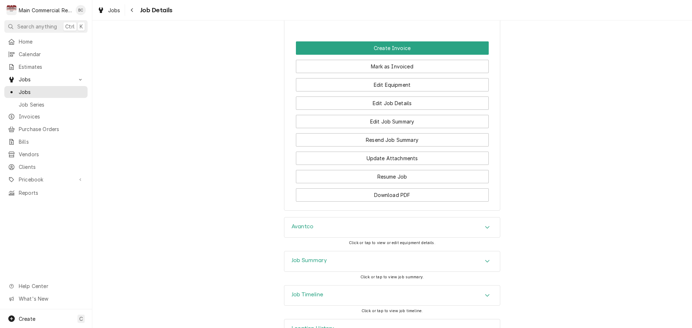
scroll to position [919, 0]
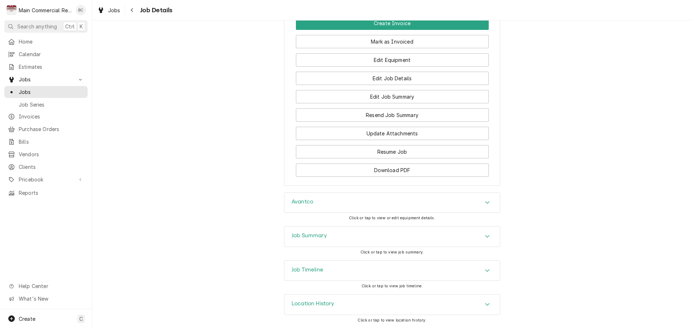
click at [316, 235] on h3 "Job Summary" at bounding box center [309, 235] width 35 height 7
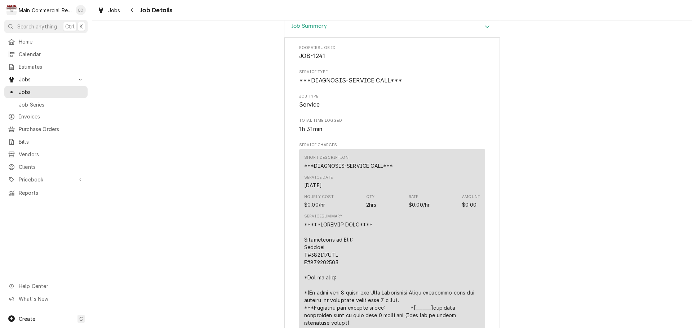
scroll to position [1099, 0]
click at [51, 88] on span "Jobs" at bounding box center [51, 92] width 65 height 8
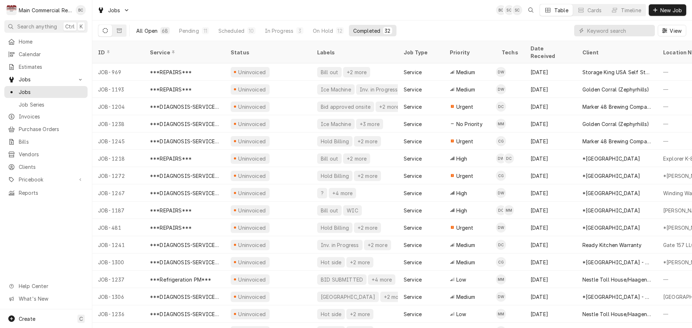
click at [154, 34] on div "All Open" at bounding box center [146, 31] width 21 height 8
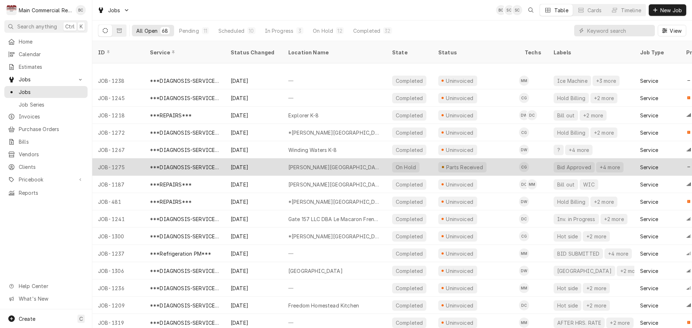
scroll to position [95, 0]
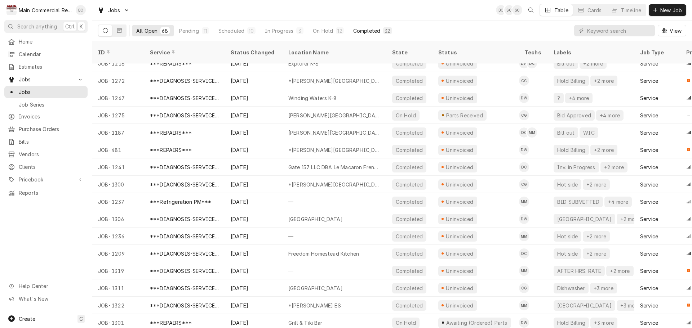
click at [369, 33] on div "Completed" at bounding box center [366, 31] width 27 height 8
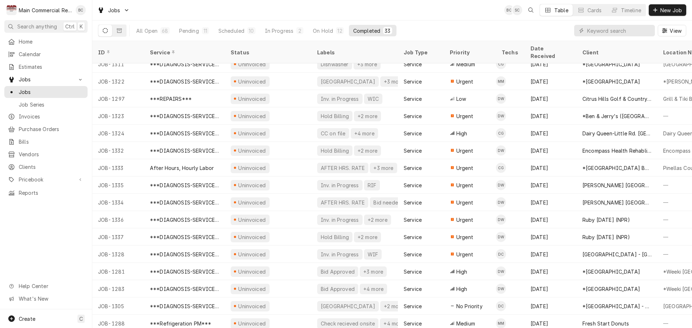
scroll to position [303, 0]
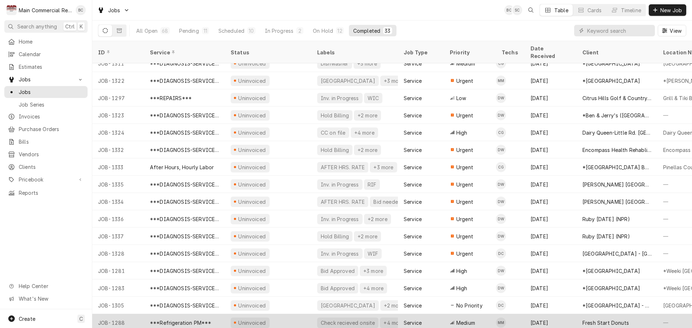
click at [328, 319] on div "Check recieved onsite" at bounding box center [347, 323] width 55 height 8
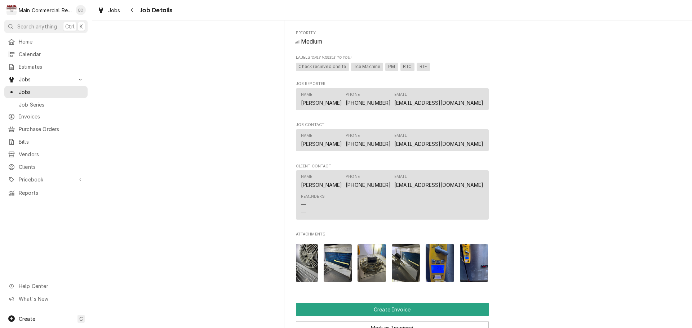
scroll to position [0, 4984]
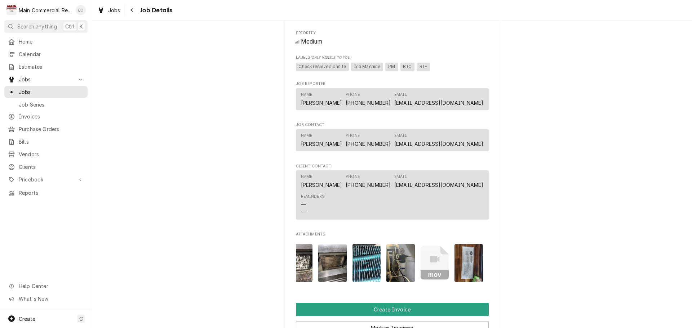
click at [471, 282] on img "Attachments" at bounding box center [468, 263] width 28 height 38
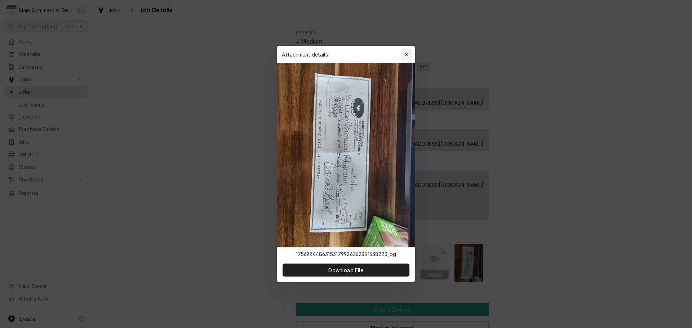
click at [409, 56] on div "button" at bounding box center [406, 54] width 7 height 7
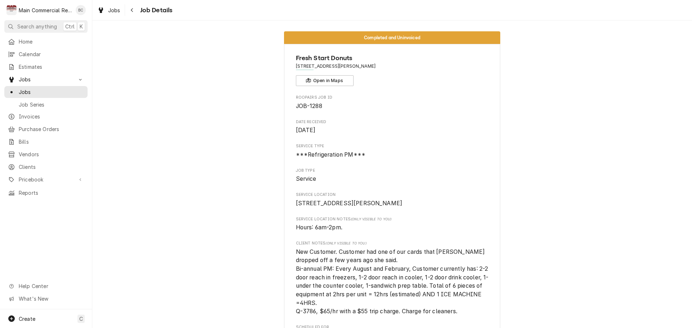
scroll to position [0, 0]
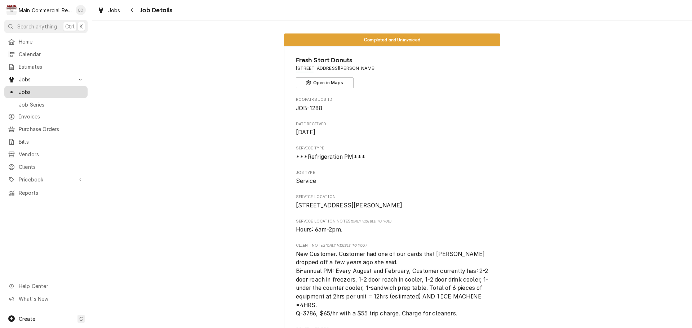
click at [30, 90] on span "Jobs" at bounding box center [51, 92] width 65 height 8
